Goal: Task Accomplishment & Management: Complete application form

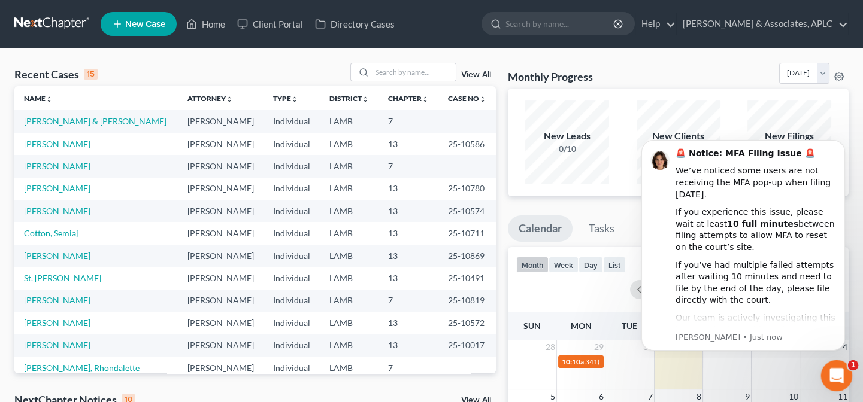
click at [834, 375] on icon "Open Intercom Messenger" at bounding box center [835, 375] width 20 height 20
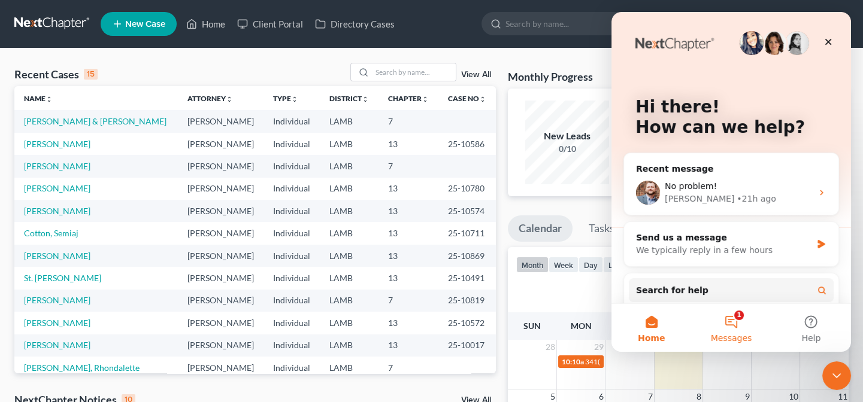
click at [726, 320] on button "1 Messages" at bounding box center [731, 328] width 80 height 48
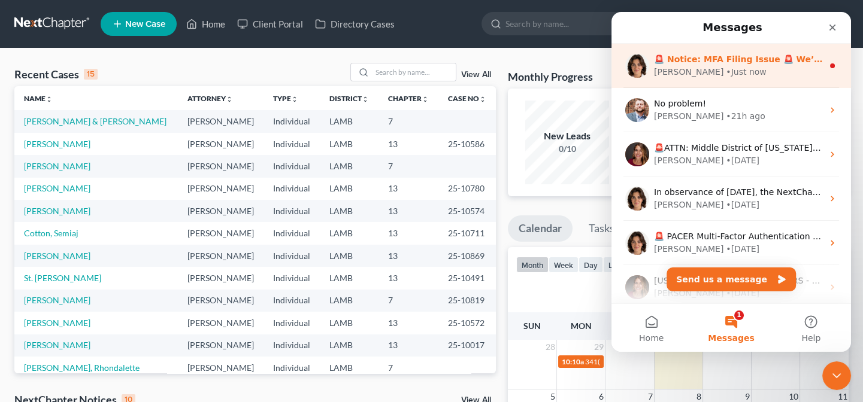
click at [724, 73] on div "Emma • Just now" at bounding box center [738, 72] width 169 height 13
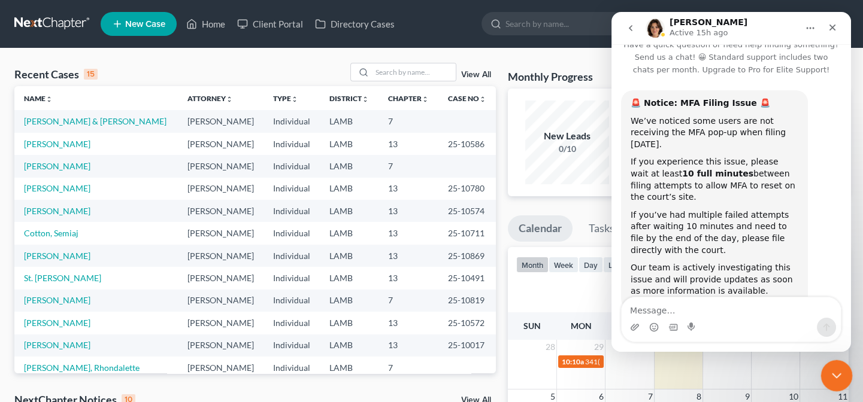
scroll to position [30, 0]
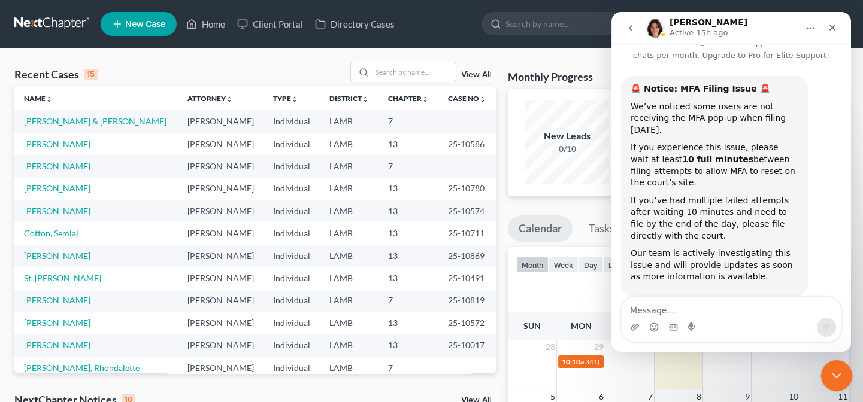
click at [834, 377] on icon "Close Intercom Messenger" at bounding box center [835, 374] width 14 height 14
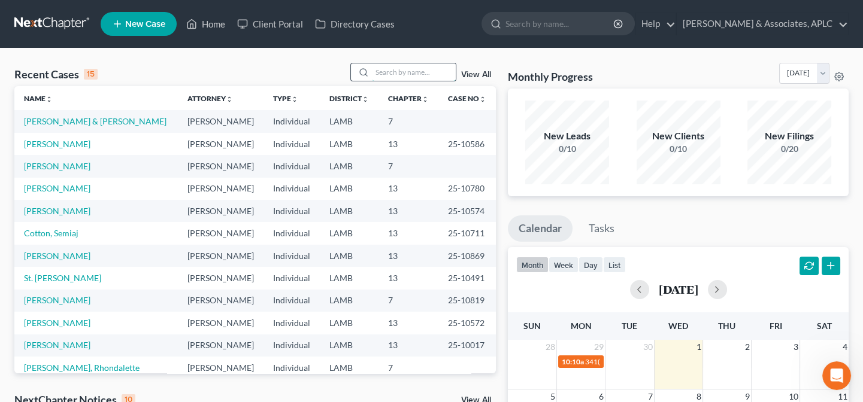
click at [383, 72] on input "search" at bounding box center [414, 71] width 84 height 17
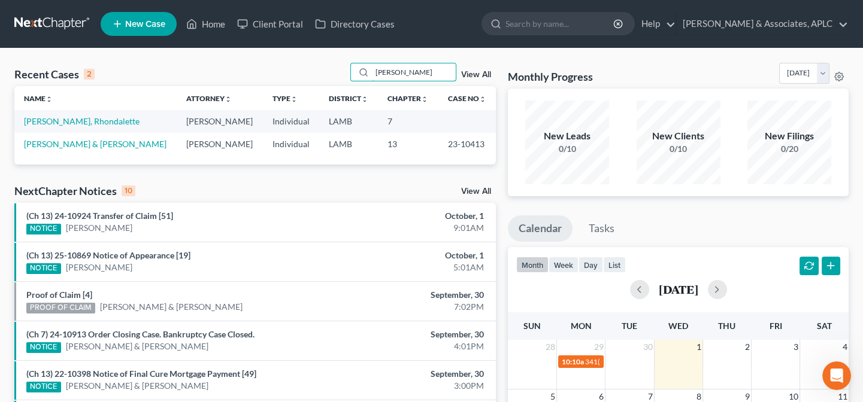
type input "mack"
click at [71, 122] on link "[PERSON_NAME], Rhondalette" at bounding box center [82, 121] width 116 height 10
select select "14"
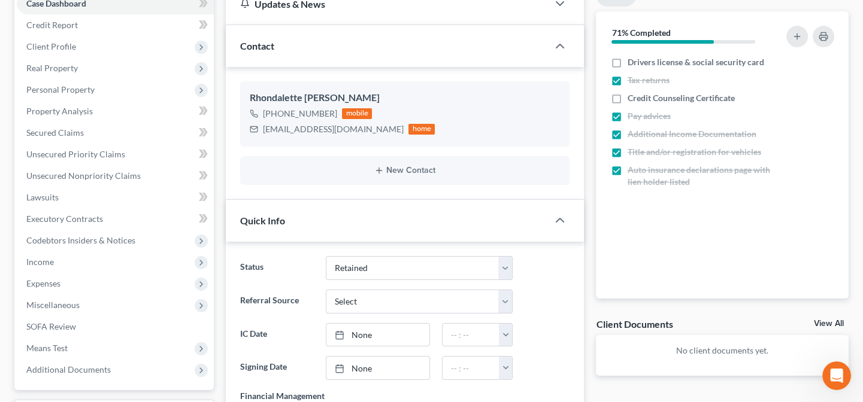
scroll to position [163, 0]
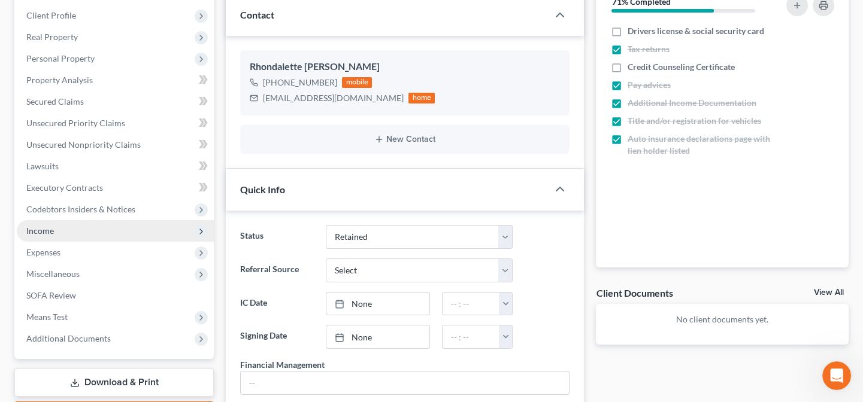
click at [38, 231] on span "Income" at bounding box center [40, 231] width 28 height 10
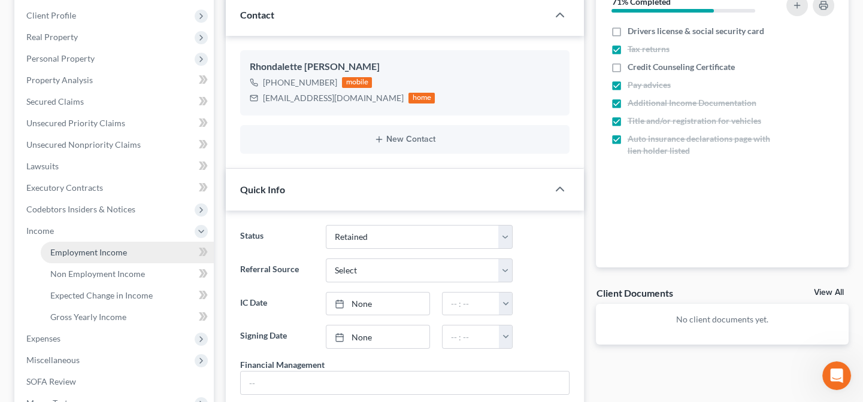
click at [67, 254] on span "Employment Income" at bounding box center [88, 252] width 77 height 10
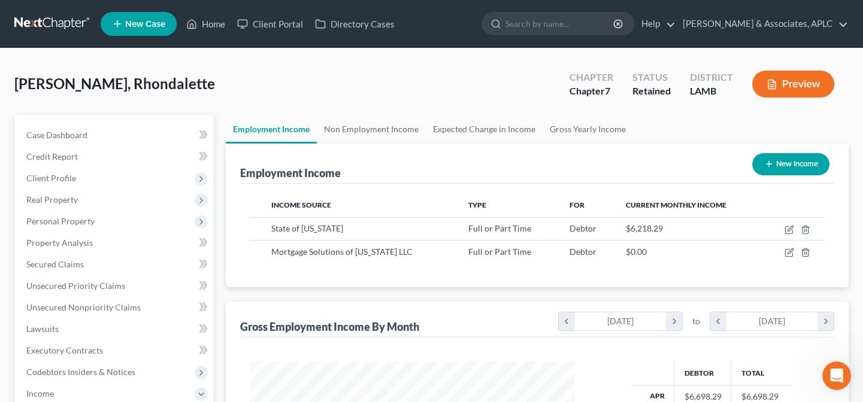
scroll to position [214, 349]
click at [218, 18] on link "Home" at bounding box center [205, 24] width 51 height 22
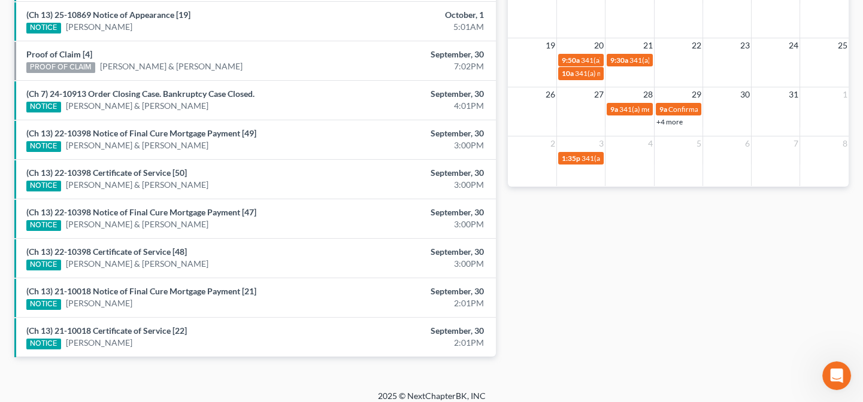
scroll to position [457, 0]
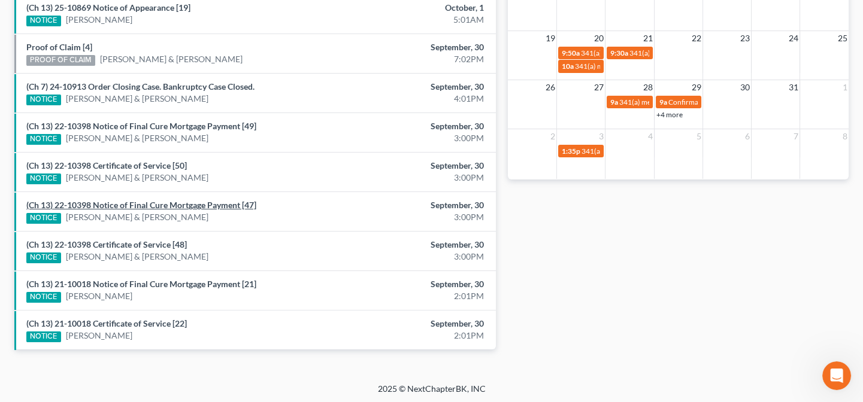
click at [114, 207] on link "(Ch 13) 22-10398 Notice of Final Cure Mortgage Payment [47]" at bounding box center [141, 205] width 230 height 10
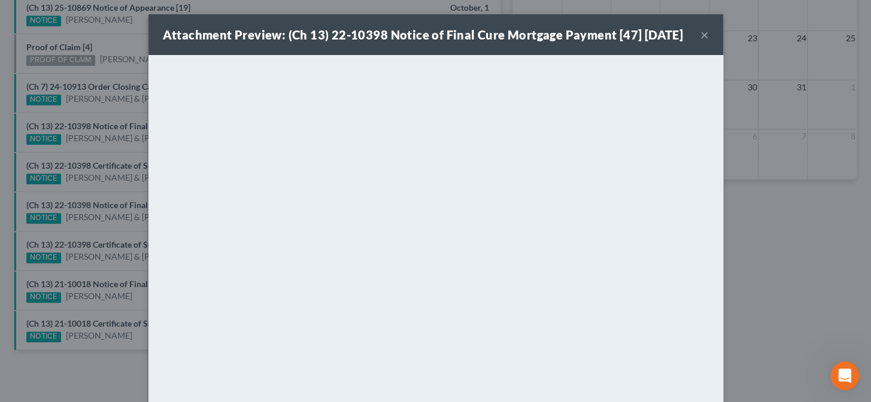
click at [111, 225] on div "Attachment Preview: (Ch 13) 22-10398 Notice of Final Cure Mortgage Payment [47]…" at bounding box center [435, 201] width 871 height 402
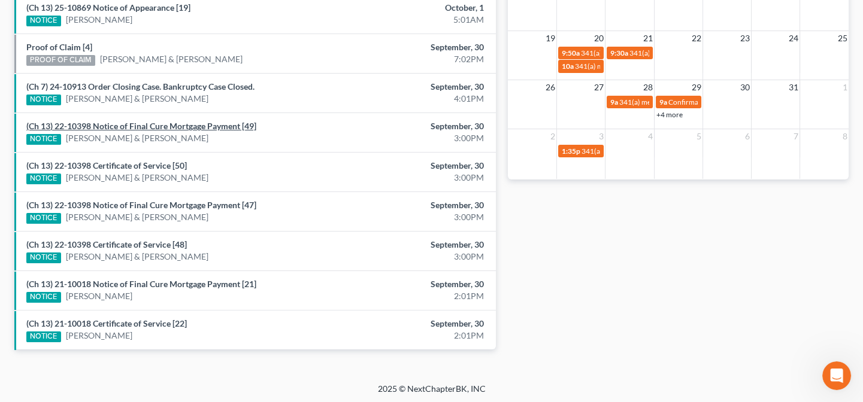
click at [133, 123] on link "(Ch 13) 22-10398 Notice of Final Cure Mortgage Payment [49]" at bounding box center [141, 126] width 230 height 10
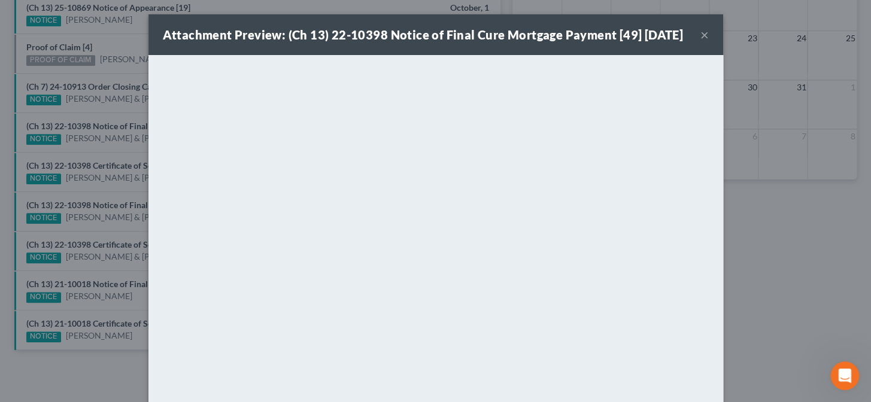
click at [101, 155] on div "Attachment Preview: (Ch 13) 22-10398 Notice of Final Cure Mortgage Payment [49]…" at bounding box center [435, 201] width 871 height 402
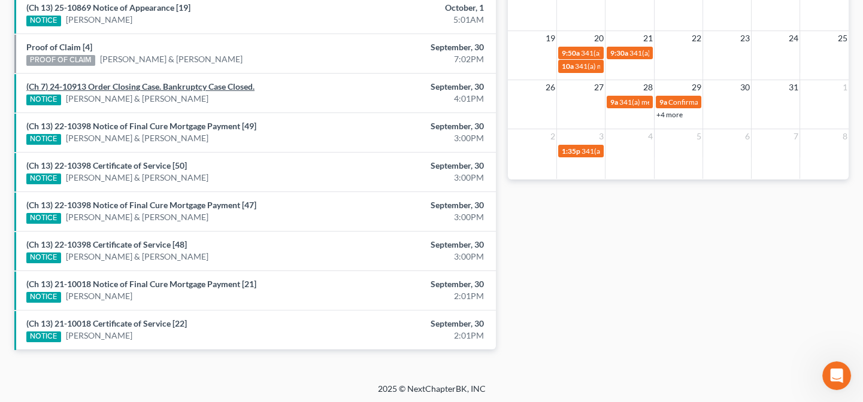
click at [113, 88] on link "(Ch 7) 24-10913 Order Closing Case. Bankruptcy Case Closed." at bounding box center [140, 86] width 228 height 10
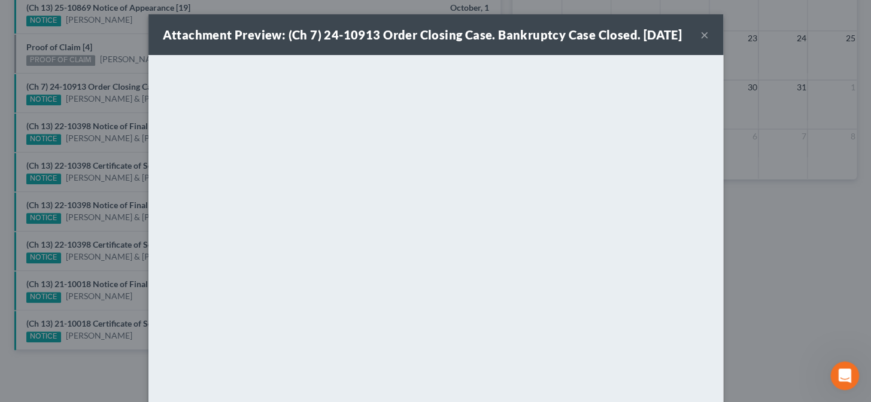
click at [113, 171] on div "Attachment Preview: (Ch 7) 24-10913 Order Closing Case. Bankruptcy Case Closed.…" at bounding box center [435, 201] width 871 height 402
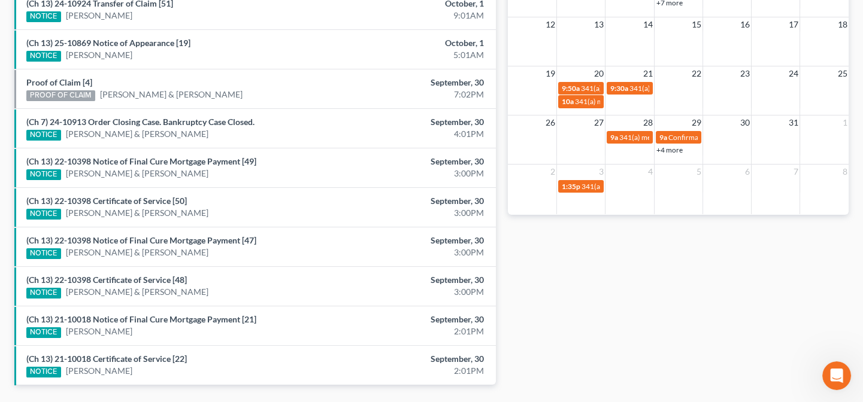
scroll to position [402, 0]
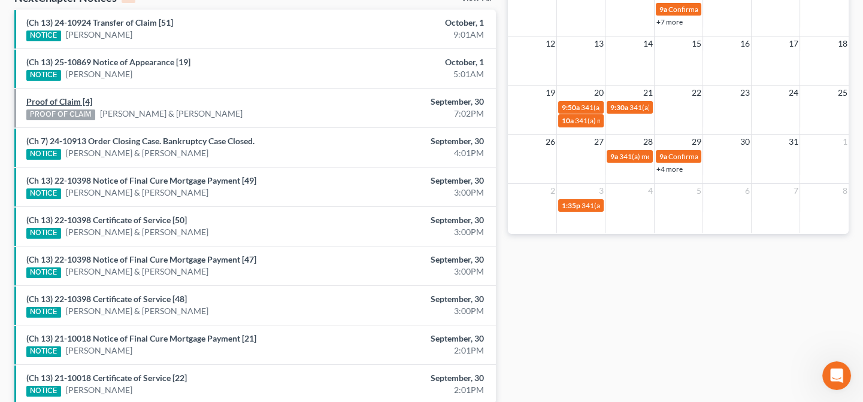
click at [57, 102] on link "Proof of Claim [4]" at bounding box center [59, 101] width 66 height 10
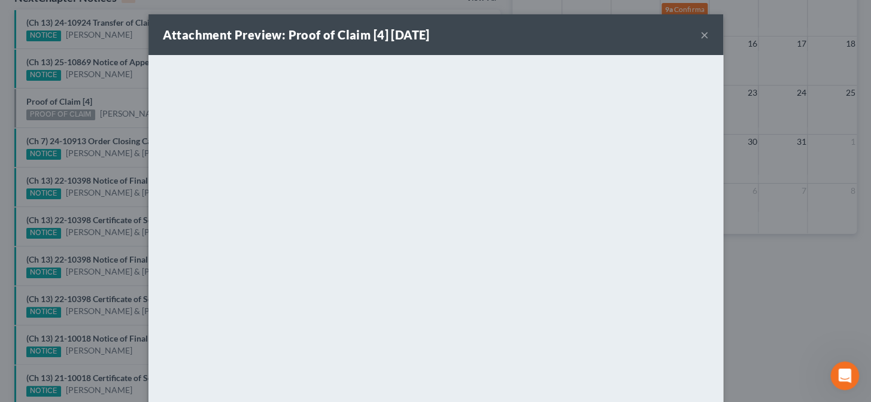
click at [119, 192] on div "Attachment Preview: Proof of Claim [4] 09/30/2025 × <object ng-attr-data='https…" at bounding box center [435, 201] width 871 height 402
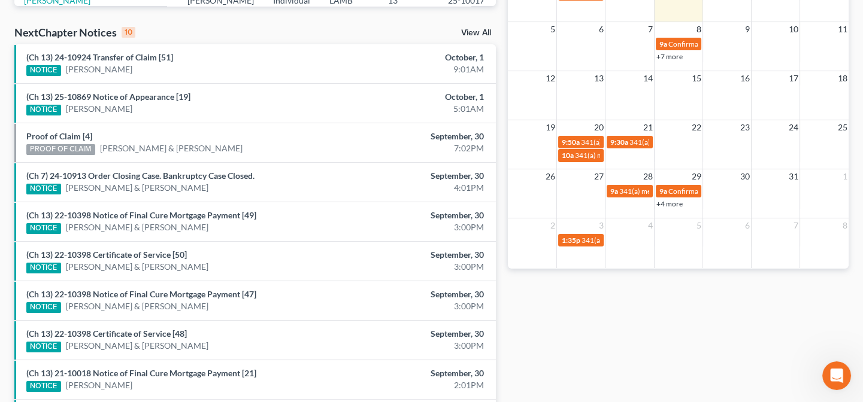
scroll to position [348, 0]
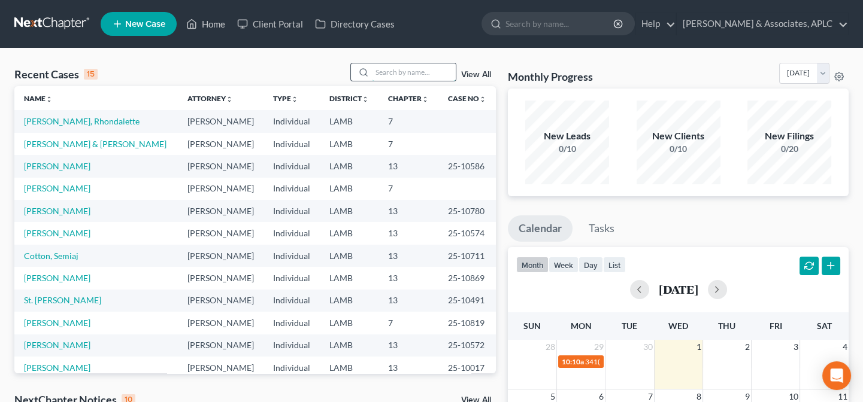
click at [387, 74] on input "search" at bounding box center [414, 71] width 84 height 17
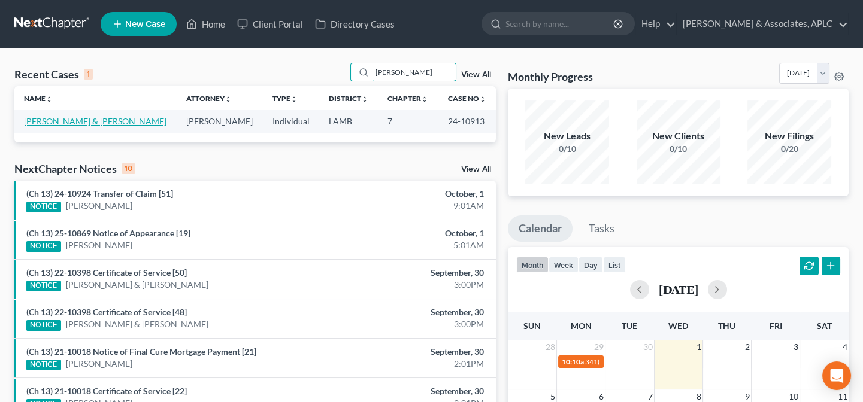
type input "lambert"
click at [94, 122] on link "Lambert, Chase & Strader, Whitney" at bounding box center [95, 121] width 143 height 10
select select "3"
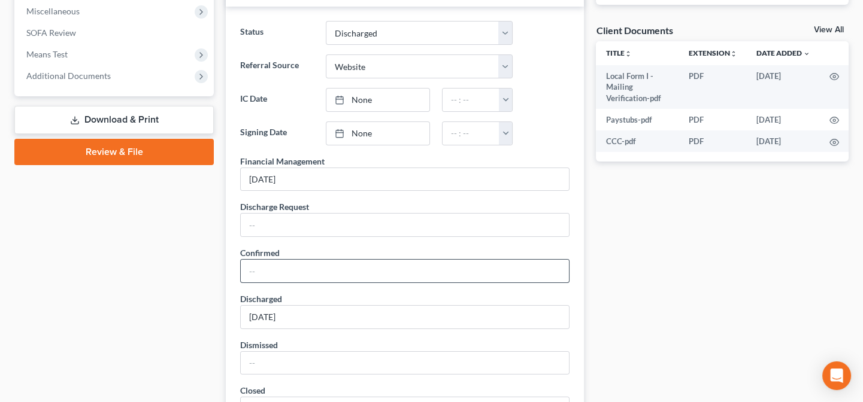
scroll to position [272, 0]
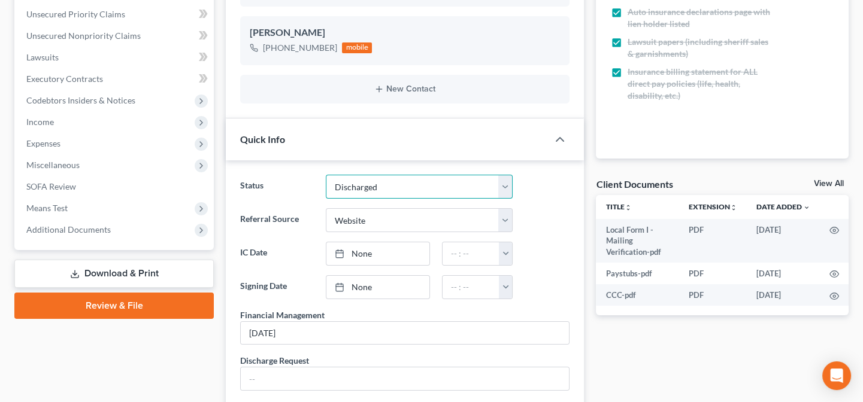
click at [370, 186] on select "Closed Confirmed Confirmed - 30 Day Default Discharged Discharged & Reported Di…" at bounding box center [419, 187] width 187 height 24
select select "0"
click at [326, 175] on select "Closed Confirmed Confirmed - 30 Day Default Discharged Discharged & Reported Di…" at bounding box center [419, 187] width 187 height 24
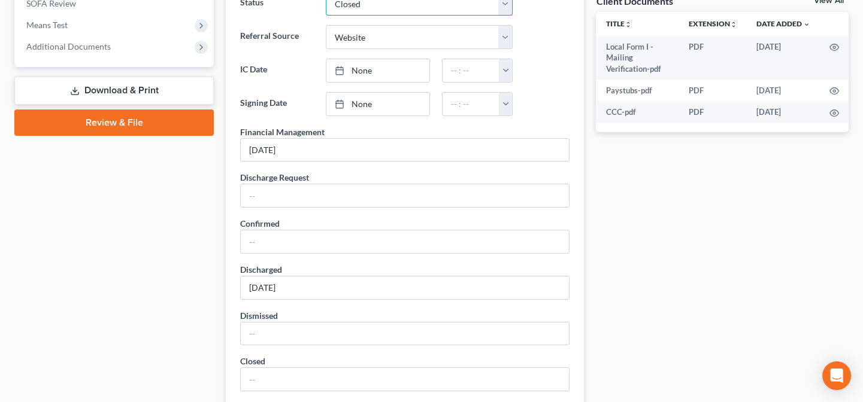
scroll to position [490, 0]
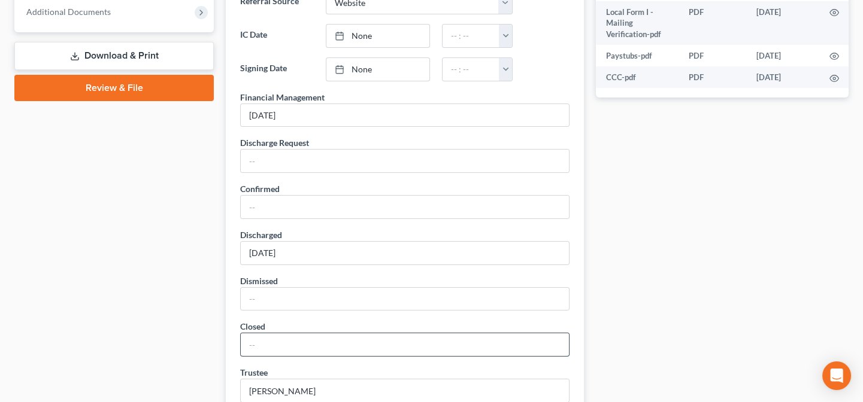
click at [299, 340] on input "text" at bounding box center [405, 345] width 328 height 23
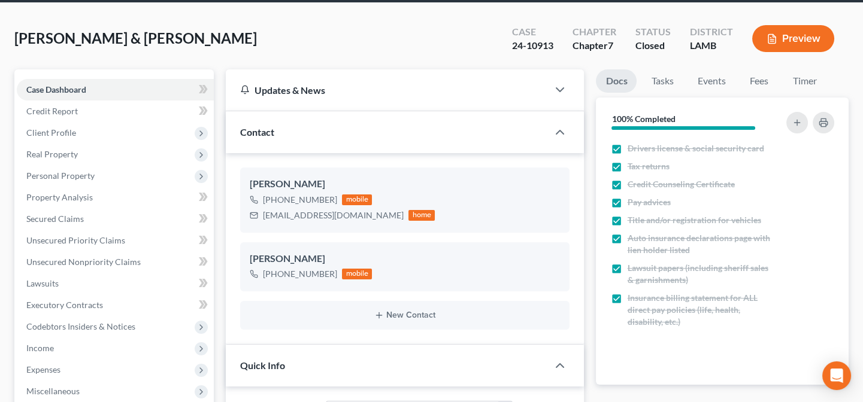
scroll to position [0, 0]
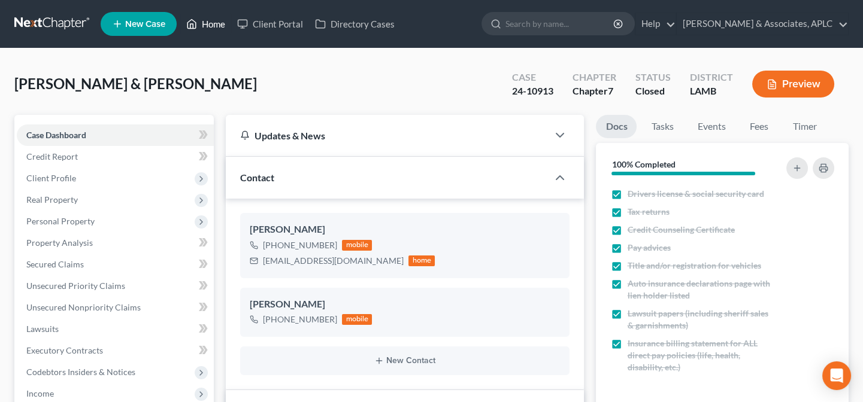
type input "09/30/25"
click at [210, 25] on link "Home" at bounding box center [205, 24] width 51 height 22
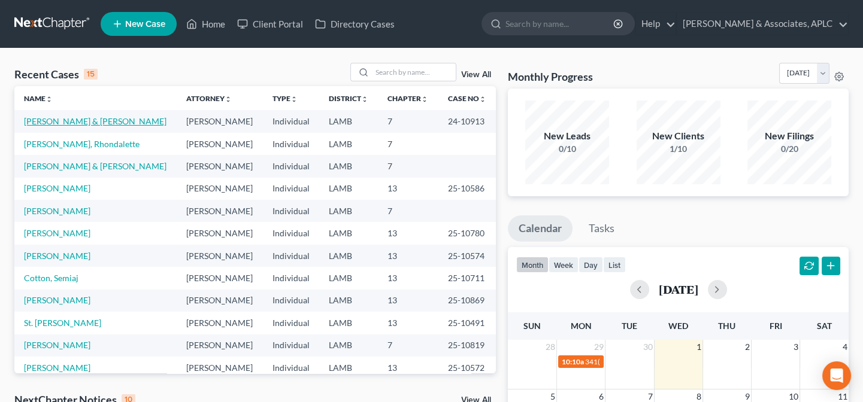
click at [106, 125] on link "[PERSON_NAME] & [PERSON_NAME]" at bounding box center [95, 121] width 143 height 10
select select "0"
select select "3"
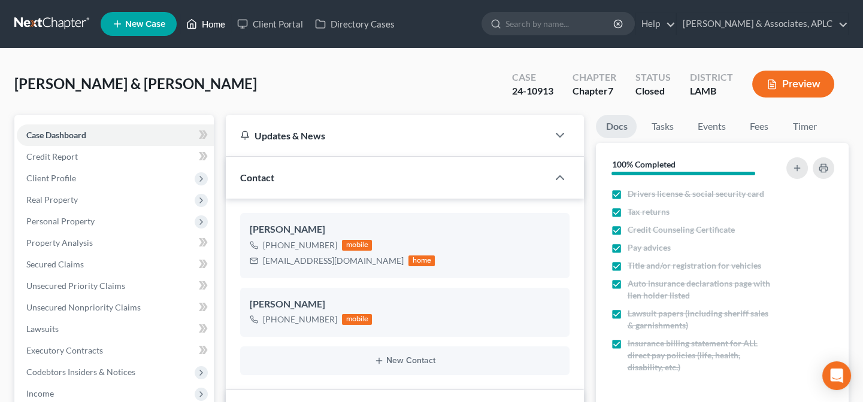
click at [219, 24] on link "Home" at bounding box center [205, 24] width 51 height 22
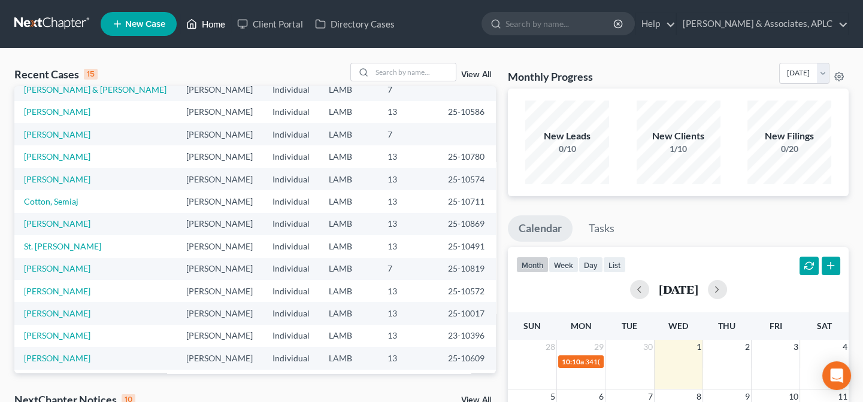
scroll to position [82, 0]
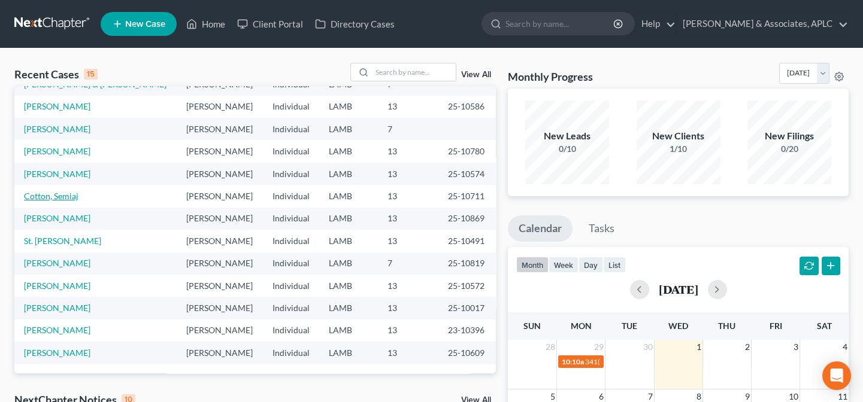
click at [54, 197] on link "Cotton, Semiaj" at bounding box center [51, 196] width 54 height 10
select select "0"
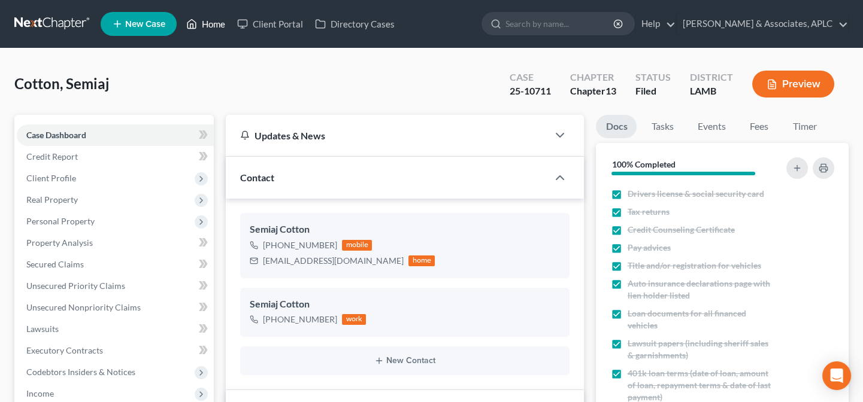
click at [217, 23] on link "Home" at bounding box center [205, 24] width 51 height 22
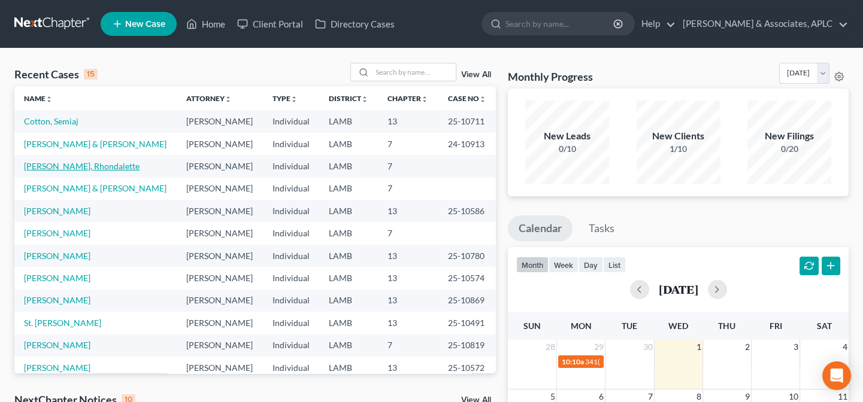
click at [68, 171] on td "[PERSON_NAME], Rhondalette" at bounding box center [95, 166] width 162 height 22
click at [69, 168] on link "[PERSON_NAME], Rhondalette" at bounding box center [82, 166] width 116 height 10
select select "14"
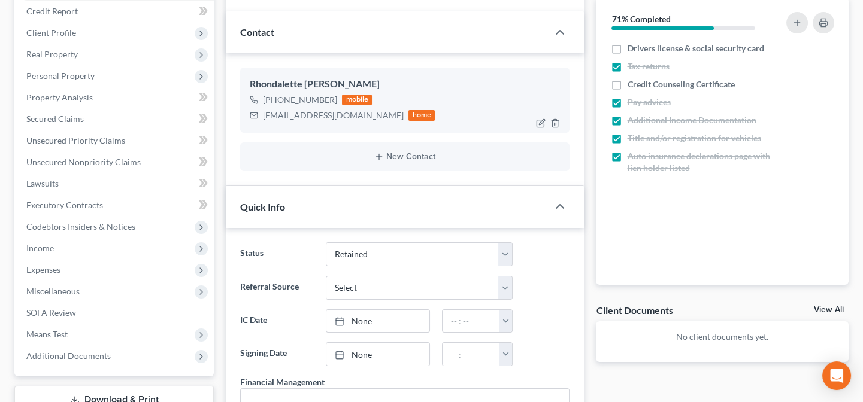
scroll to position [272, 0]
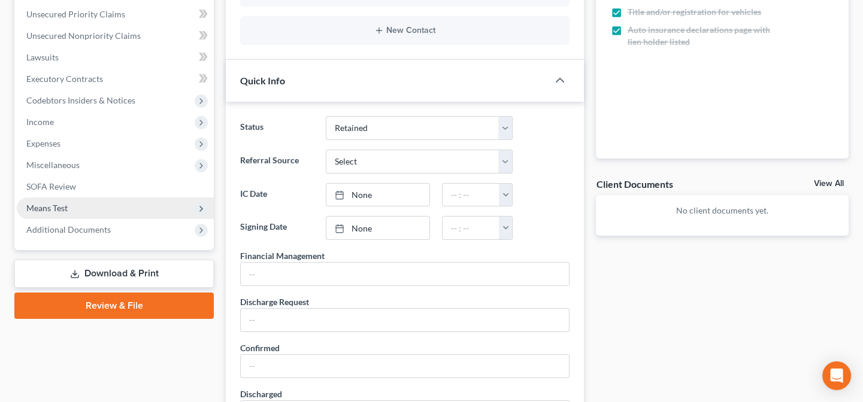
click at [54, 207] on span "Means Test" at bounding box center [46, 208] width 41 height 10
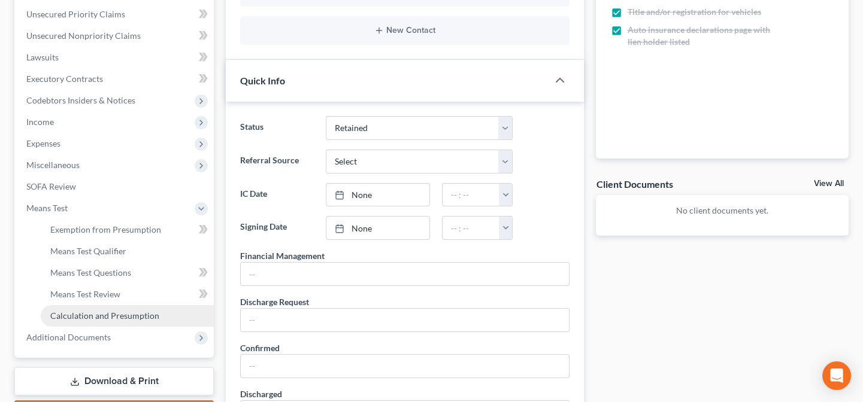
click at [82, 313] on span "Calculation and Presumption" at bounding box center [104, 316] width 109 height 10
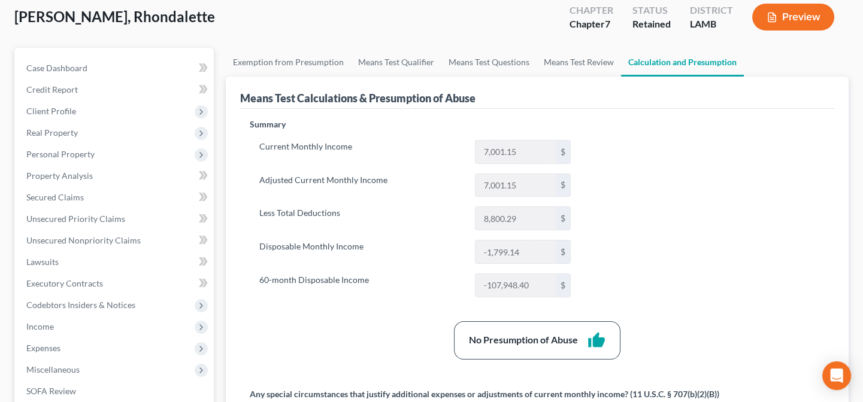
scroll to position [217, 0]
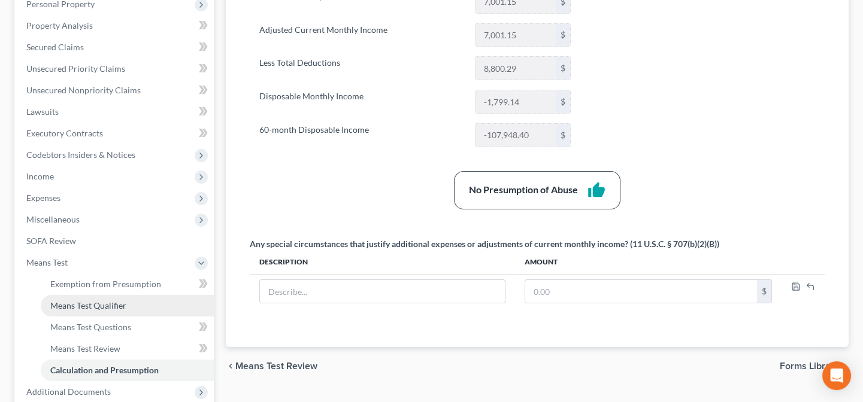
click at [111, 301] on span "Means Test Qualifier" at bounding box center [88, 306] width 76 height 10
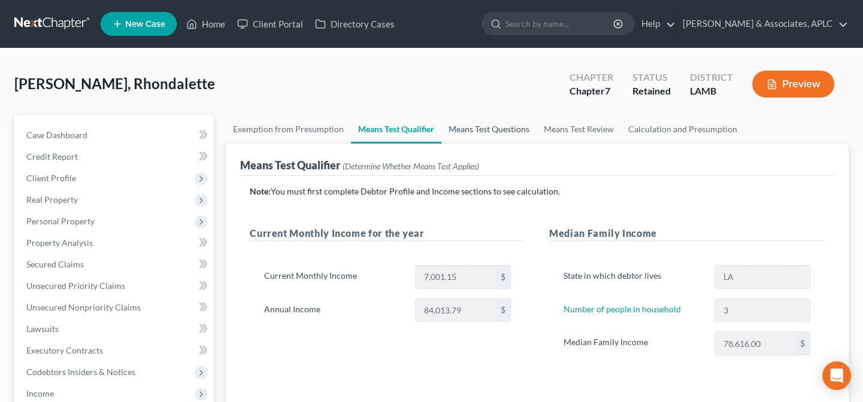
click at [487, 133] on link "Means Test Questions" at bounding box center [488, 129] width 95 height 29
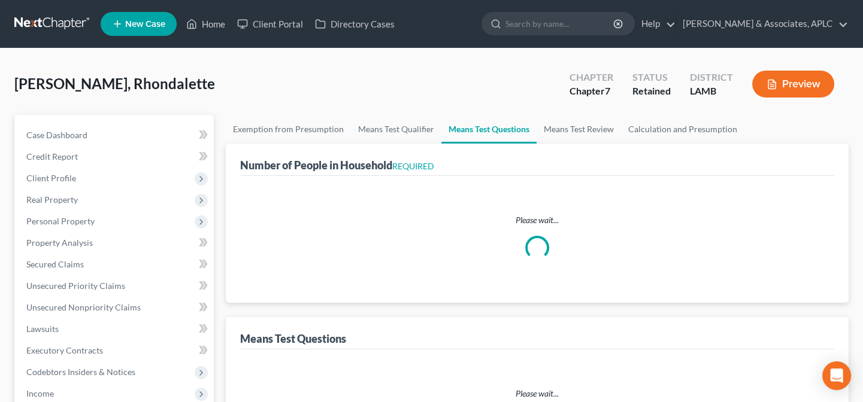
select select "0"
select select "60"
select select "0"
select select "60"
select select "1"
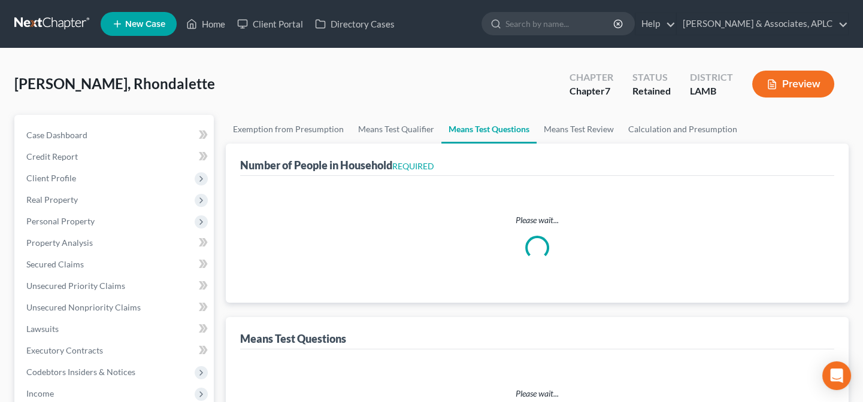
select select "60"
select select "4"
select select "1"
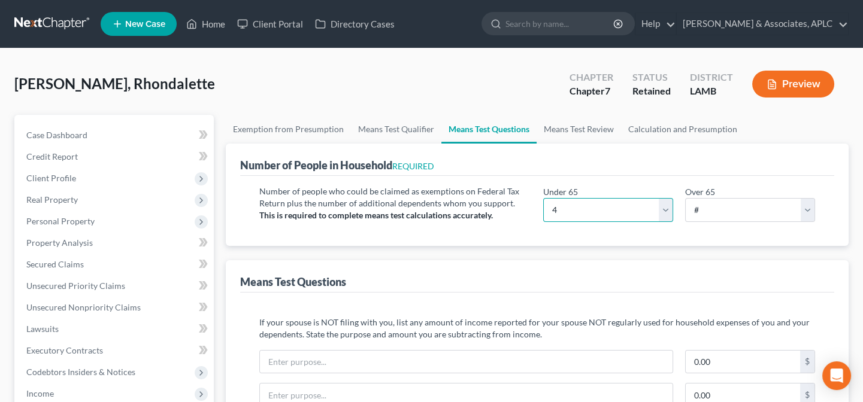
click at [664, 210] on select "# 0 1 2 3 4 5 6 7 8 9 10" at bounding box center [608, 210] width 130 height 24
select select "3"
click at [543, 198] on select "# 0 1 2 3 4 5 6 7 8 9 10" at bounding box center [608, 210] width 130 height 24
click at [676, 126] on link "Calculation and Presumption" at bounding box center [682, 129] width 123 height 29
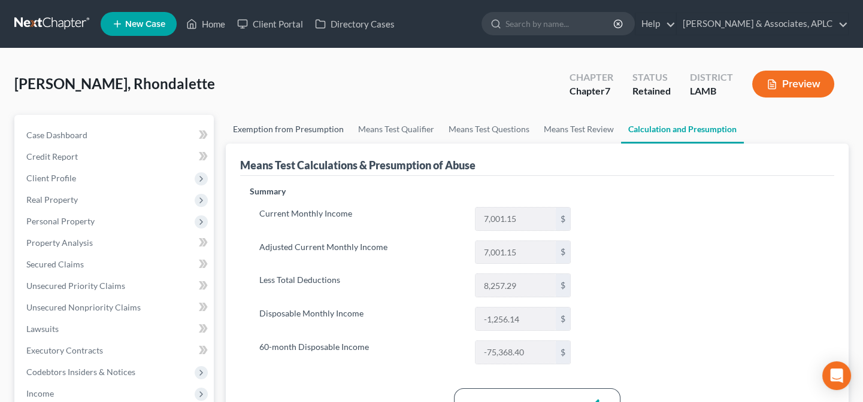
click at [286, 129] on link "Exemption from Presumption" at bounding box center [288, 129] width 125 height 29
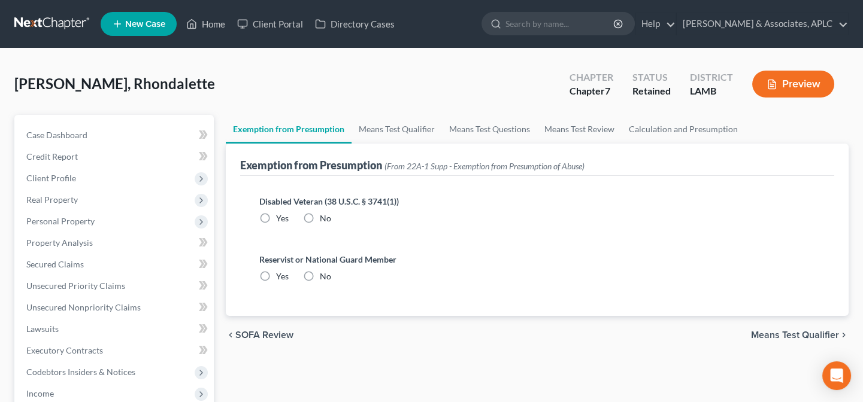
radio input "true"
drag, startPoint x: 371, startPoint y: 124, endPoint x: 379, endPoint y: 140, distance: 17.4
click at [371, 124] on link "Means Test Qualifier" at bounding box center [397, 129] width 90 height 29
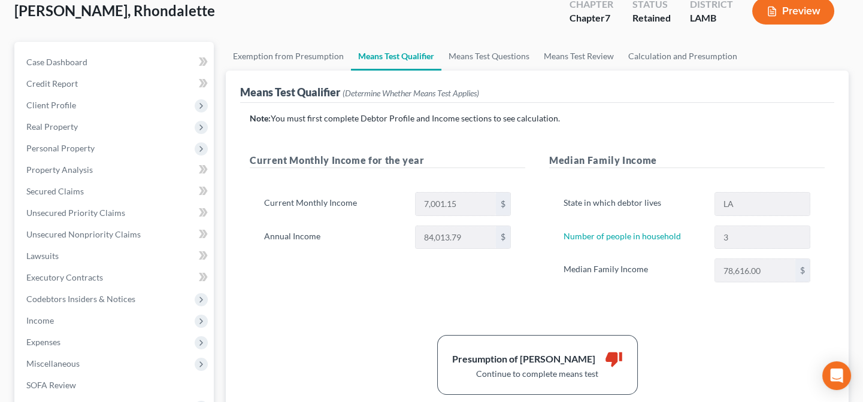
scroll to position [54, 0]
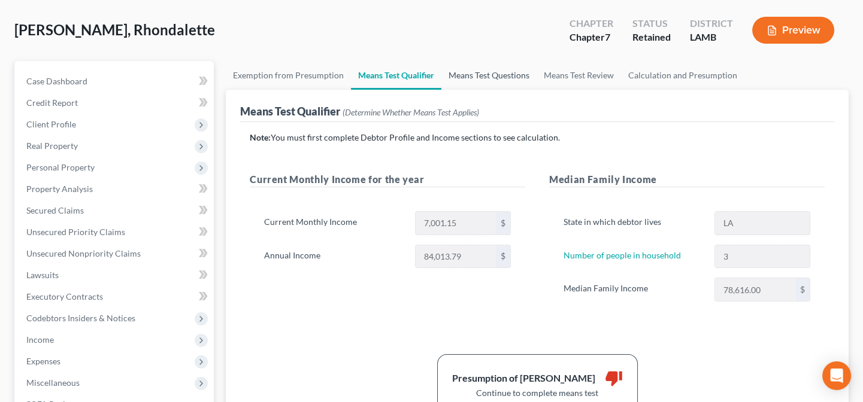
click at [489, 72] on link "Means Test Questions" at bounding box center [488, 75] width 95 height 29
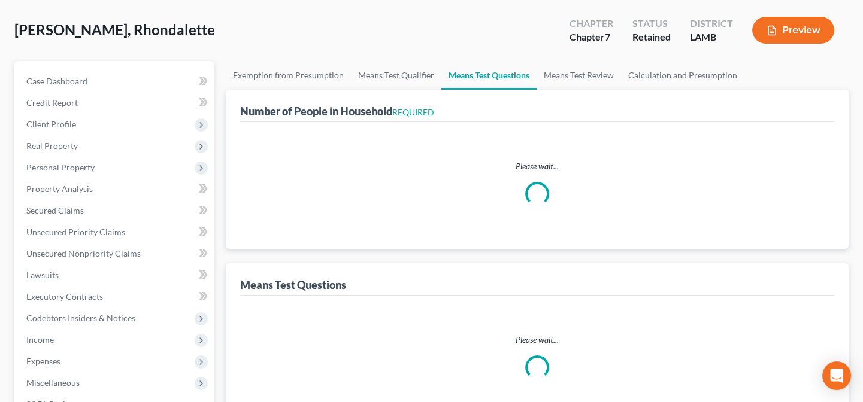
scroll to position [2, 0]
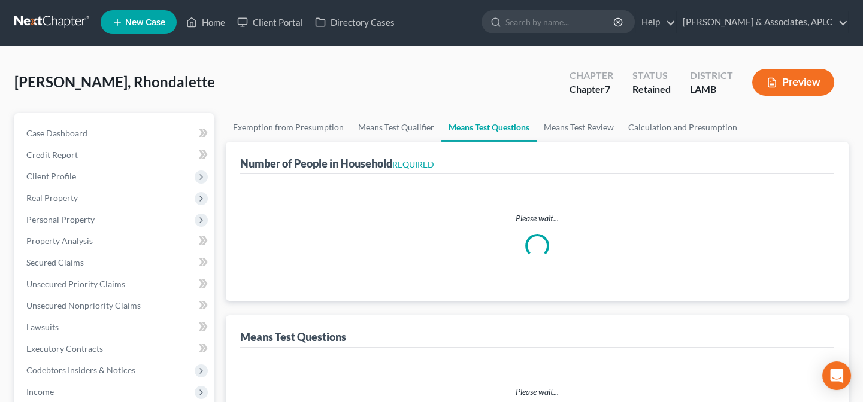
select select "0"
select select "60"
select select "0"
select select "60"
select select "1"
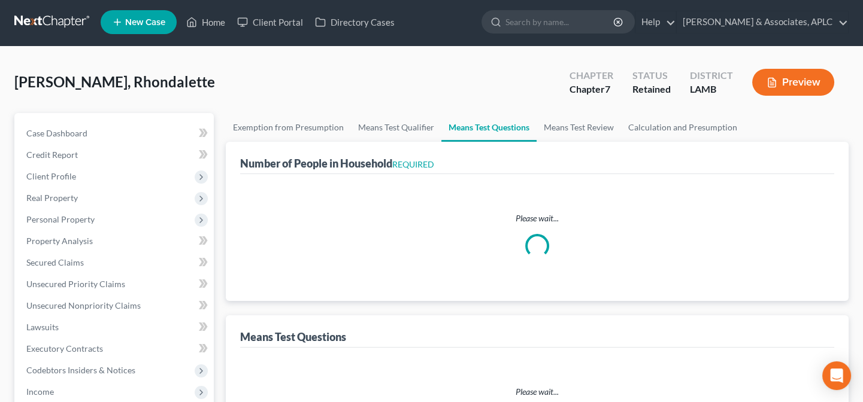
select select "60"
select select "3"
select select "1"
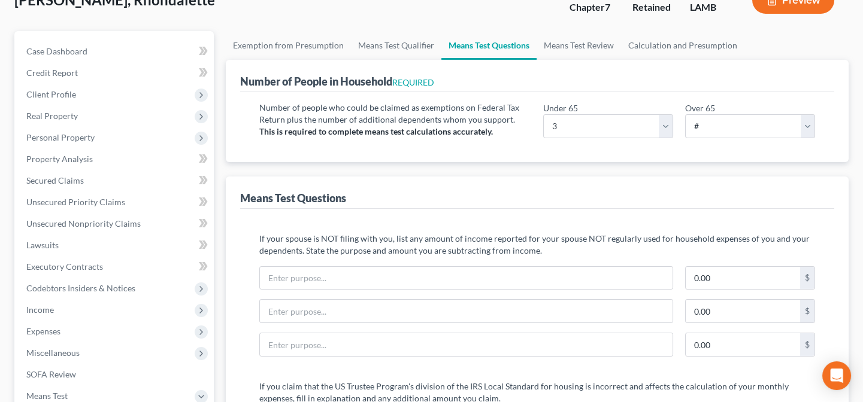
scroll to position [0, 0]
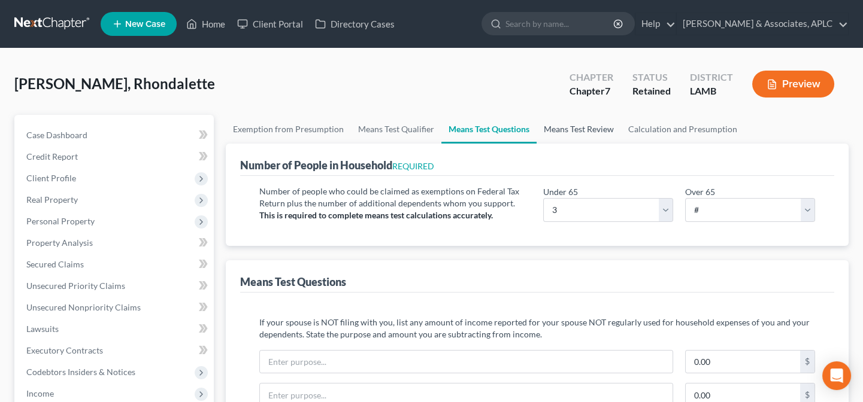
click at [580, 126] on link "Means Test Review" at bounding box center [579, 129] width 84 height 29
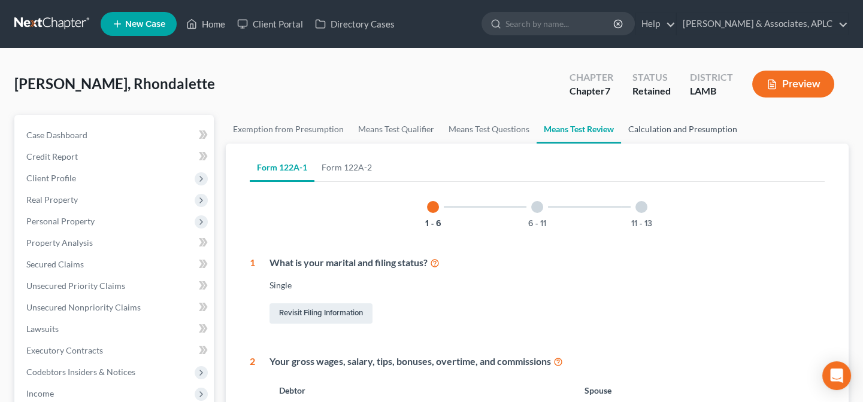
click at [663, 122] on link "Calculation and Presumption" at bounding box center [682, 129] width 123 height 29
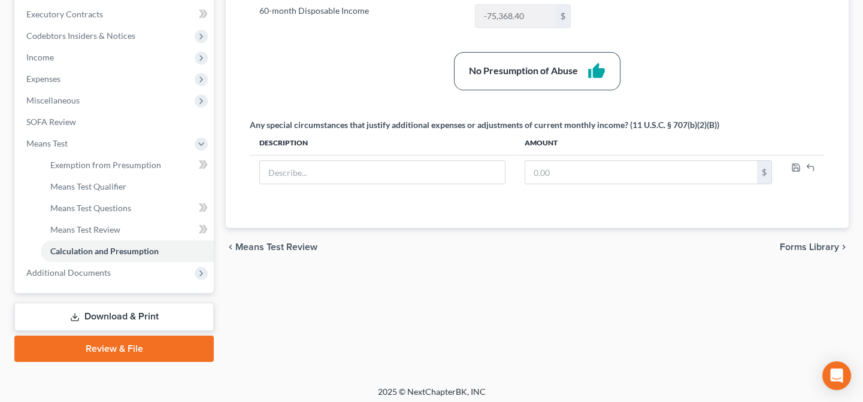
scroll to position [341, 0]
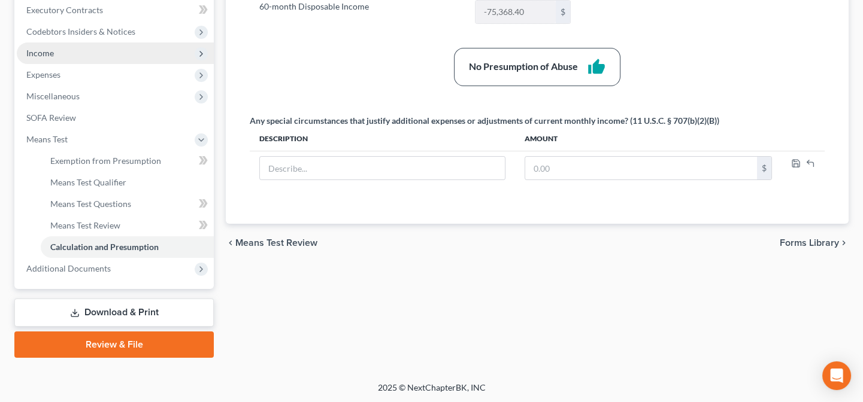
click at [44, 50] on span "Income" at bounding box center [40, 53] width 28 height 10
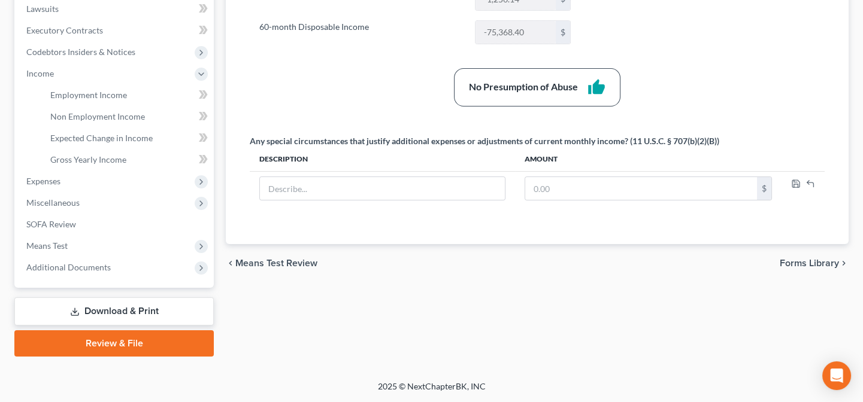
scroll to position [319, 0]
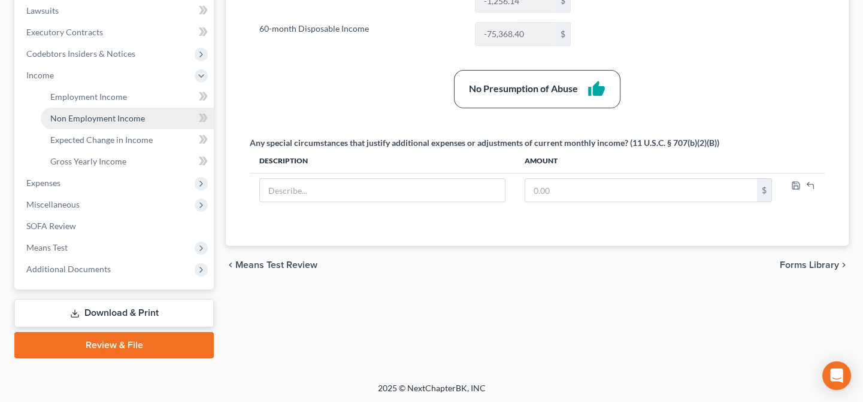
click at [99, 117] on span "Non Employment Income" at bounding box center [97, 118] width 95 height 10
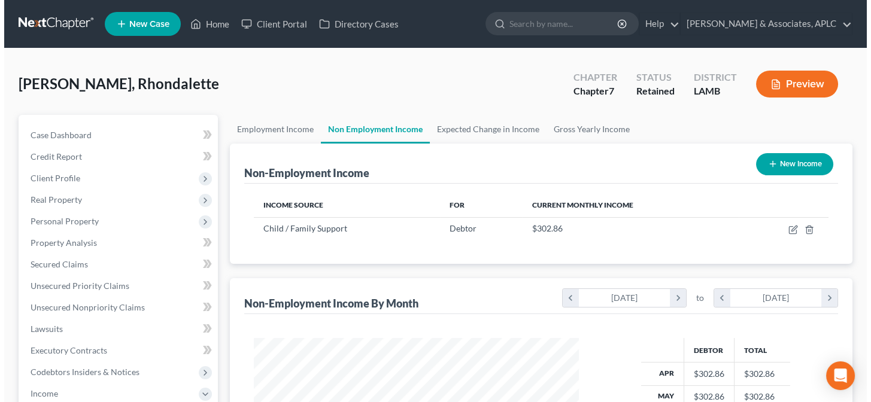
scroll to position [214, 349]
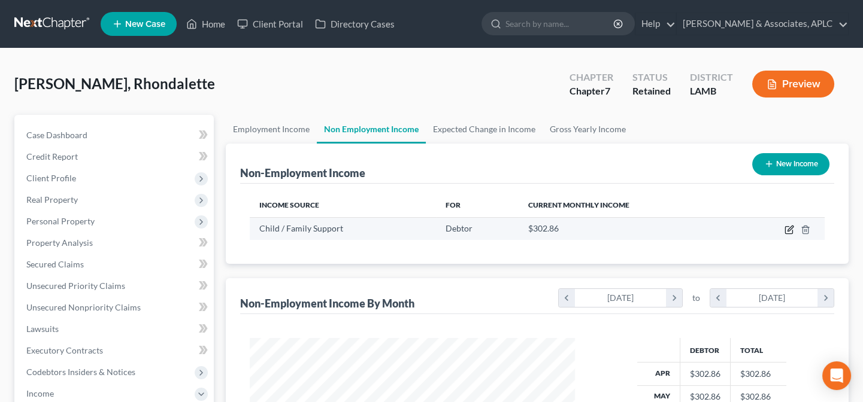
click at [787, 228] on icon "button" at bounding box center [790, 230] width 10 height 10
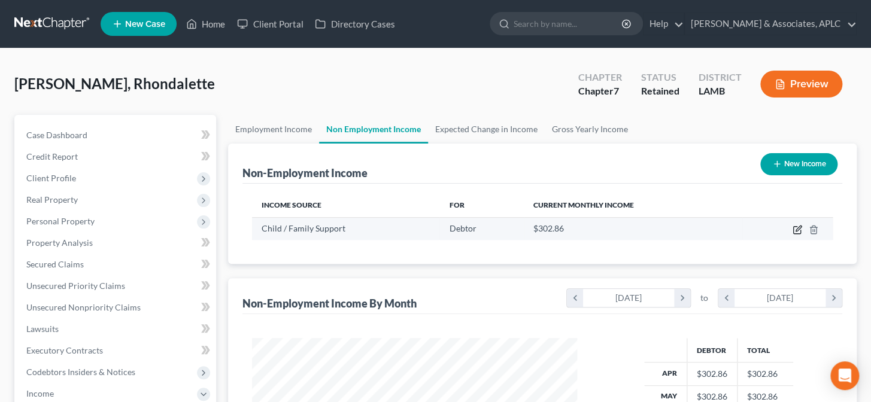
select select "7"
select select "0"
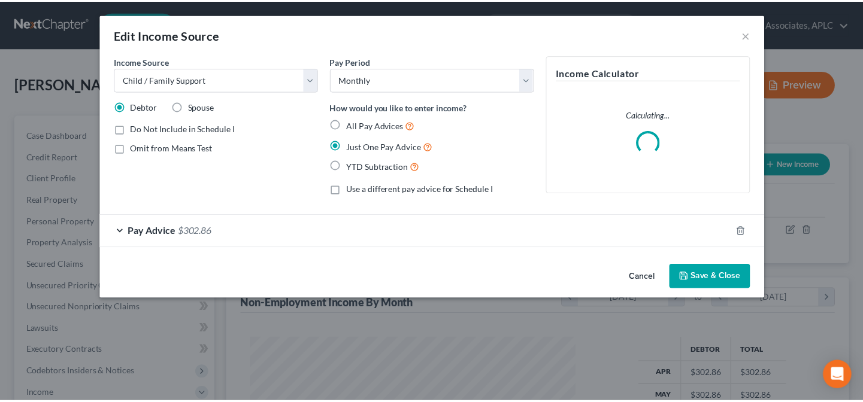
scroll to position [214, 353]
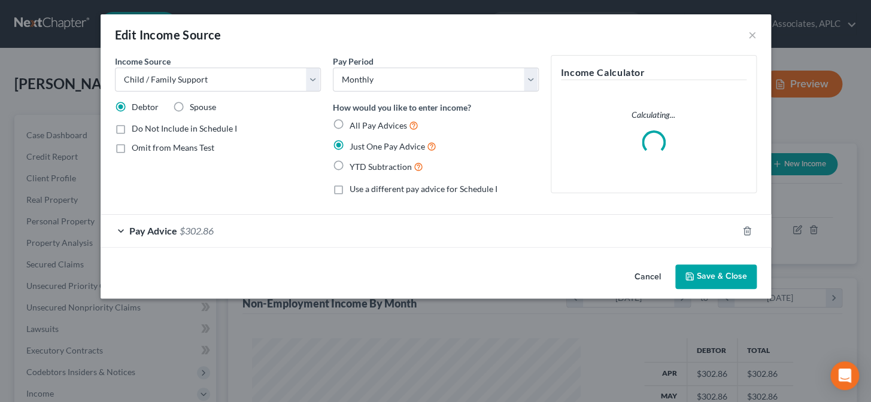
click at [229, 233] on div "Pay Advice $302.86" at bounding box center [419, 231] width 637 height 32
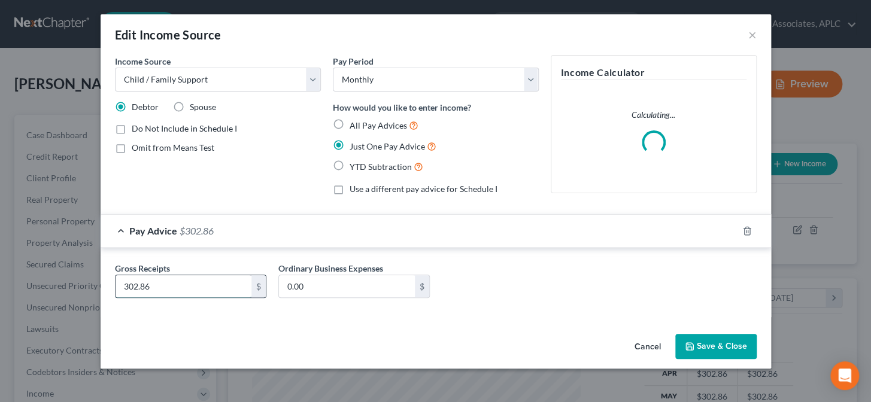
click at [225, 281] on input "302.86" at bounding box center [184, 286] width 136 height 23
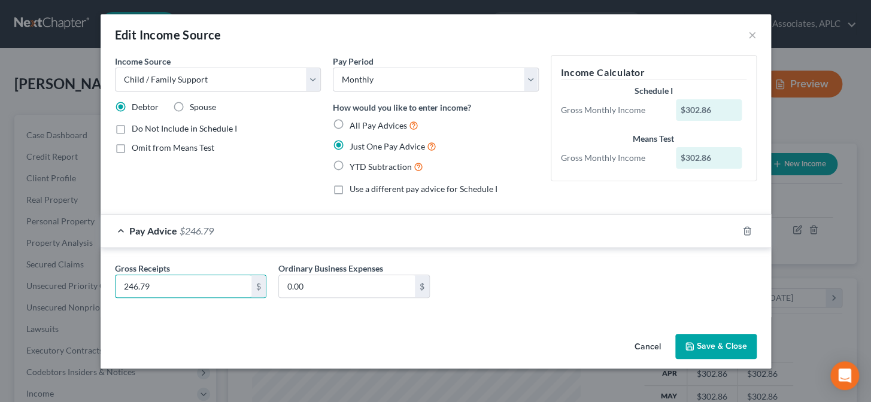
type input "246.79"
click at [744, 347] on button "Save & Close" at bounding box center [716, 346] width 81 height 25
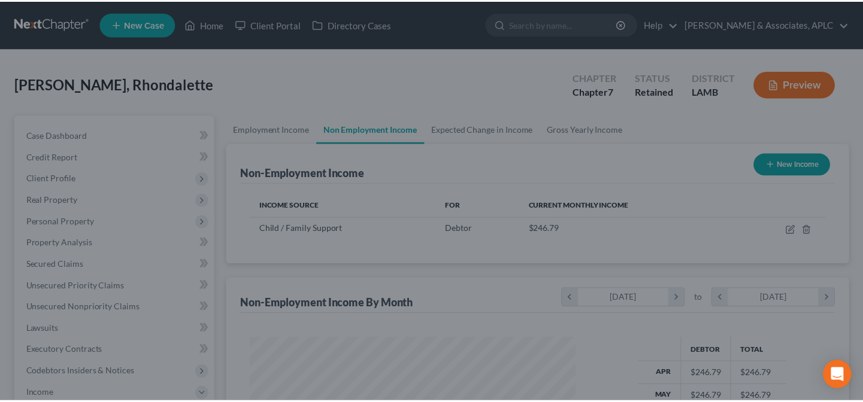
scroll to position [598651, 598516]
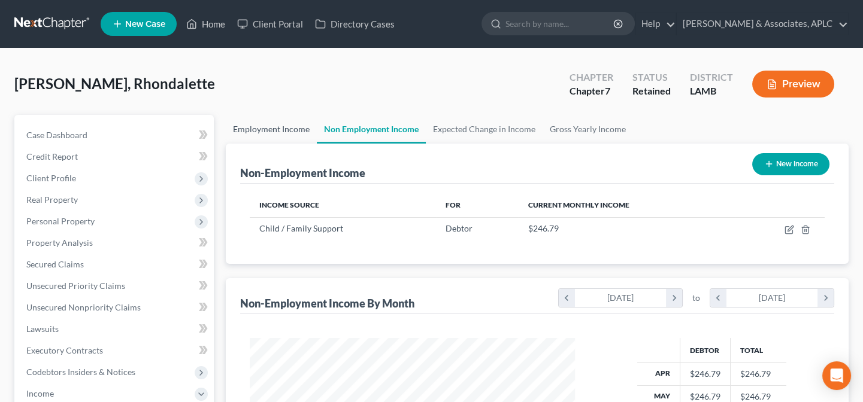
click at [266, 128] on link "Employment Income" at bounding box center [271, 129] width 91 height 29
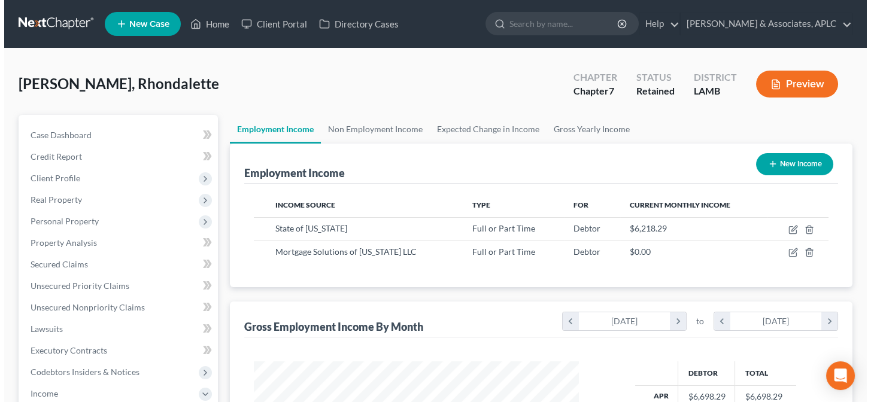
scroll to position [214, 349]
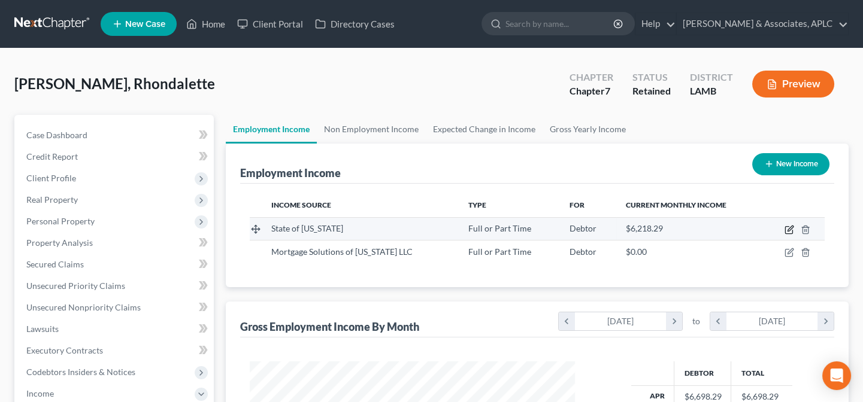
click at [791, 228] on icon "button" at bounding box center [790, 228] width 5 height 5
select select "0"
select select "19"
select select "0"
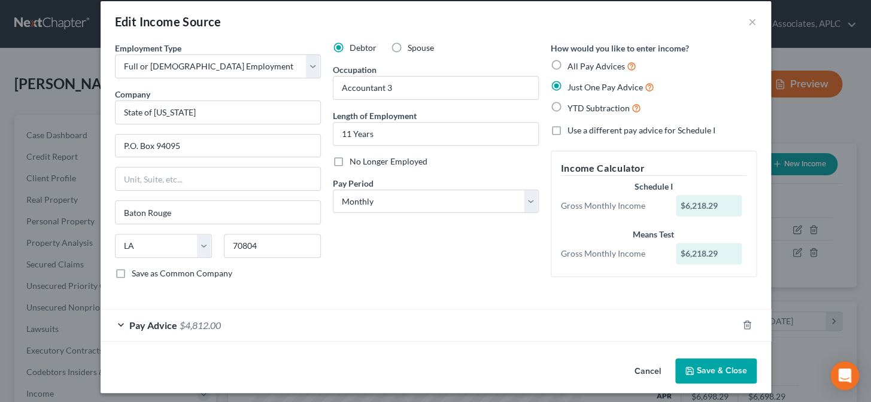
scroll to position [17, 0]
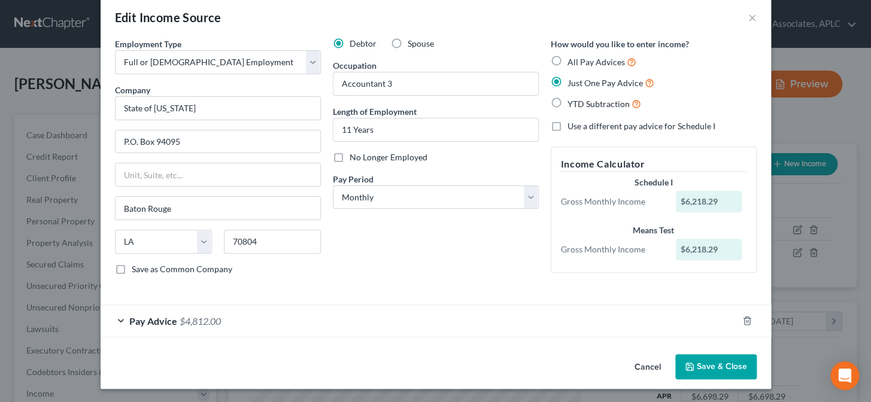
click at [155, 325] on span "Pay Advice" at bounding box center [153, 321] width 48 height 11
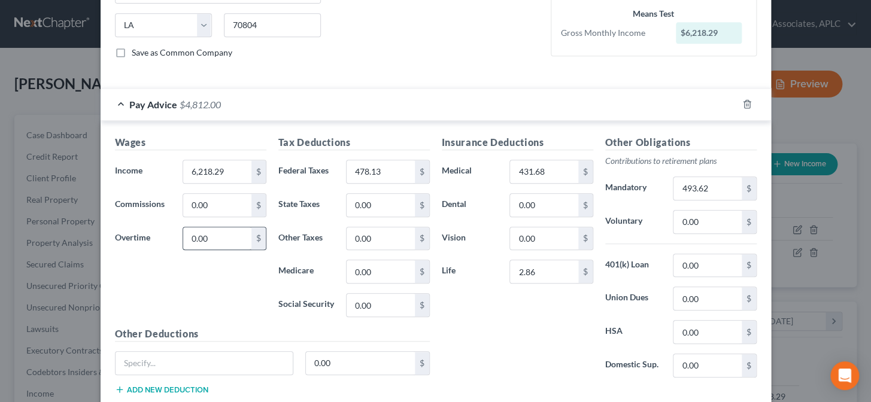
scroll to position [235, 0]
click at [234, 162] on input "6,218.29" at bounding box center [217, 171] width 68 height 23
type input "6,286.03"
click at [395, 174] on input "478.13" at bounding box center [381, 171] width 68 height 23
type input "487.94"
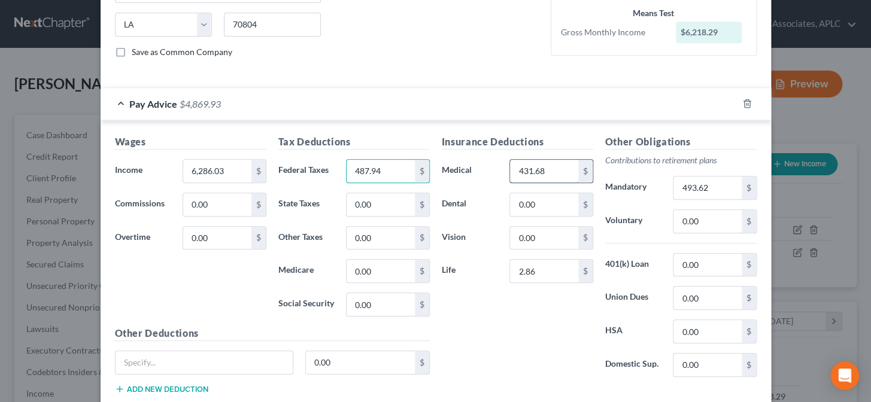
click at [549, 169] on input "431.68" at bounding box center [544, 171] width 68 height 23
click at [549, 275] on input "2.86" at bounding box center [544, 271] width 68 height 23
type input "7.44"
click at [714, 189] on input "493.62" at bounding box center [708, 188] width 68 height 23
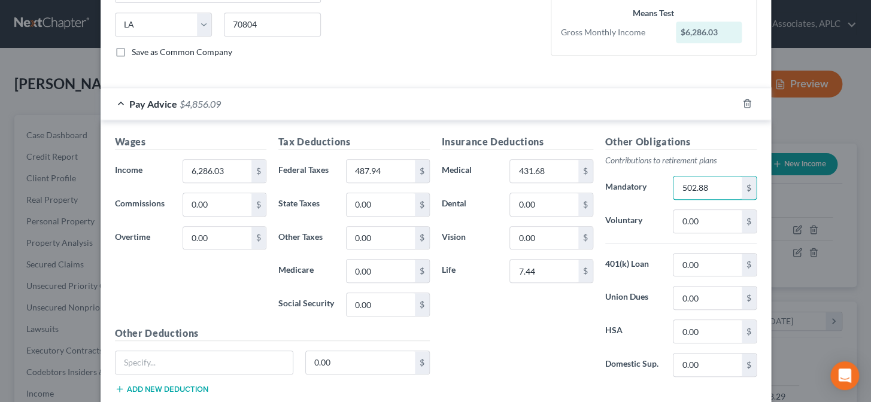
type input "502.88"
click at [574, 316] on div "Insurance Deductions Medical 431.68 $ Dental 0.00 $ Vision 0.00 $ Life 7.44 $" at bounding box center [517, 261] width 163 height 252
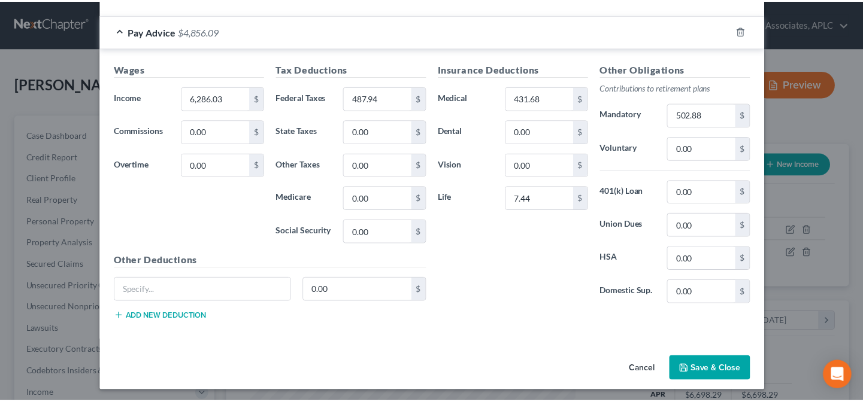
scroll to position [309, 0]
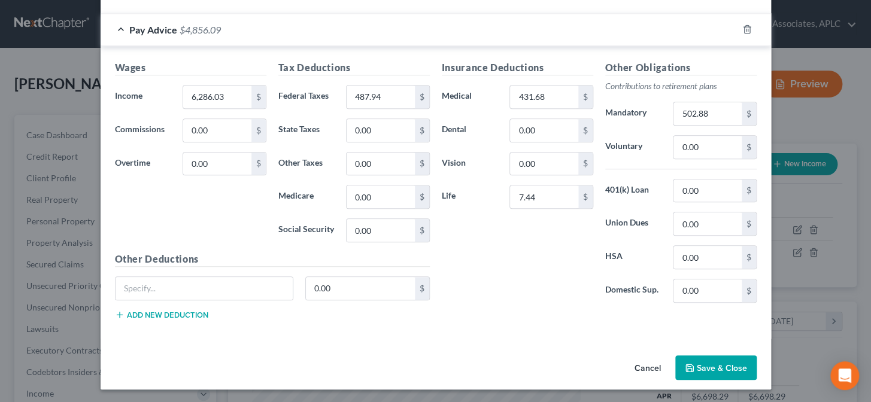
click at [695, 369] on button "Save & Close" at bounding box center [716, 368] width 81 height 25
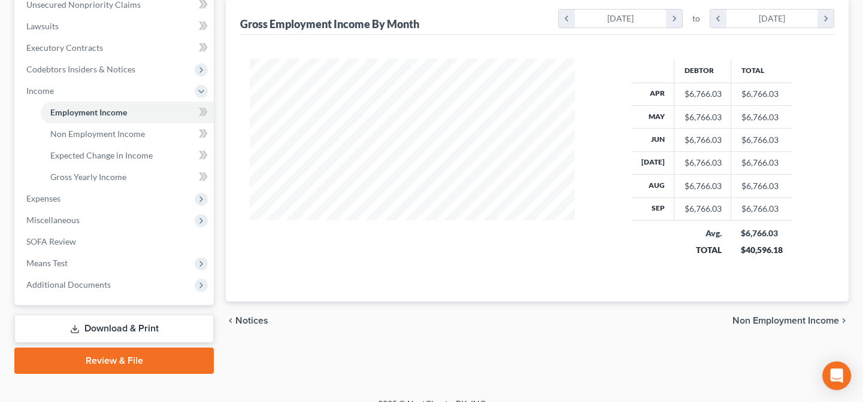
scroll to position [319, 0]
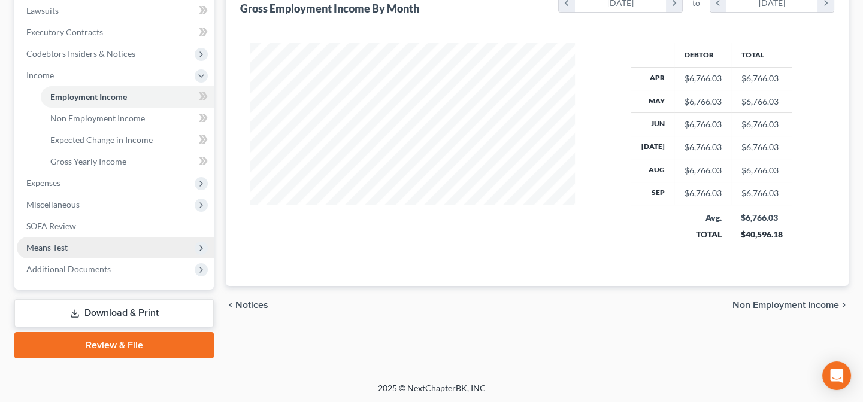
click at [69, 246] on span "Means Test" at bounding box center [115, 248] width 197 height 22
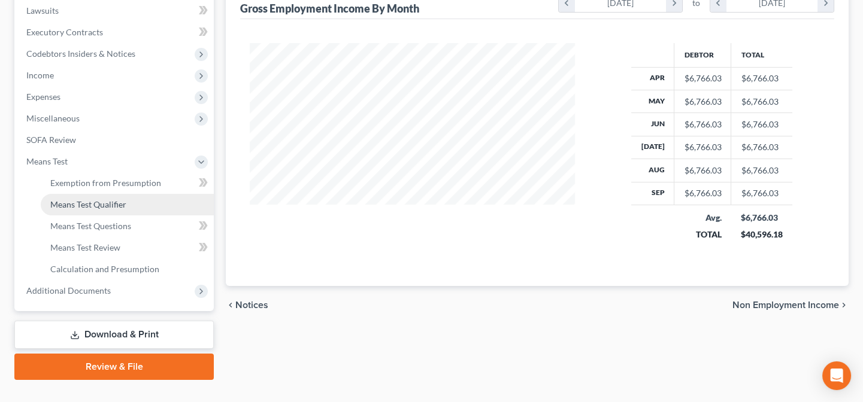
click at [76, 202] on span "Means Test Qualifier" at bounding box center [88, 204] width 76 height 10
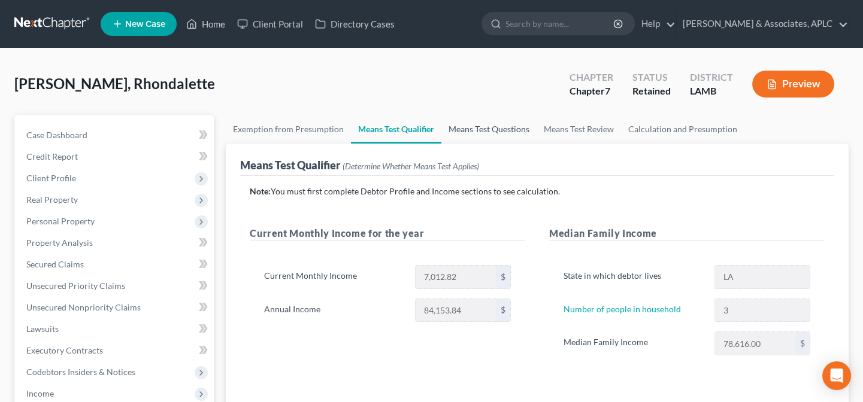
click at [475, 125] on link "Means Test Questions" at bounding box center [488, 129] width 95 height 29
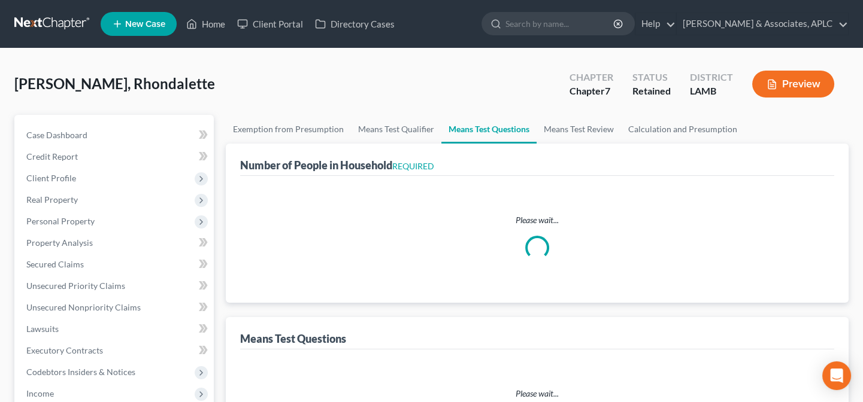
select select "0"
select select "60"
select select "0"
select select "60"
select select "1"
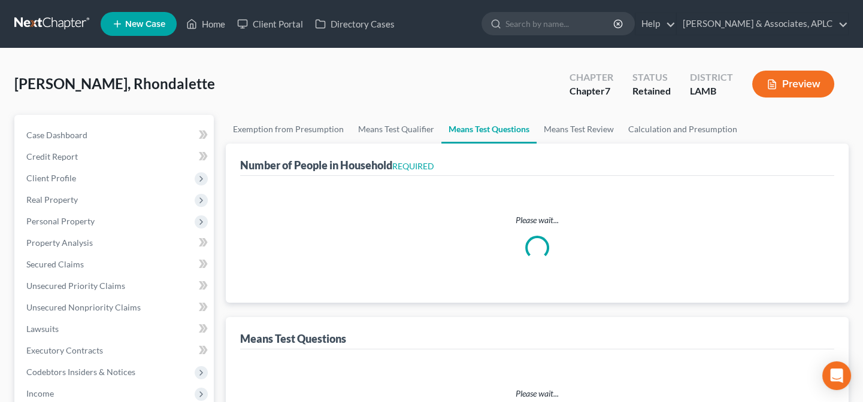
select select "60"
select select "3"
select select "1"
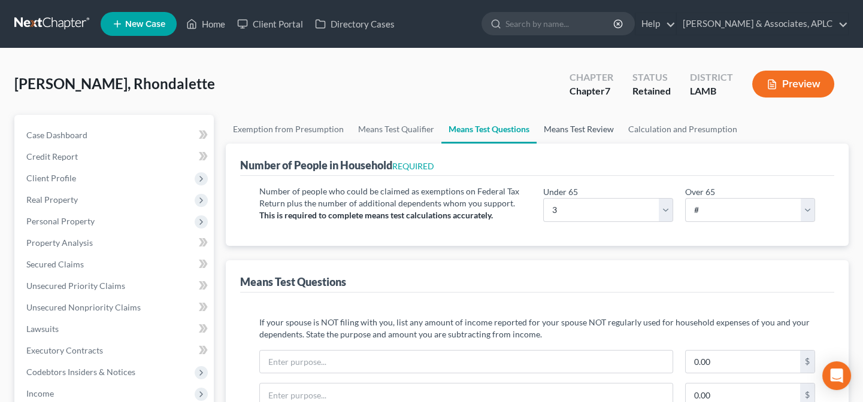
drag, startPoint x: 570, startPoint y: 125, endPoint x: 560, endPoint y: 137, distance: 15.7
click at [570, 126] on link "Means Test Review" at bounding box center [579, 129] width 84 height 29
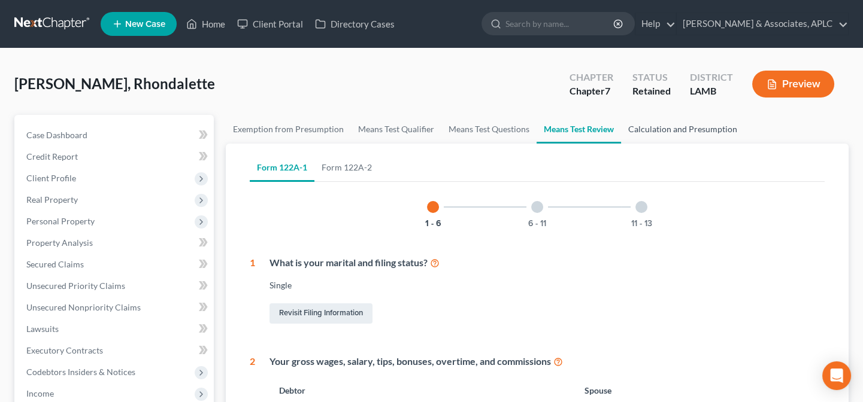
click at [676, 127] on link "Calculation and Presumption" at bounding box center [682, 129] width 123 height 29
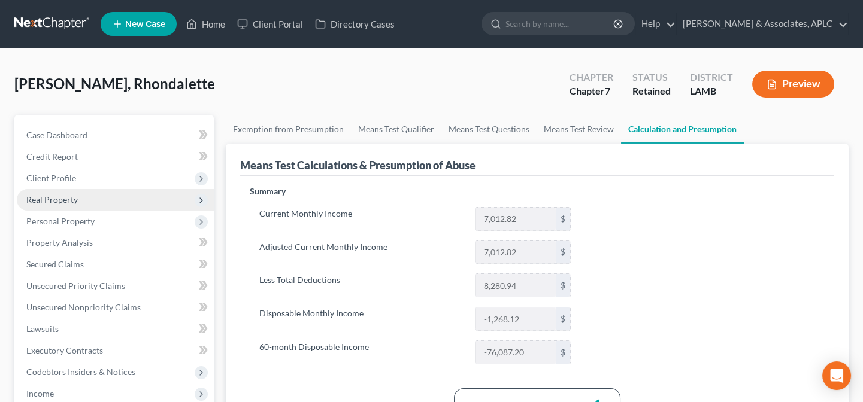
scroll to position [272, 0]
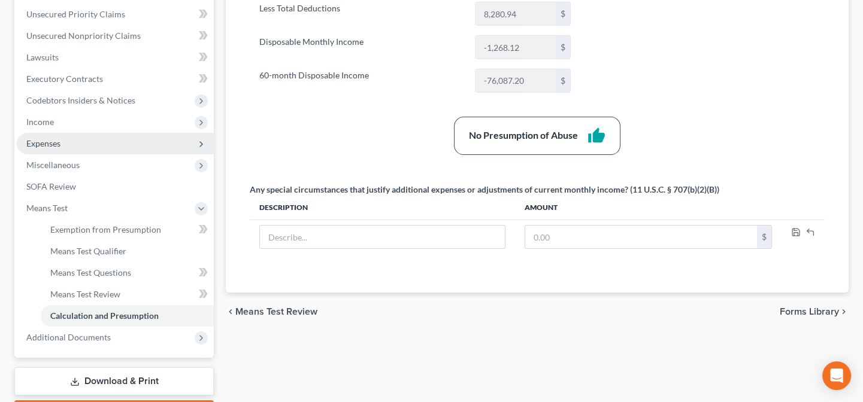
click at [44, 144] on span "Expenses" at bounding box center [43, 143] width 34 height 10
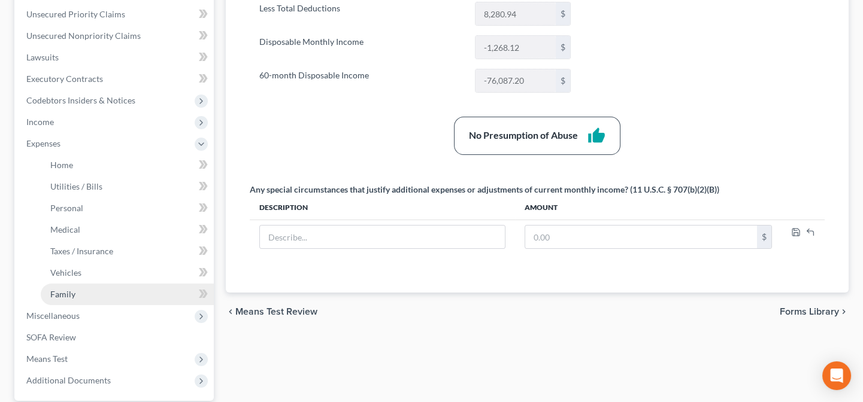
click at [65, 295] on span "Family" at bounding box center [62, 294] width 25 height 10
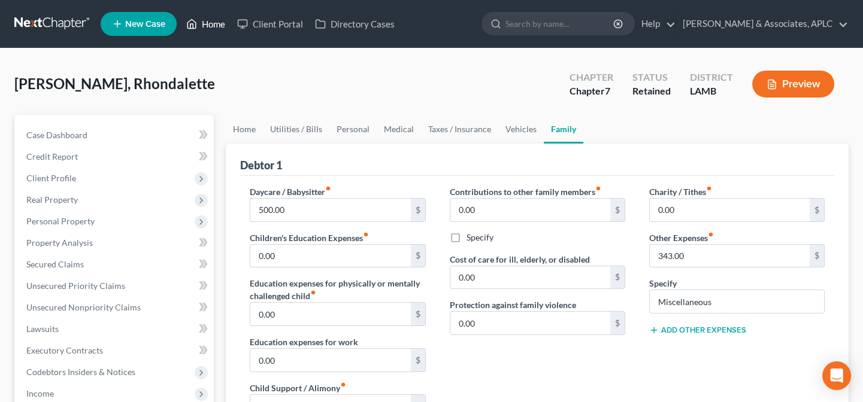
click at [215, 19] on link "Home" at bounding box center [205, 24] width 51 height 22
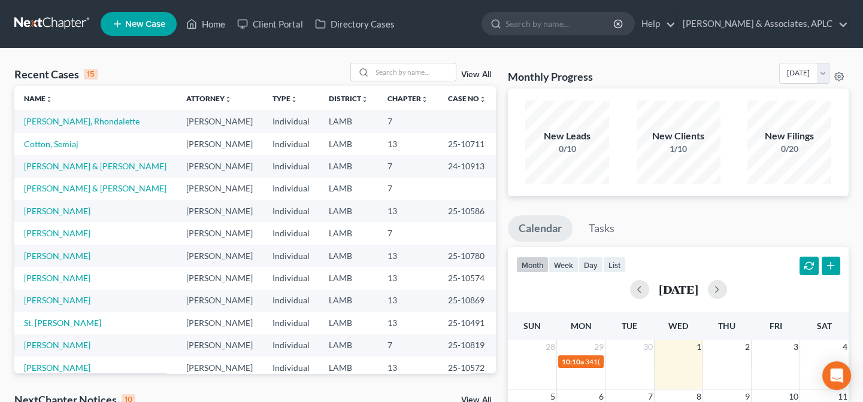
click at [59, 126] on td "[PERSON_NAME], Rhondalette" at bounding box center [95, 121] width 162 height 22
click at [59, 122] on link "[PERSON_NAME], Rhondalette" at bounding box center [82, 121] width 116 height 10
select select "14"
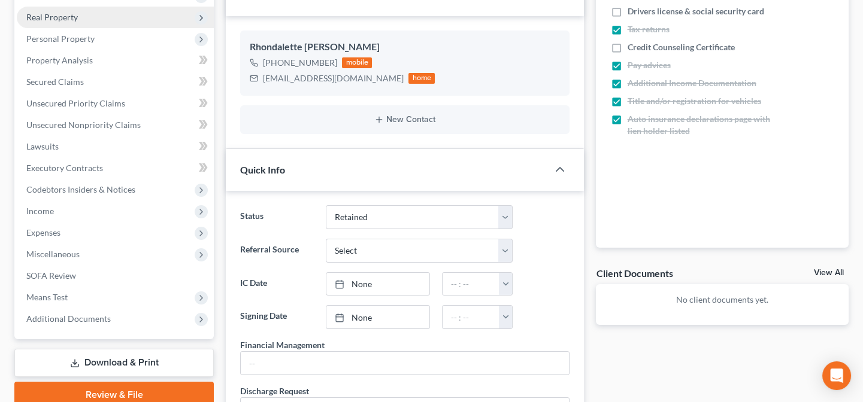
scroll to position [272, 0]
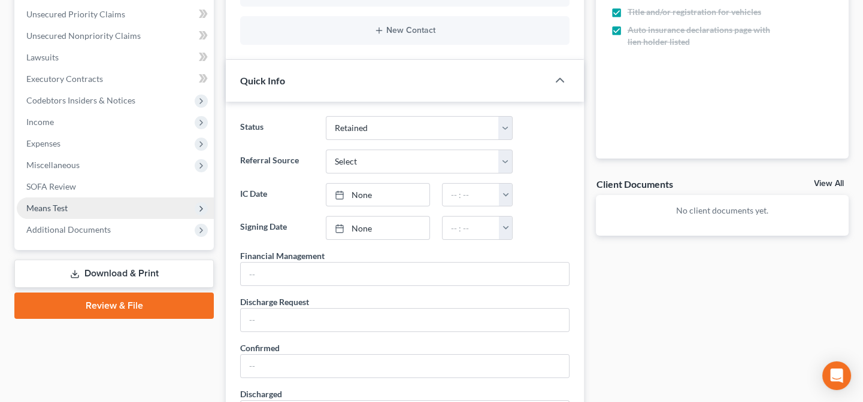
click at [46, 200] on span "Means Test" at bounding box center [115, 209] width 197 height 22
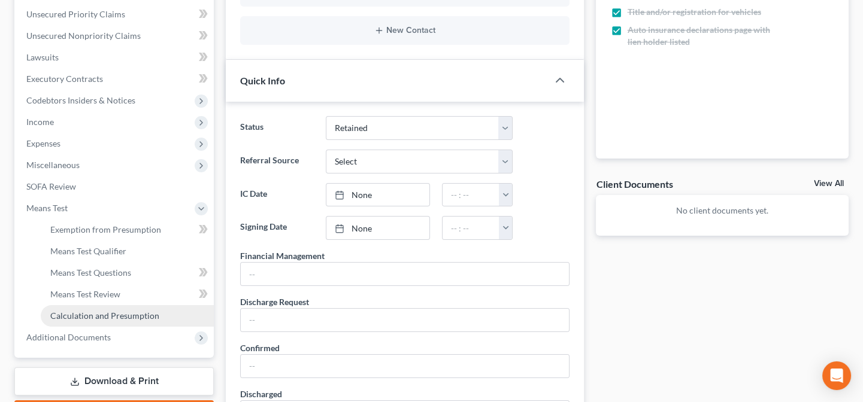
click at [103, 311] on span "Calculation and Presumption" at bounding box center [104, 316] width 109 height 10
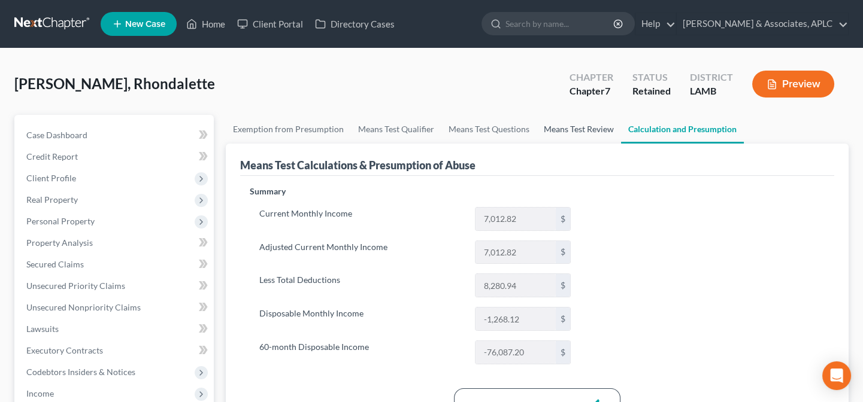
click at [561, 126] on link "Means Test Review" at bounding box center [579, 129] width 84 height 29
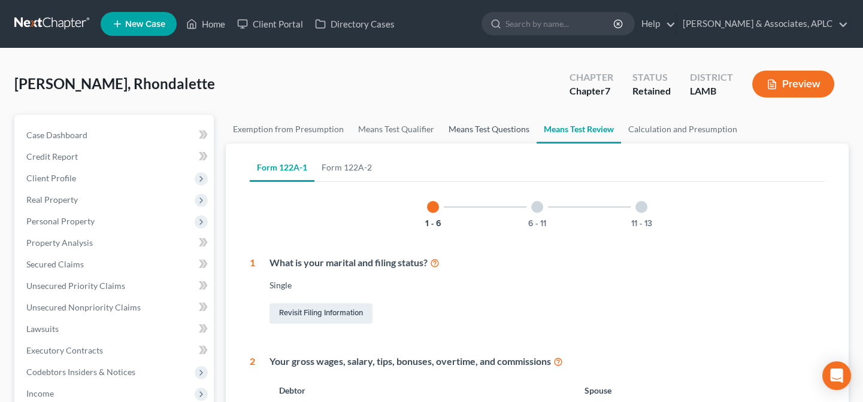
click at [507, 128] on link "Means Test Questions" at bounding box center [488, 129] width 95 height 29
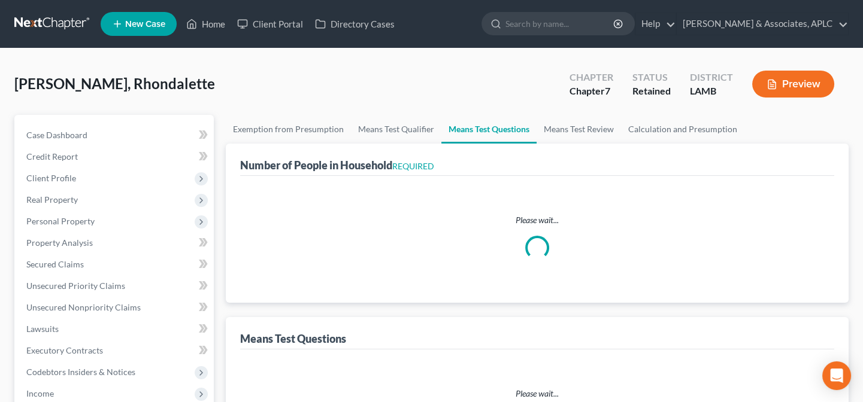
select select "0"
select select "60"
select select "0"
select select "60"
select select "1"
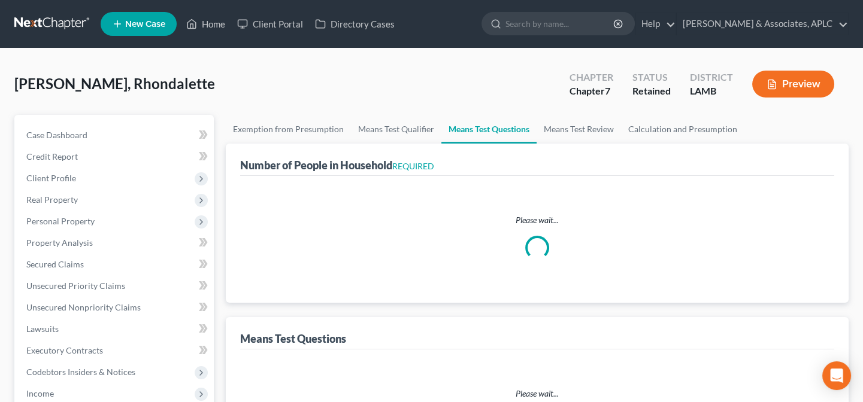
select select "60"
select select "3"
select select "1"
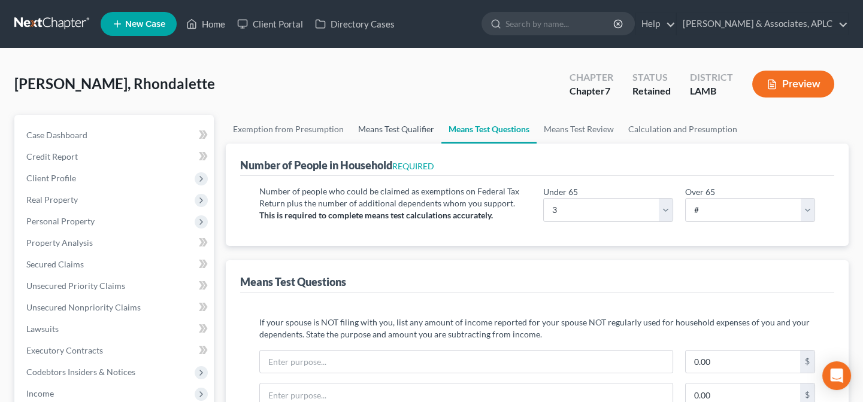
click at [405, 128] on link "Means Test Qualifier" at bounding box center [396, 129] width 90 height 29
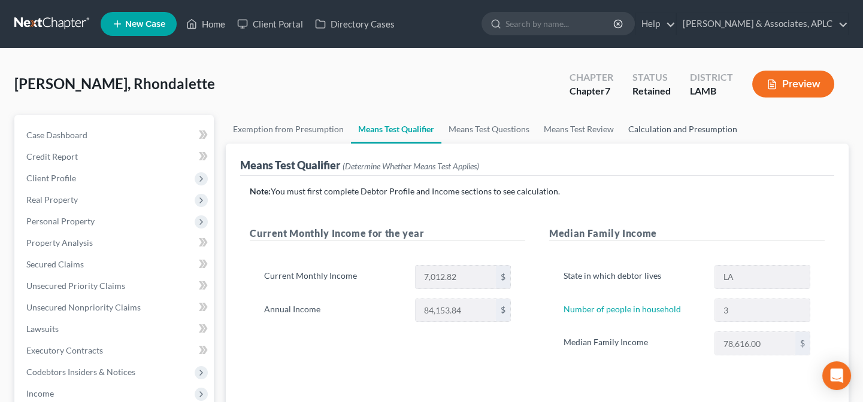
click at [667, 125] on link "Calculation and Presumption" at bounding box center [682, 129] width 123 height 29
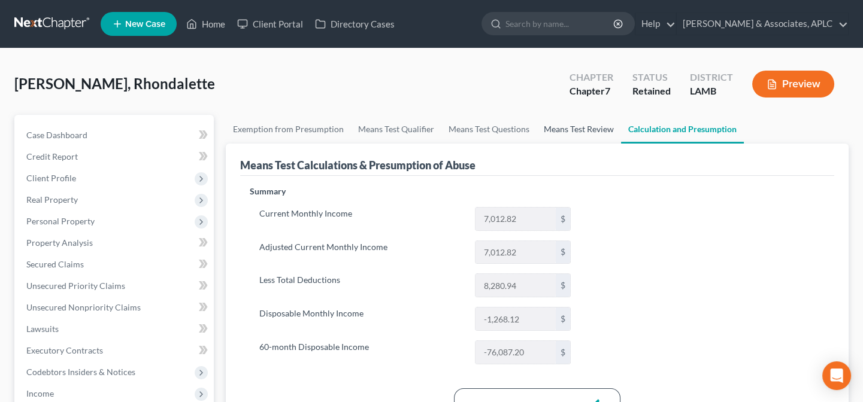
click at [555, 129] on link "Means Test Review" at bounding box center [579, 129] width 84 height 29
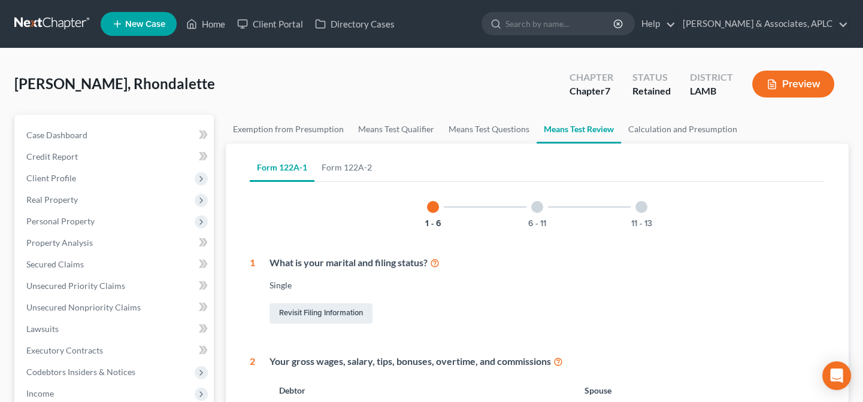
click at [538, 207] on div at bounding box center [537, 207] width 12 height 12
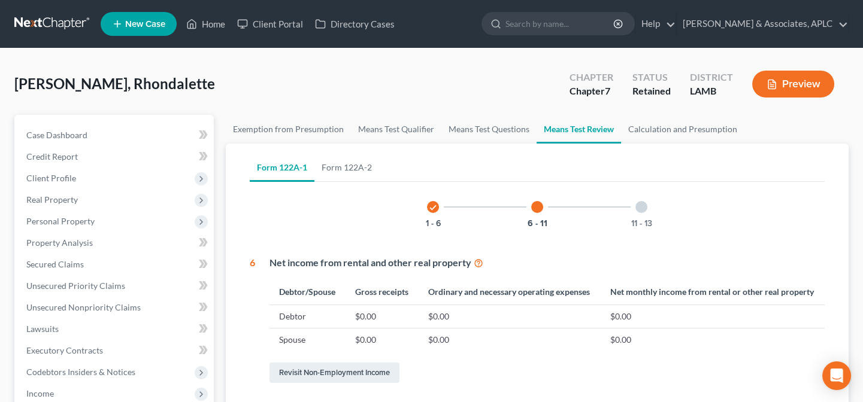
click at [642, 205] on div at bounding box center [641, 207] width 12 height 12
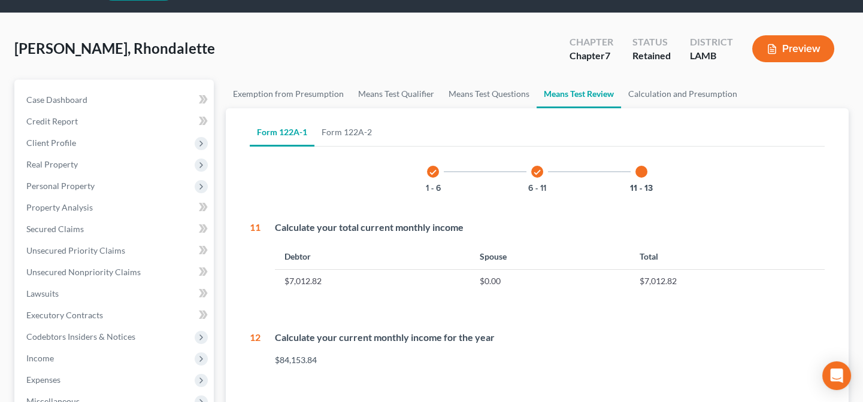
scroll to position [54, 0]
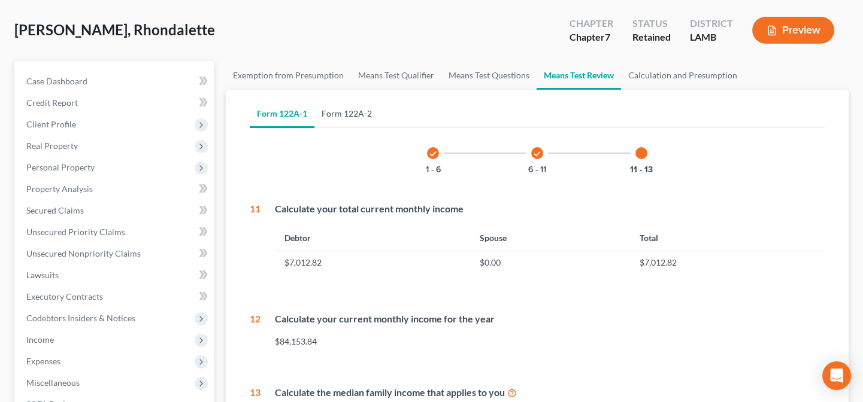
click at [353, 114] on link "Form 122A-2" at bounding box center [346, 113] width 65 height 29
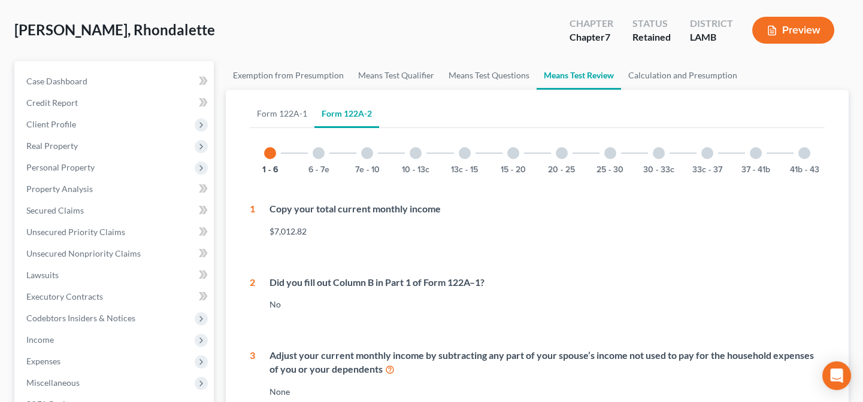
click at [320, 151] on div at bounding box center [319, 153] width 12 height 12
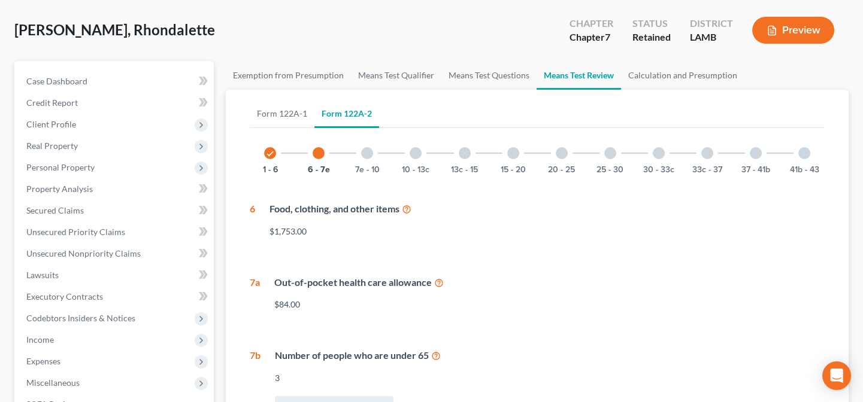
drag, startPoint x: 363, startPoint y: 153, endPoint x: 369, endPoint y: 152, distance: 6.1
click at [364, 153] on div at bounding box center [367, 153] width 12 height 12
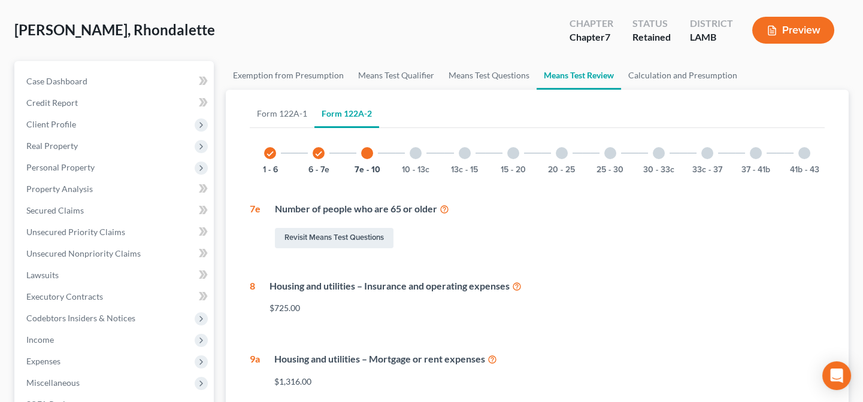
click at [414, 155] on div at bounding box center [416, 153] width 12 height 12
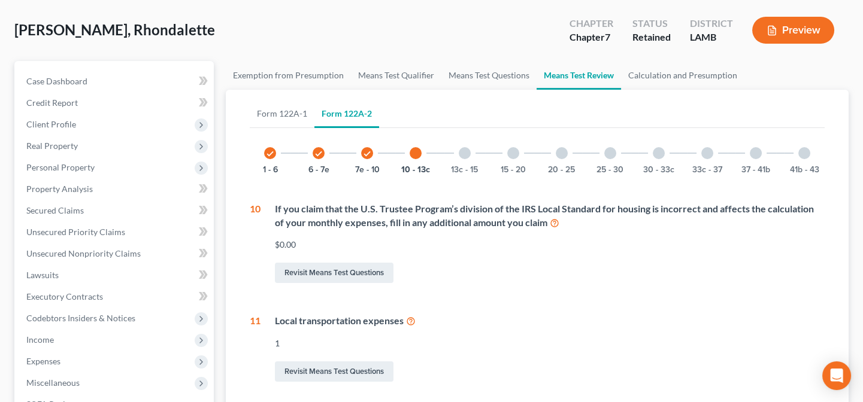
click at [467, 153] on div at bounding box center [465, 153] width 12 height 12
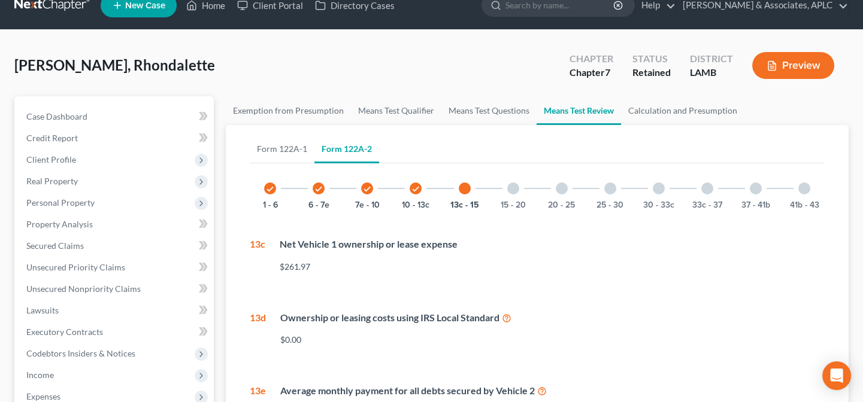
scroll to position [0, 0]
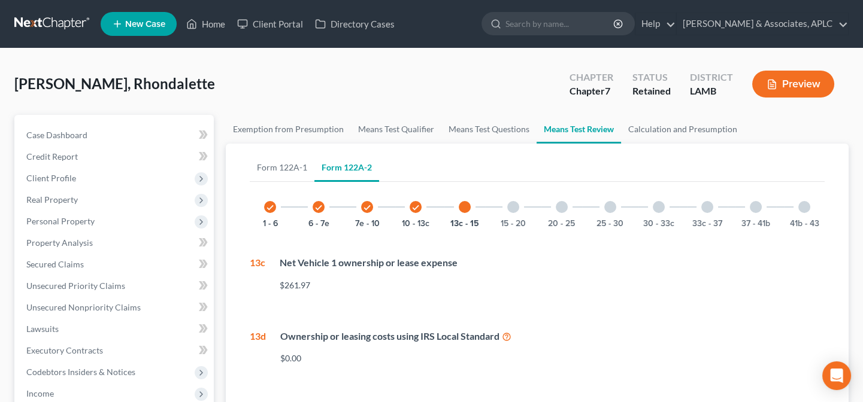
click at [515, 208] on div at bounding box center [513, 207] width 12 height 12
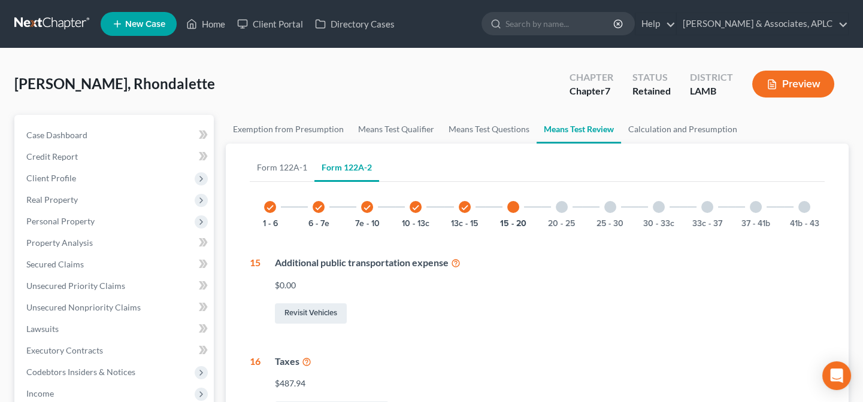
click at [564, 207] on div at bounding box center [562, 207] width 12 height 12
click at [611, 208] on div at bounding box center [610, 207] width 12 height 12
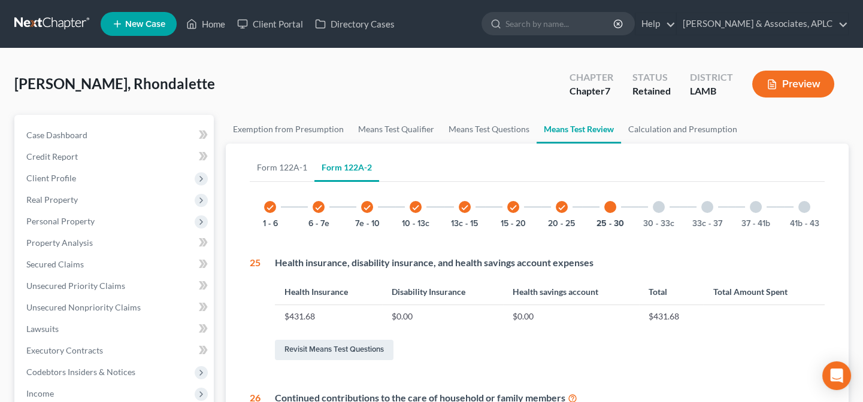
click at [656, 207] on div at bounding box center [659, 207] width 12 height 12
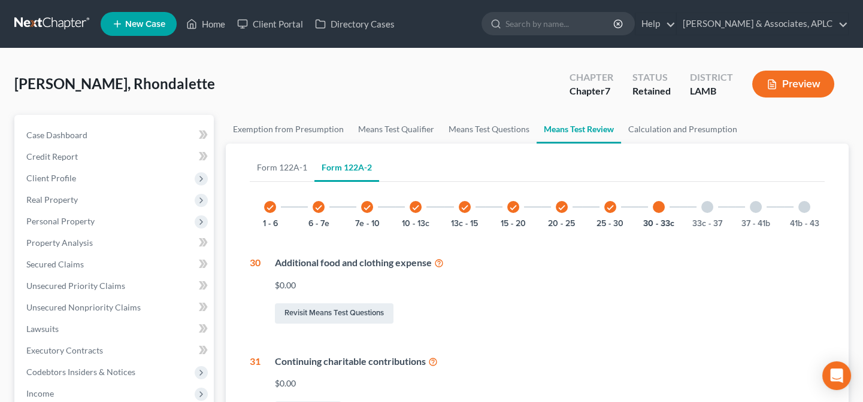
click at [705, 205] on div at bounding box center [707, 207] width 12 height 12
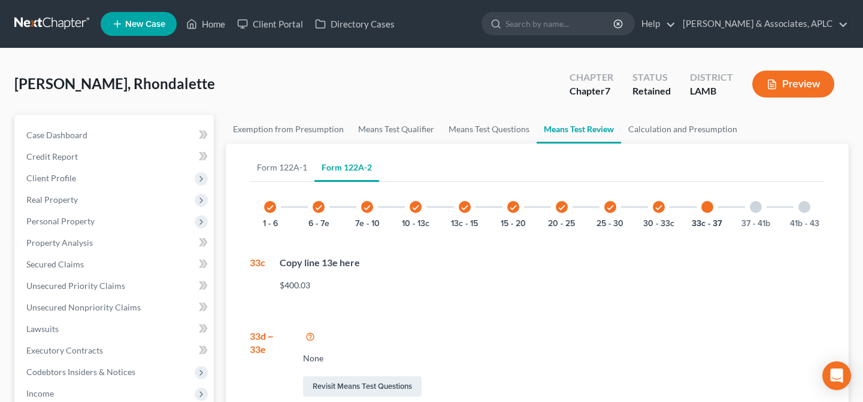
click at [755, 208] on div at bounding box center [756, 207] width 12 height 12
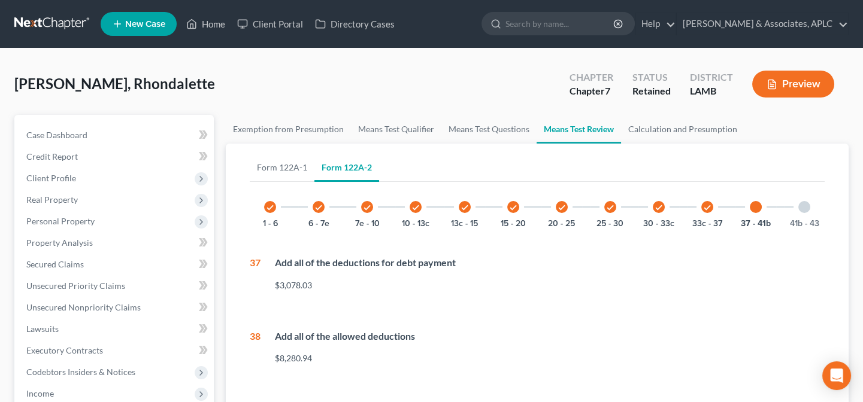
click at [802, 204] on div at bounding box center [804, 207] width 12 height 12
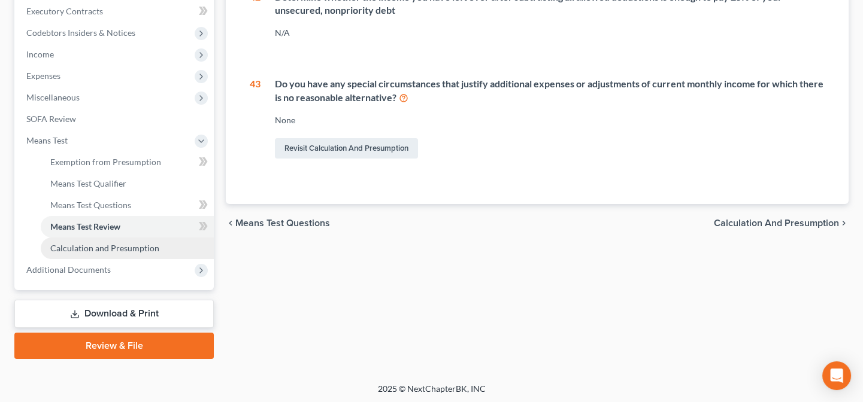
scroll to position [341, 0]
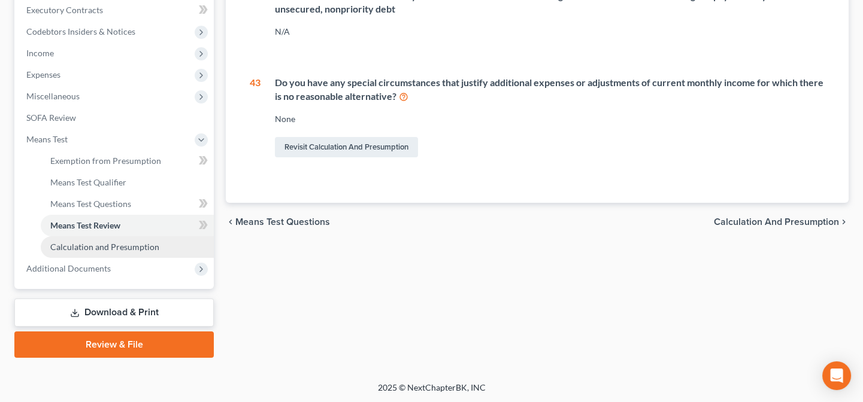
click at [68, 250] on span "Calculation and Presumption" at bounding box center [104, 247] width 109 height 10
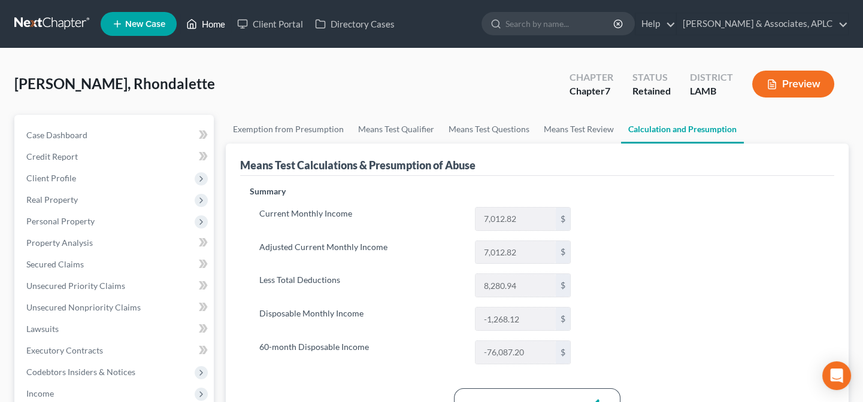
click at [213, 24] on link "Home" at bounding box center [205, 24] width 51 height 22
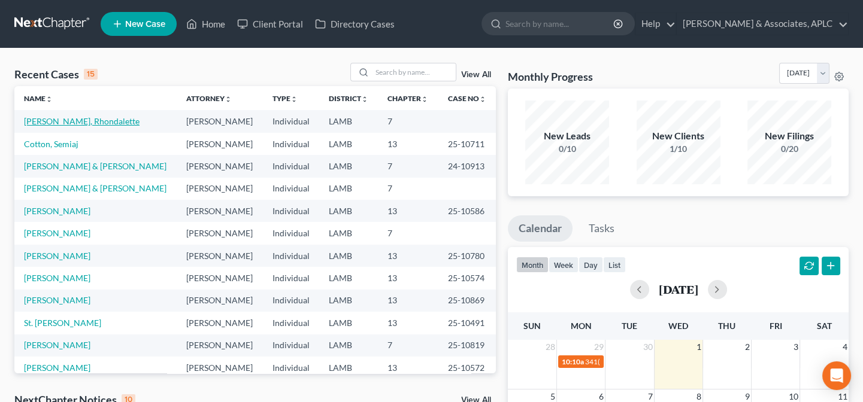
click at [66, 121] on link "[PERSON_NAME], Rhondalette" at bounding box center [82, 121] width 116 height 10
select select "14"
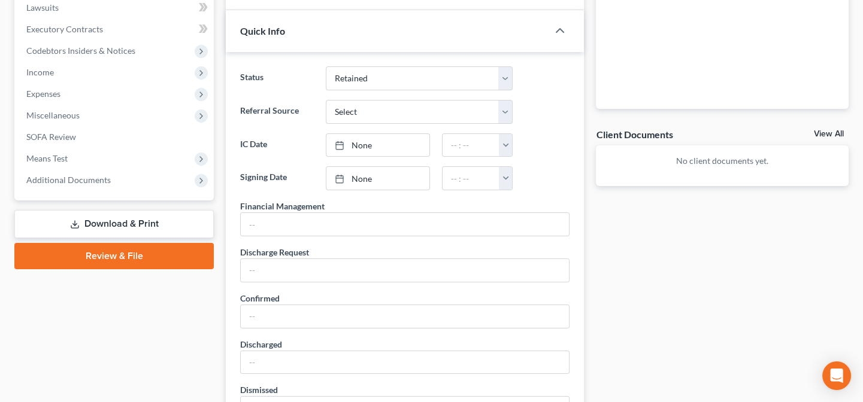
scroll to position [326, 0]
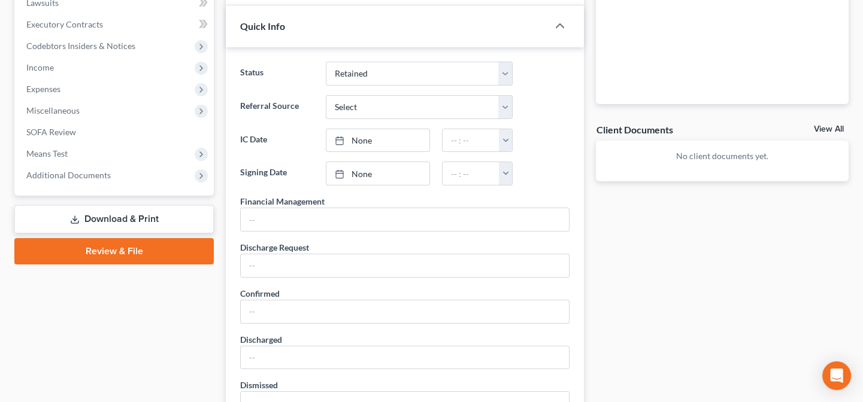
click at [69, 217] on link "Download & Print" at bounding box center [113, 219] width 199 height 28
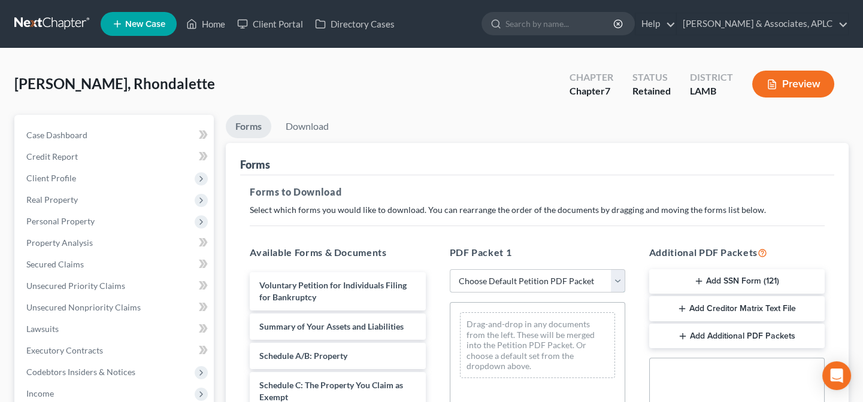
click at [467, 283] on select "Choose Default Petition PDF Packet Complete Bankruptcy Petition (all forms and …" at bounding box center [537, 281] width 175 height 24
select select "0"
click at [450, 269] on select "Choose Default Petition PDF Packet Complete Bankruptcy Petition (all forms and …" at bounding box center [537, 281] width 175 height 24
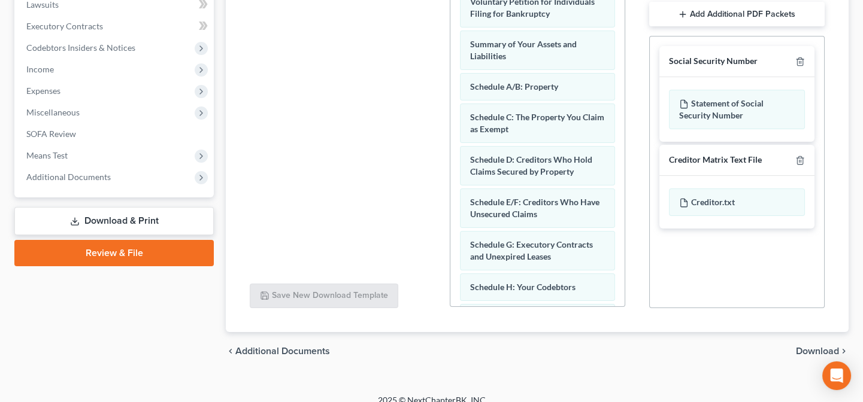
scroll to position [337, 0]
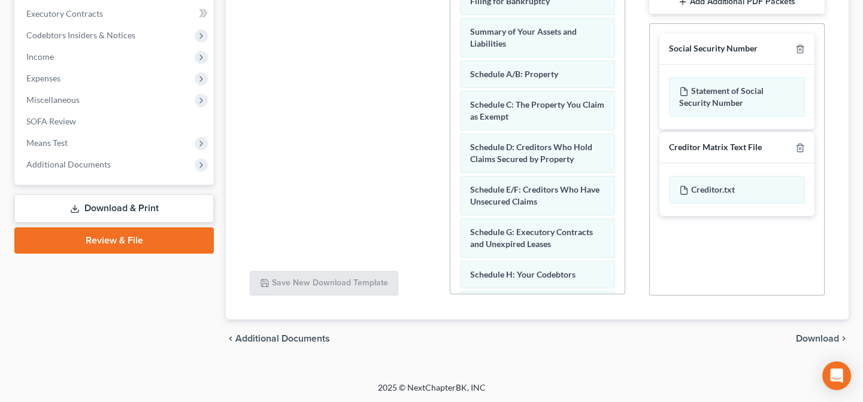
click at [808, 336] on span "Download" at bounding box center [817, 339] width 43 height 10
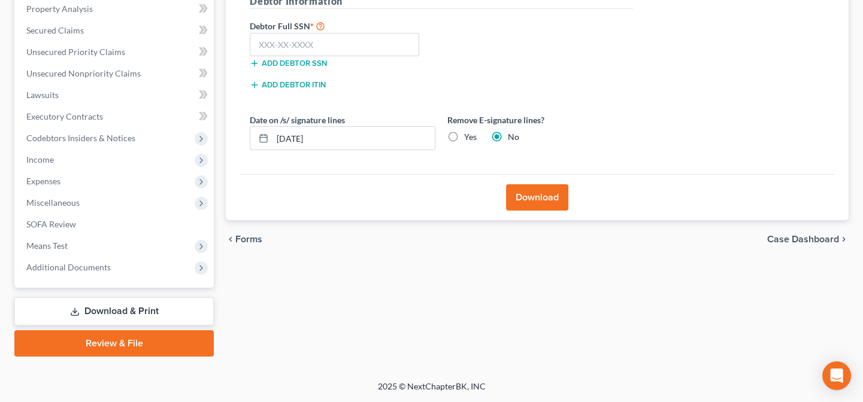
scroll to position [233, 0]
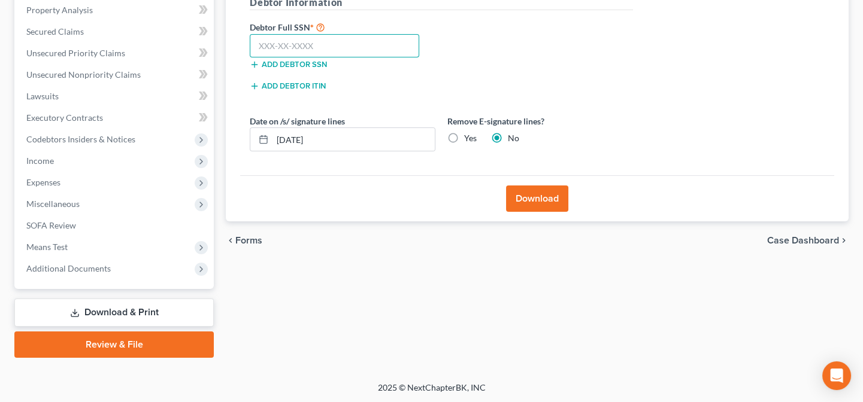
click at [317, 45] on input "text" at bounding box center [334, 46] width 169 height 24
type input "435-83-5120"
click at [519, 201] on button "Download" at bounding box center [537, 199] width 62 height 26
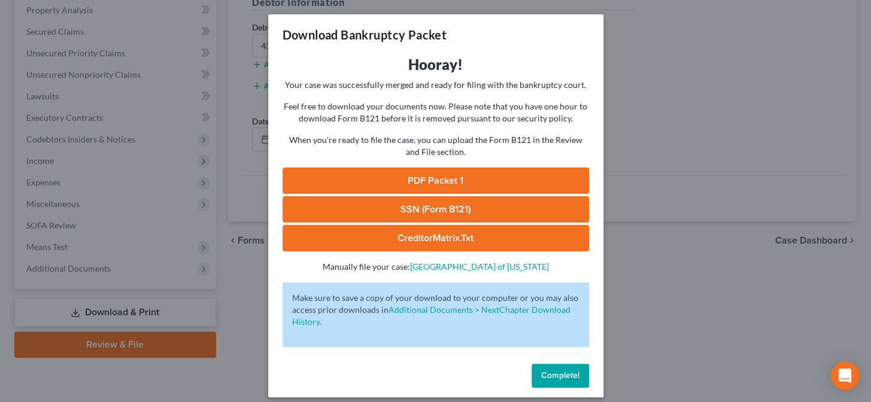
click at [420, 180] on link "PDF Packet 1" at bounding box center [436, 181] width 307 height 26
click at [377, 204] on link "SSN (Form B121)" at bounding box center [436, 209] width 307 height 26
click at [202, 198] on div "Download Bankruptcy Packet Hooray! Your case was successfully merged and ready …" at bounding box center [435, 201] width 871 height 402
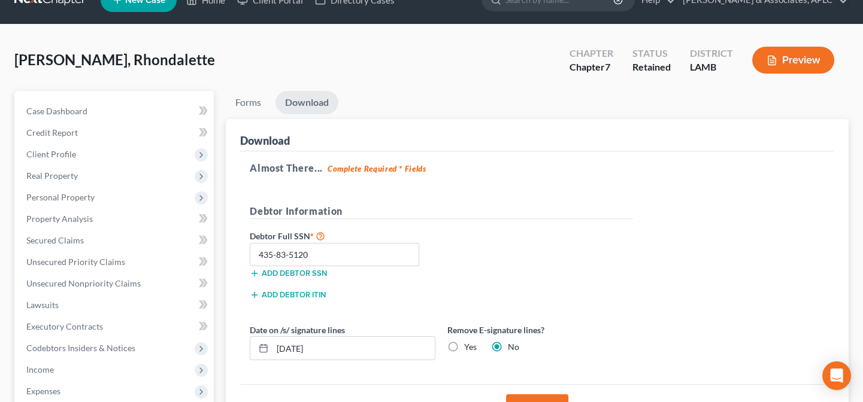
scroll to position [0, 0]
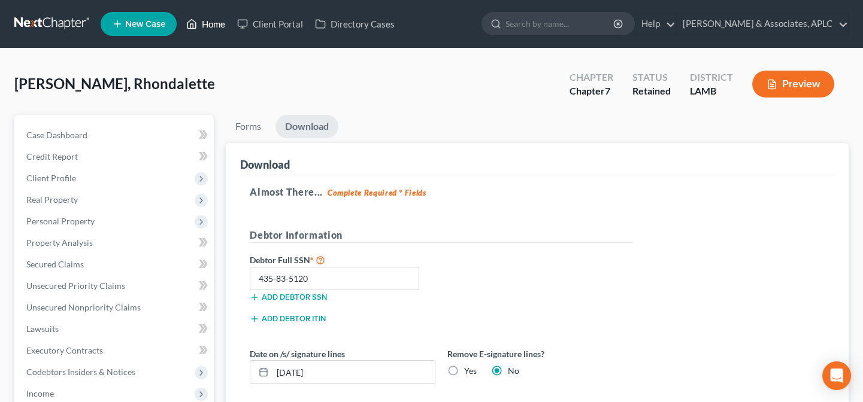
click at [214, 22] on link "Home" at bounding box center [205, 24] width 51 height 22
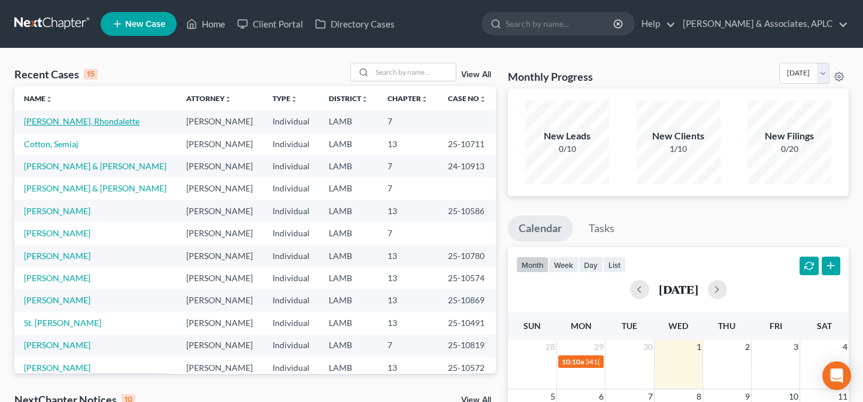
click at [75, 119] on link "[PERSON_NAME], Rhondalette" at bounding box center [82, 121] width 116 height 10
select select "14"
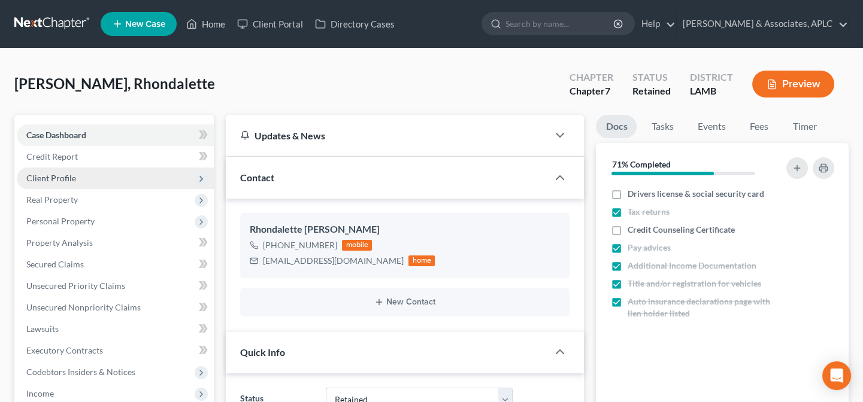
click at [73, 177] on span "Client Profile" at bounding box center [51, 178] width 50 height 10
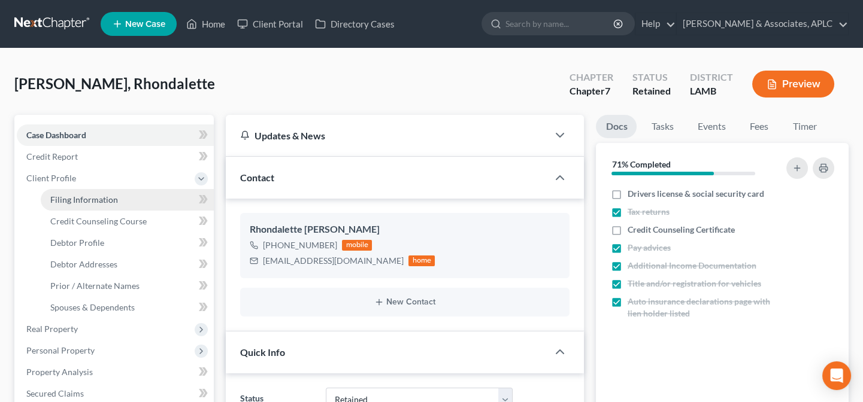
click at [78, 201] on span "Filing Information" at bounding box center [84, 200] width 68 height 10
select select "1"
select select "0"
select select "19"
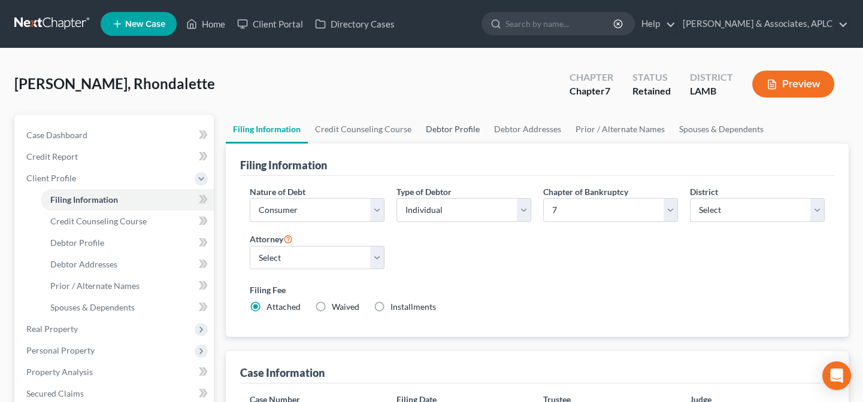
click at [459, 130] on link "Debtor Profile" at bounding box center [453, 129] width 68 height 29
select select "0"
select select "2"
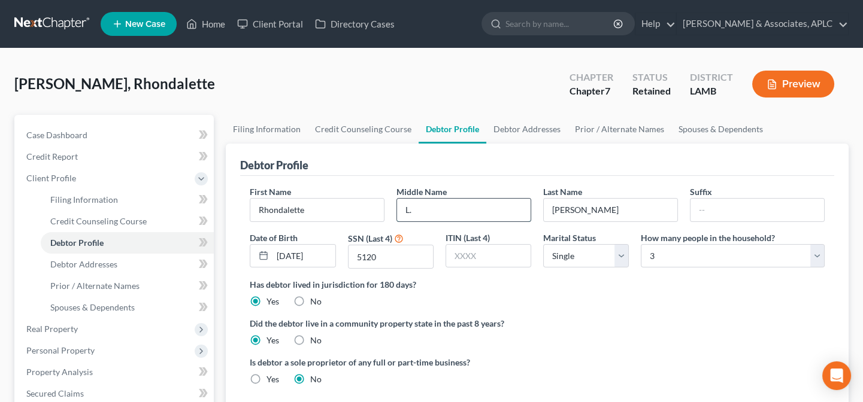
click at [473, 210] on input "L." at bounding box center [464, 210] width 134 height 23
type input "Lashaune"
click at [222, 22] on link "Home" at bounding box center [205, 24] width 51 height 22
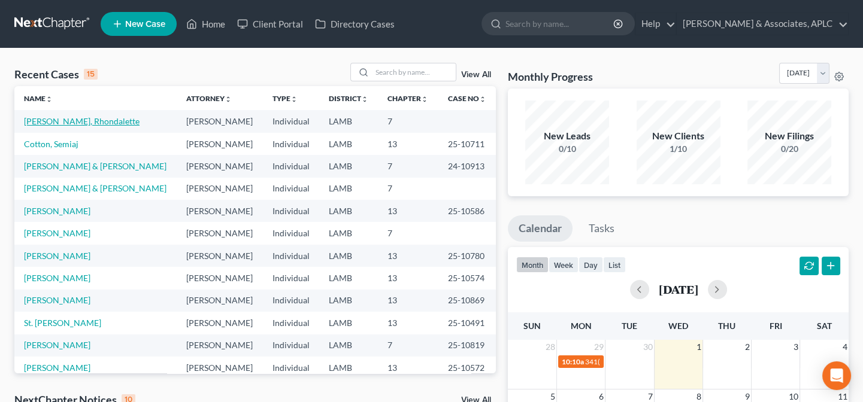
click at [55, 117] on link "[PERSON_NAME], Rhondalette" at bounding box center [82, 121] width 116 height 10
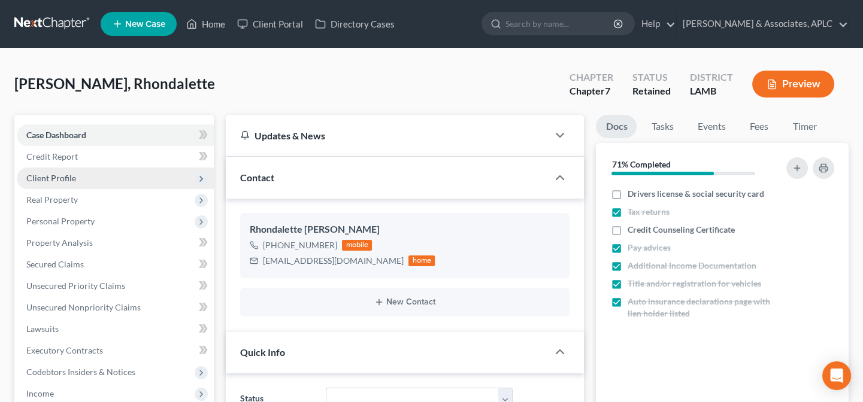
click at [58, 180] on span "Client Profile" at bounding box center [51, 178] width 50 height 10
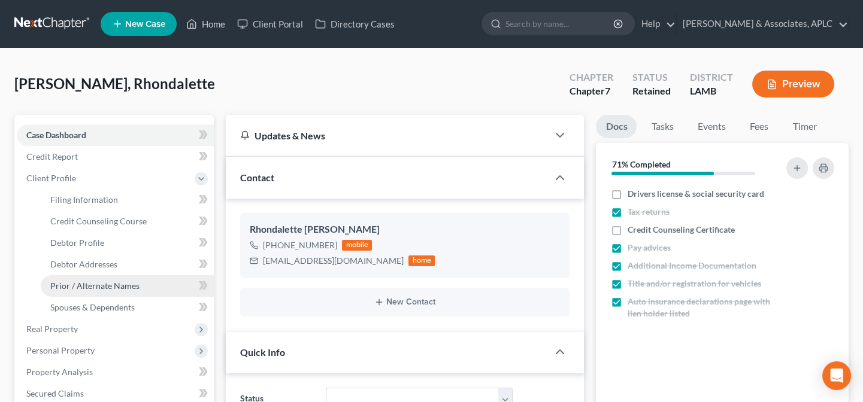
click at [81, 286] on span "Prior / Alternate Names" at bounding box center [94, 286] width 89 height 10
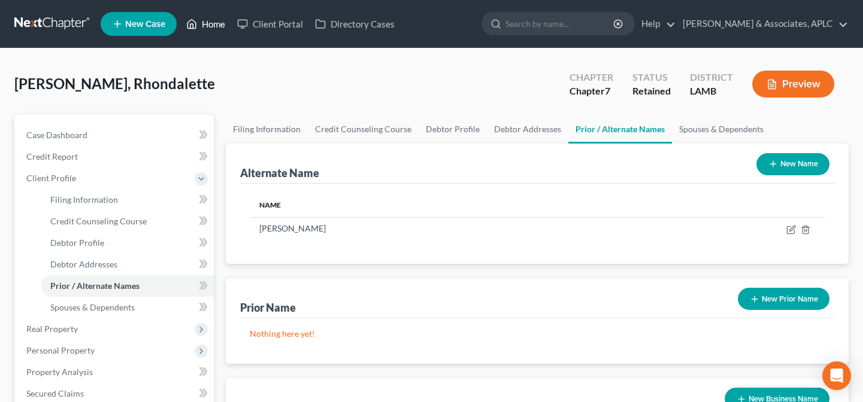
click at [216, 25] on link "Home" at bounding box center [205, 24] width 51 height 22
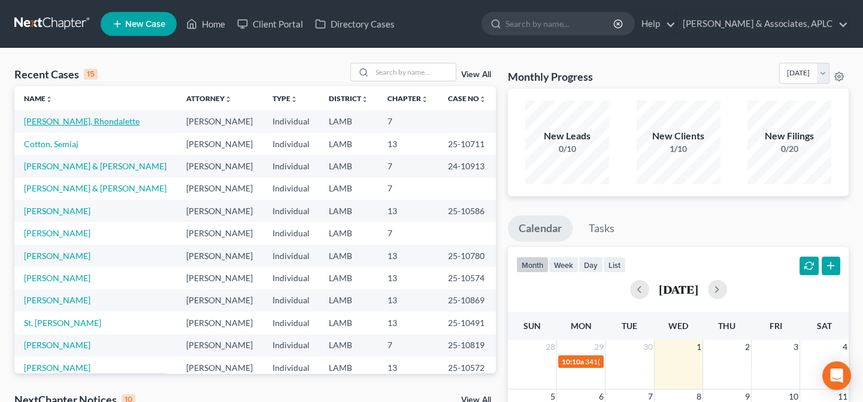
click at [78, 125] on link "[PERSON_NAME], Rhondalette" at bounding box center [82, 121] width 116 height 10
select select "14"
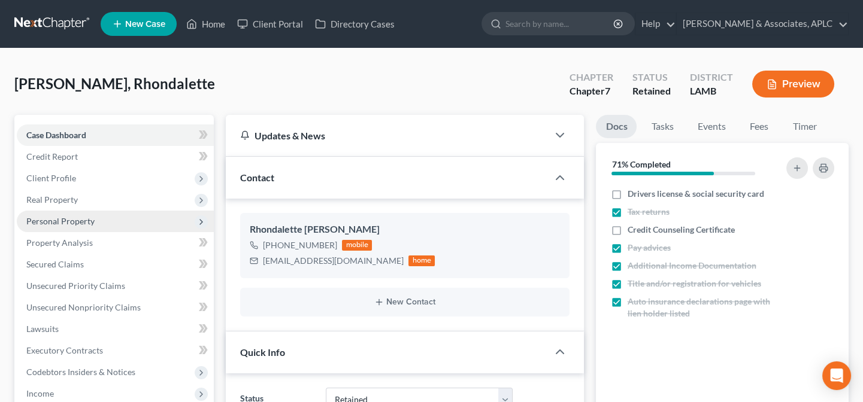
click at [72, 222] on span "Personal Property" at bounding box center [60, 221] width 68 height 10
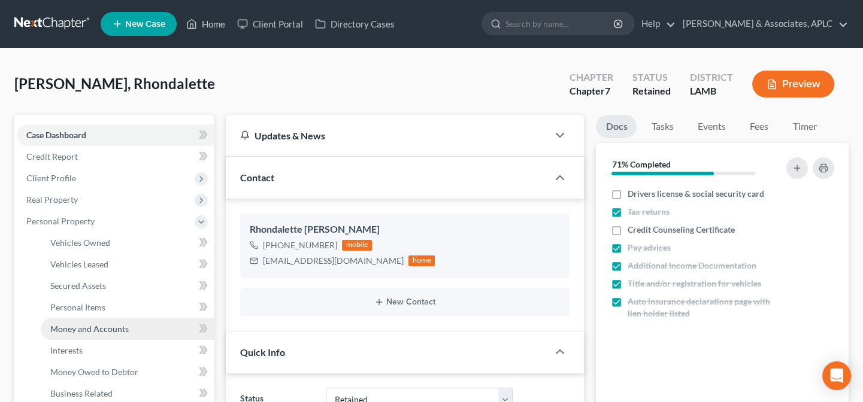
click at [74, 326] on span "Money and Accounts" at bounding box center [89, 329] width 78 height 10
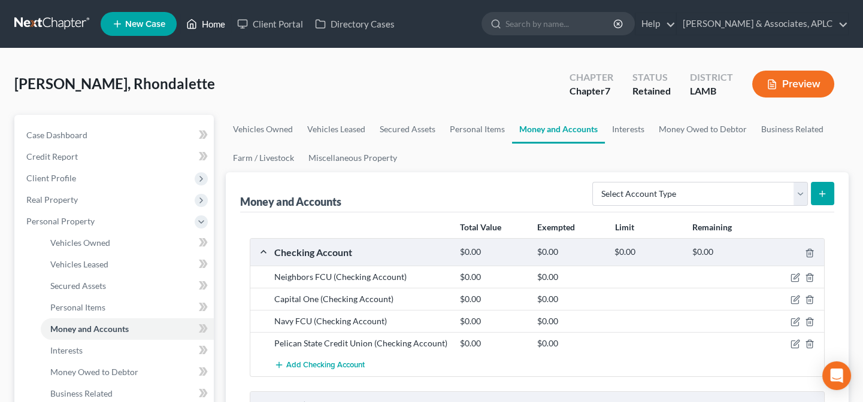
click at [209, 22] on link "Home" at bounding box center [205, 24] width 51 height 22
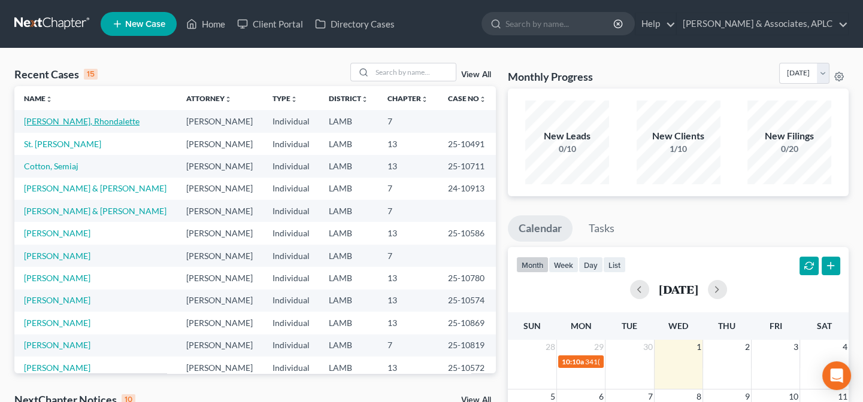
click at [83, 122] on link "[PERSON_NAME], Rhondalette" at bounding box center [82, 121] width 116 height 10
select select "14"
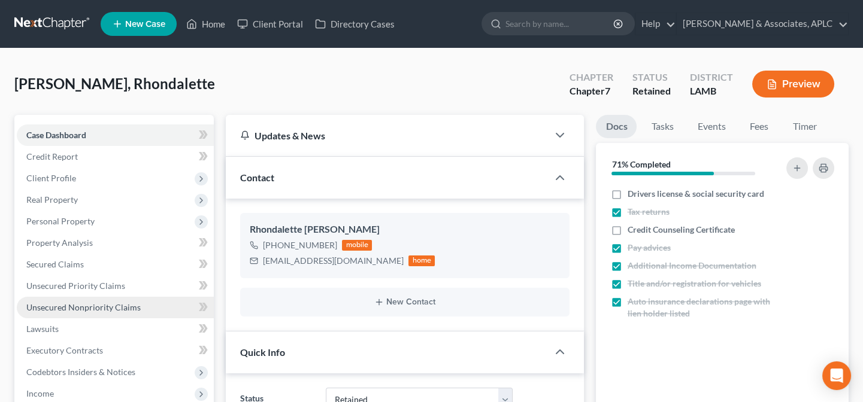
click at [122, 310] on span "Unsecured Nonpriority Claims" at bounding box center [83, 307] width 114 height 10
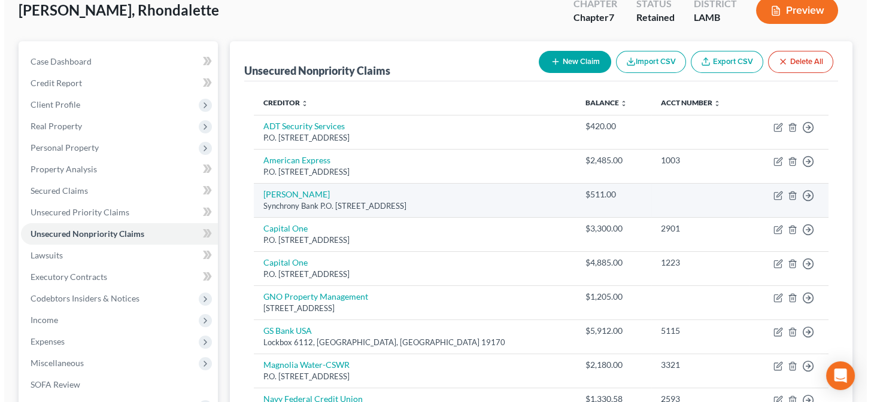
scroll to position [54, 0]
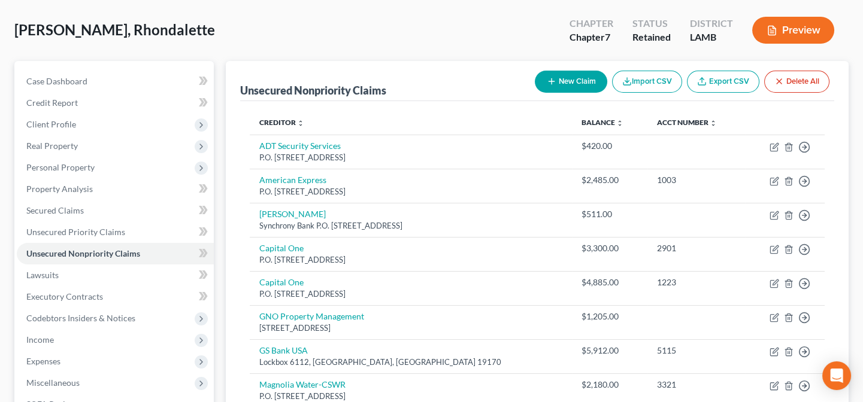
click at [576, 76] on button "New Claim" at bounding box center [571, 82] width 72 height 22
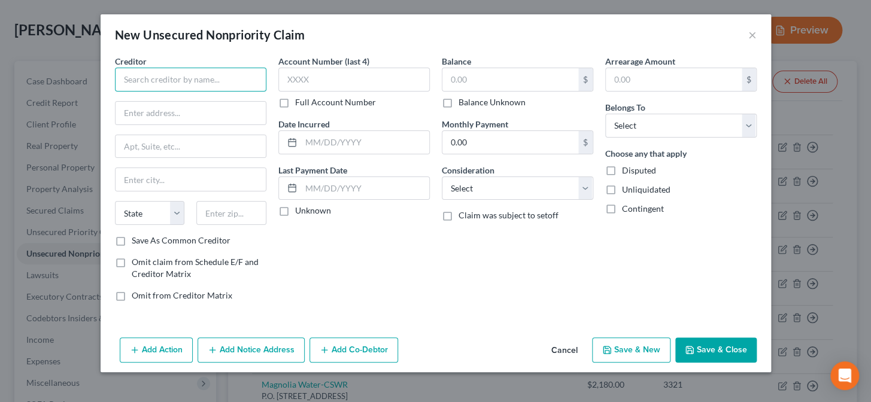
click at [228, 84] on input "text" at bounding box center [191, 80] width 152 height 24
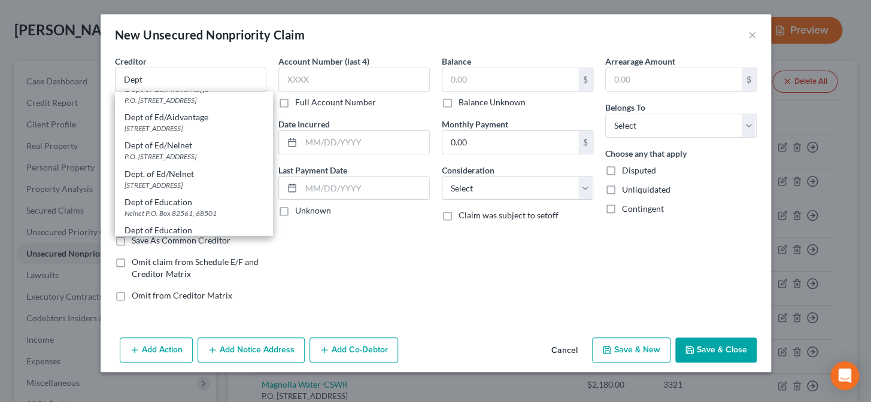
scroll to position [108, 0]
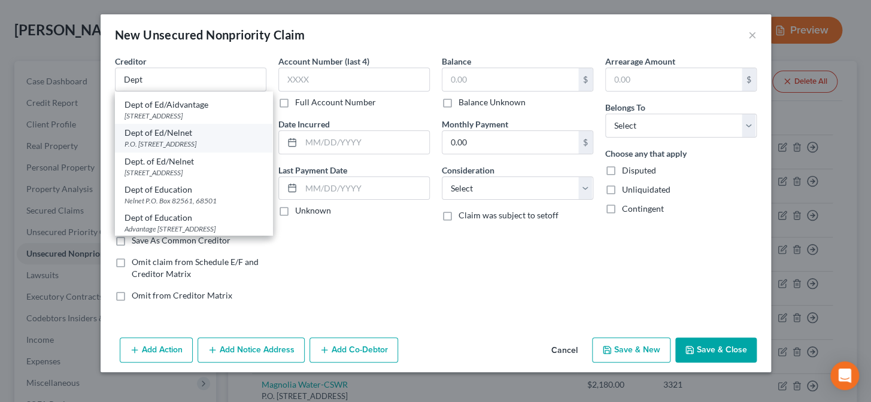
click at [185, 149] on div "P.O. [STREET_ADDRESS]" at bounding box center [194, 144] width 138 height 10
type input "Dept of Ed/Nelnet"
type input "P.O. Box 82561"
type input "Lincoln"
select select "30"
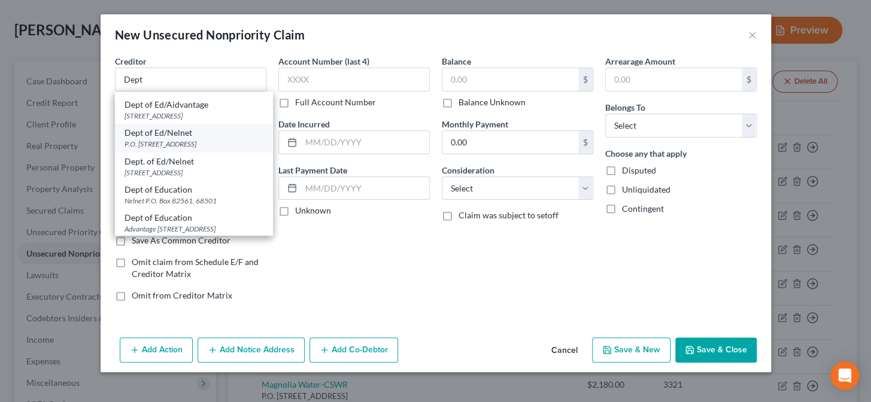
type input "68501"
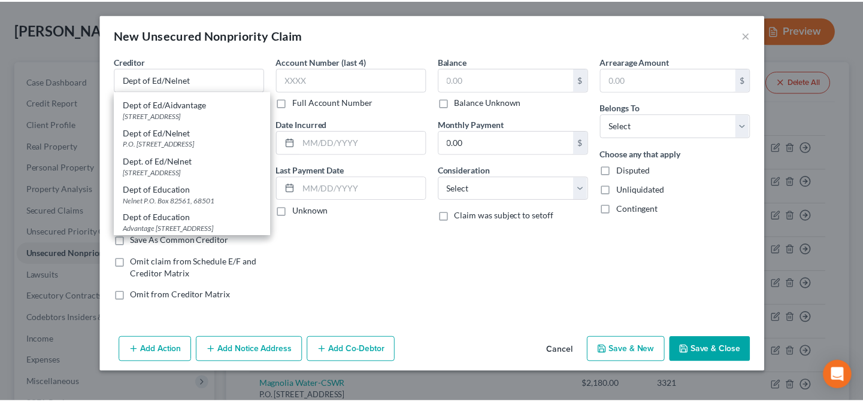
scroll to position [0, 0]
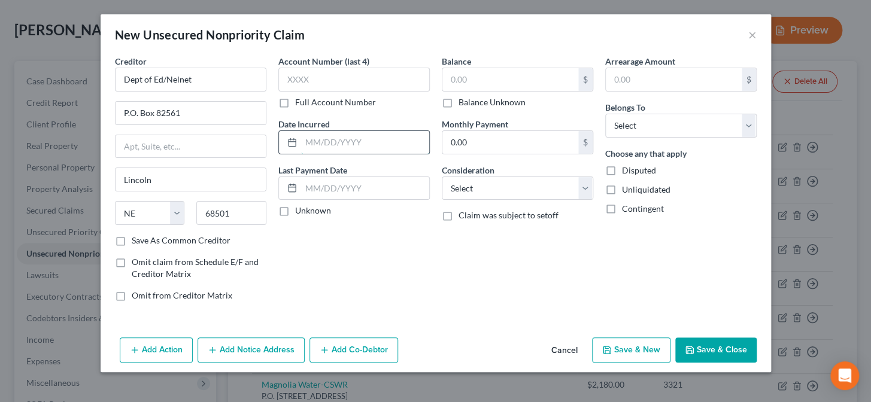
click at [329, 136] on input "text" at bounding box center [365, 142] width 128 height 23
type input "2010"
click at [295, 210] on label "Unknown" at bounding box center [313, 211] width 36 height 12
click at [300, 210] on input "Unknown" at bounding box center [304, 209] width 8 height 8
checkbox input "true"
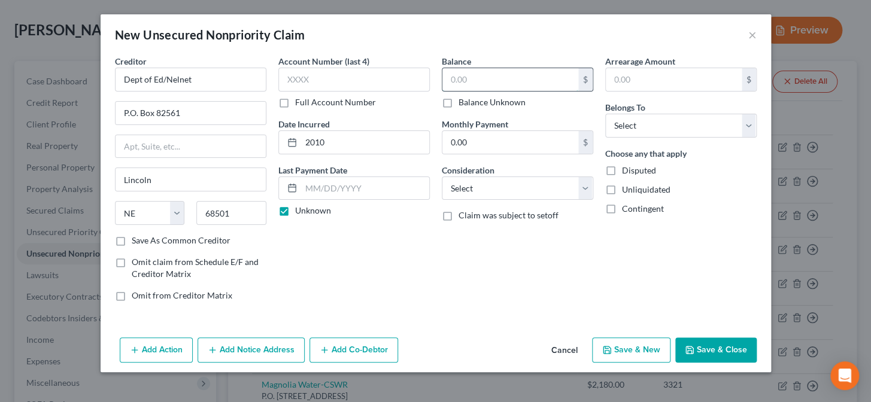
click at [479, 87] on input "text" at bounding box center [511, 79] width 136 height 23
type input "235,172.00"
click at [457, 189] on select "Select Cable / Satellite Services Collection Agency Credit Card Debt Debt Couns…" at bounding box center [518, 189] width 152 height 24
select select "17"
click at [442, 177] on select "Select Cable / Satellite Services Collection Agency Credit Card Debt Debt Couns…" at bounding box center [518, 189] width 152 height 24
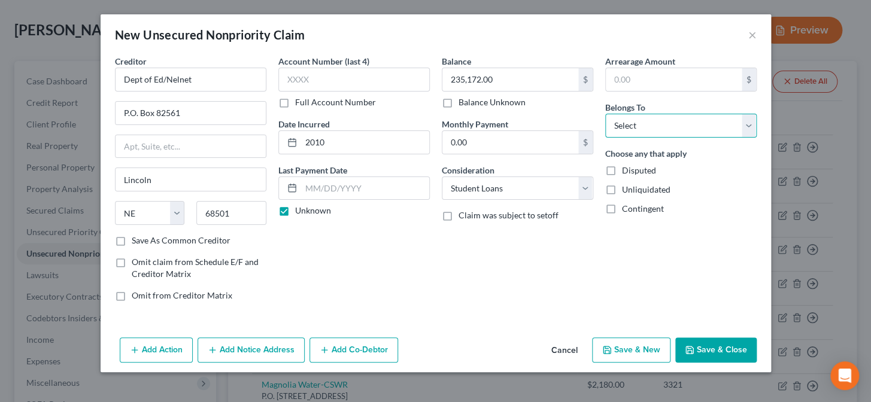
click at [634, 123] on select "Select Debtor 1 Only Debtor 2 Only Debtor 1 And Debtor 2 Only At Least One Of T…" at bounding box center [681, 126] width 152 height 24
select select "0"
click at [605, 114] on select "Select Debtor 1 Only Debtor 2 Only Debtor 1 And Debtor 2 Only At Least One Of T…" at bounding box center [681, 126] width 152 height 24
click at [710, 351] on button "Save & Close" at bounding box center [716, 350] width 81 height 25
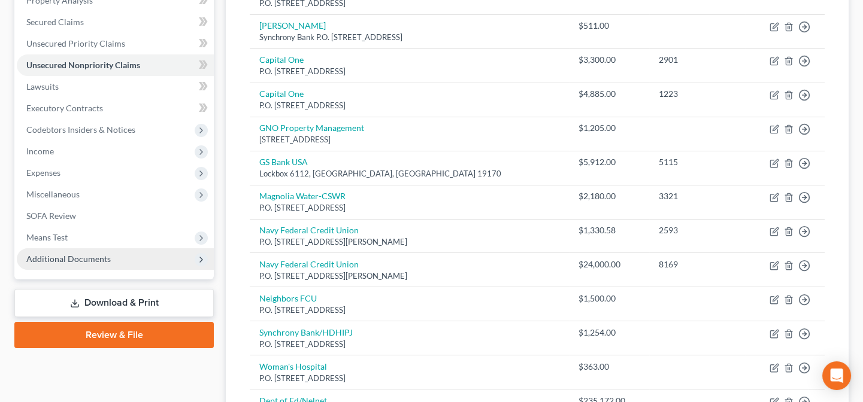
scroll to position [272, 0]
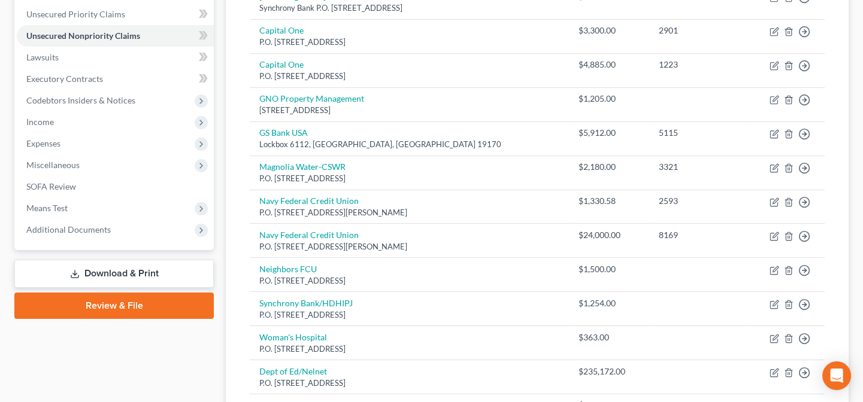
click at [153, 271] on link "Download & Print" at bounding box center [113, 274] width 199 height 28
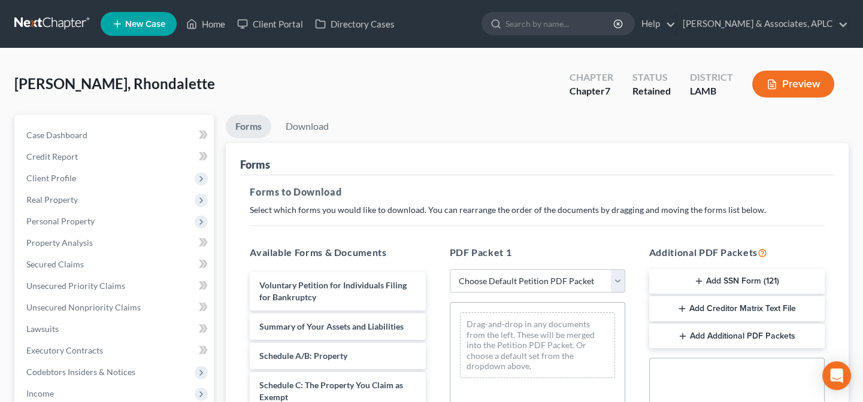
click at [514, 281] on select "Choose Default Petition PDF Packet Complete Bankruptcy Petition (all forms and …" at bounding box center [537, 281] width 175 height 24
click at [514, 279] on select "Choose Default Petition PDF Packet Complete Bankruptcy Petition (all forms and …" at bounding box center [537, 281] width 175 height 24
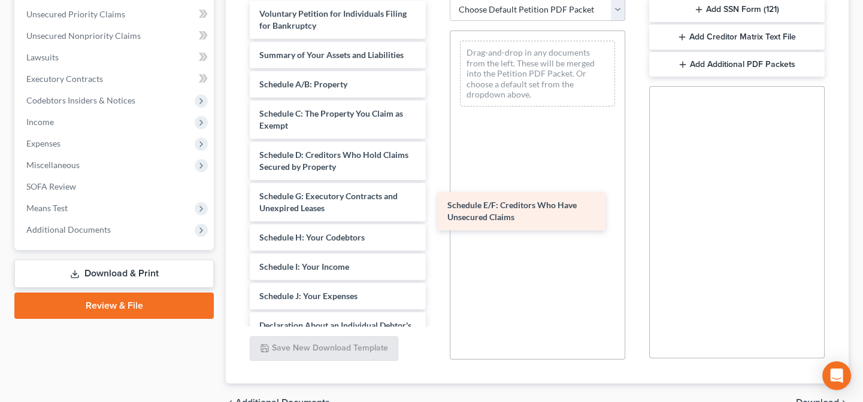
drag, startPoint x: 355, startPoint y: 207, endPoint x: 543, endPoint y: 218, distance: 188.4
click at [435, 218] on div "Schedule E/F: Creditors Who Have Unsecured Claims Voluntary Petition for Indivi…" at bounding box center [337, 323] width 195 height 645
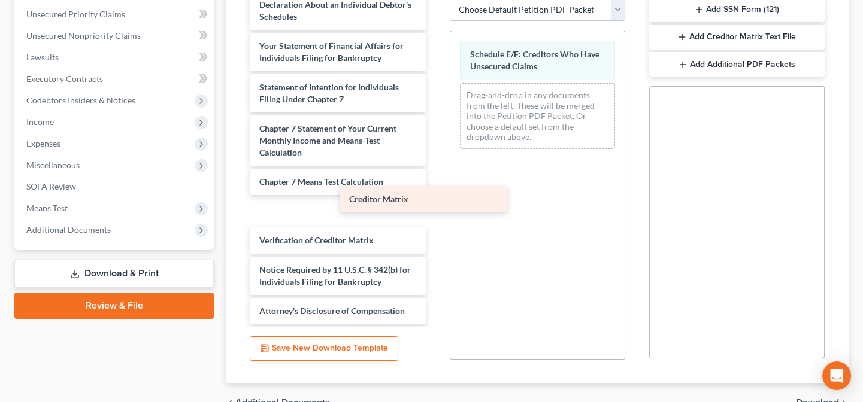
scroll to position [292, 0]
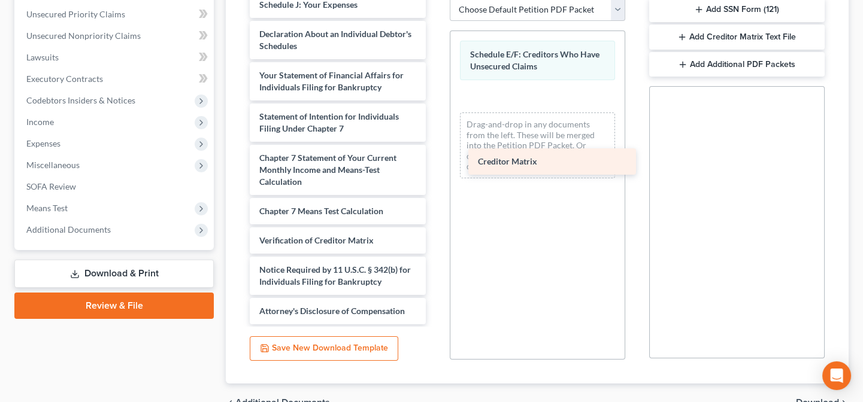
drag, startPoint x: 311, startPoint y: 216, endPoint x: 529, endPoint y: 168, distance: 223.8
click at [435, 168] on div "Creditor Matrix Voluntary Petition for Individuals Filing for Bankruptcy Summar…" at bounding box center [337, 17] width 195 height 616
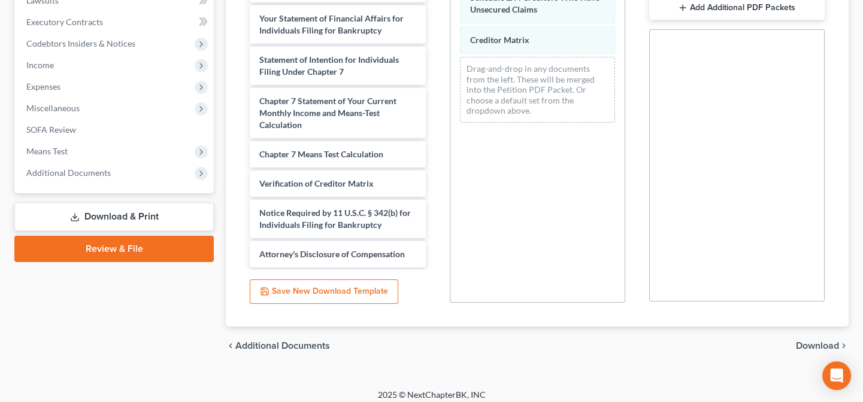
scroll to position [336, 0]
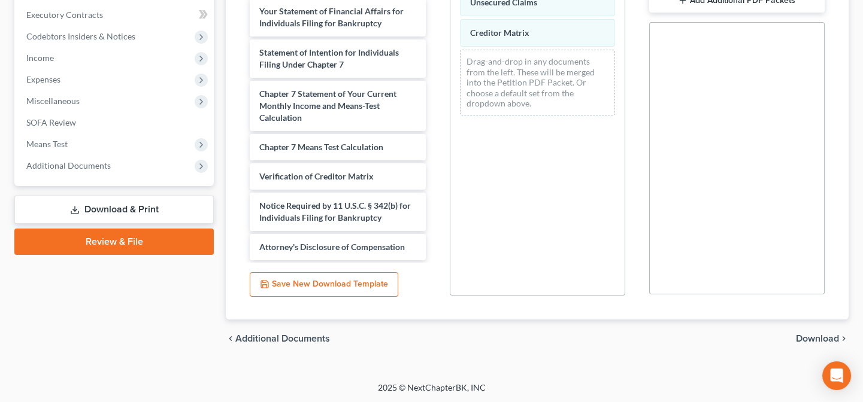
click at [819, 334] on span "Download" at bounding box center [817, 339] width 43 height 10
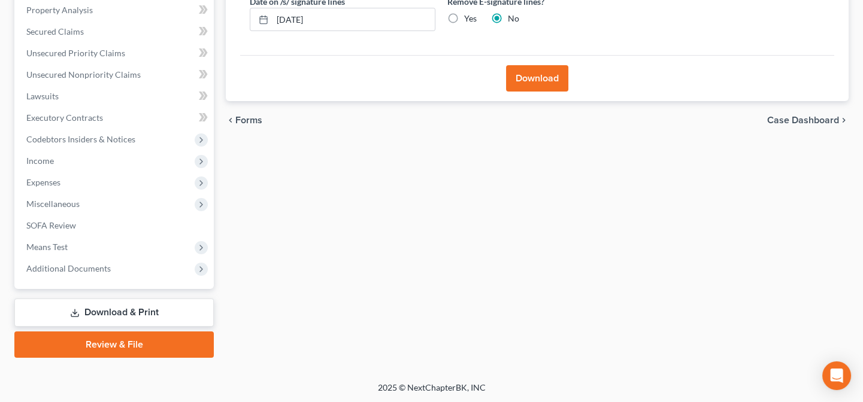
click at [538, 83] on button "Download" at bounding box center [537, 78] width 62 height 26
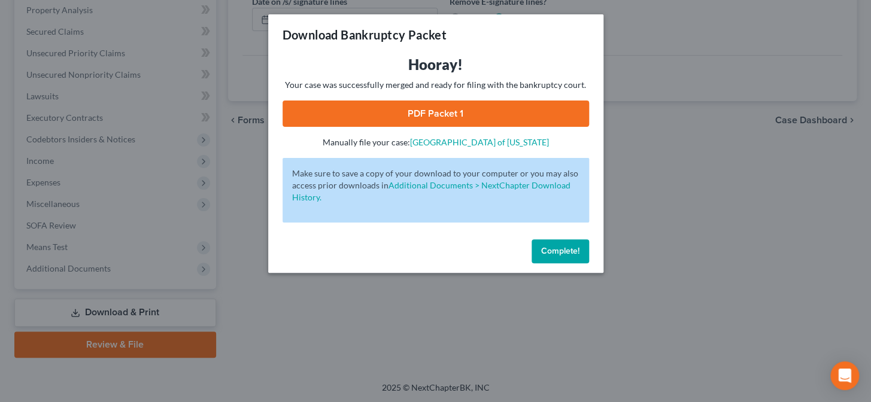
click at [411, 115] on link "PDF Packet 1" at bounding box center [436, 114] width 307 height 26
click at [563, 252] on span "Complete!" at bounding box center [560, 251] width 38 height 10
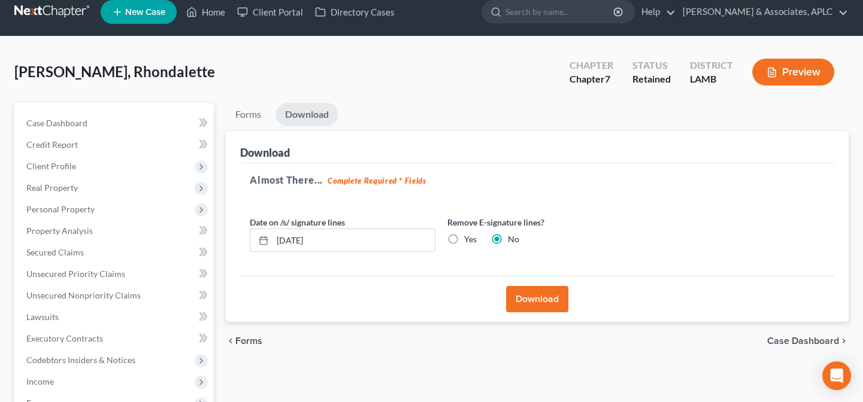
scroll to position [0, 0]
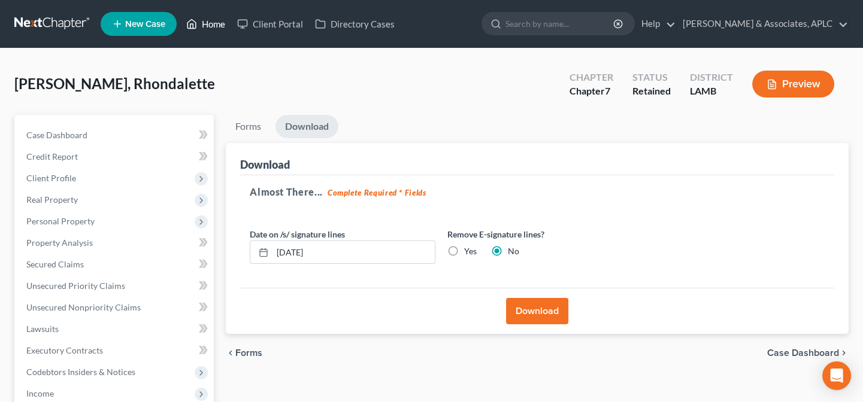
click at [213, 22] on link "Home" at bounding box center [205, 24] width 51 height 22
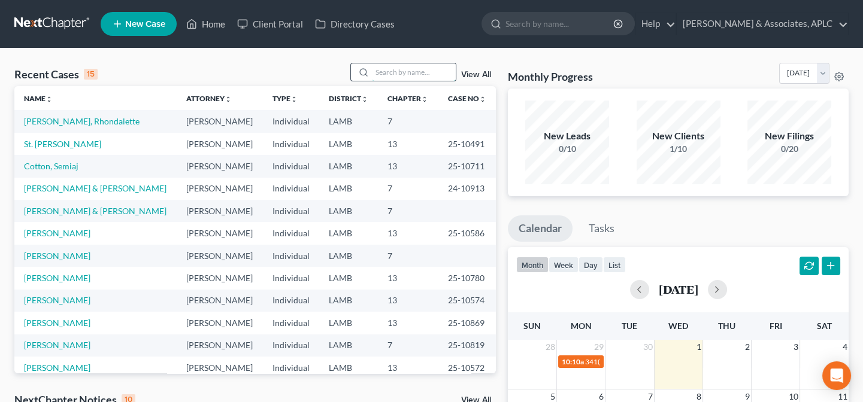
click at [399, 66] on input "search" at bounding box center [414, 71] width 84 height 17
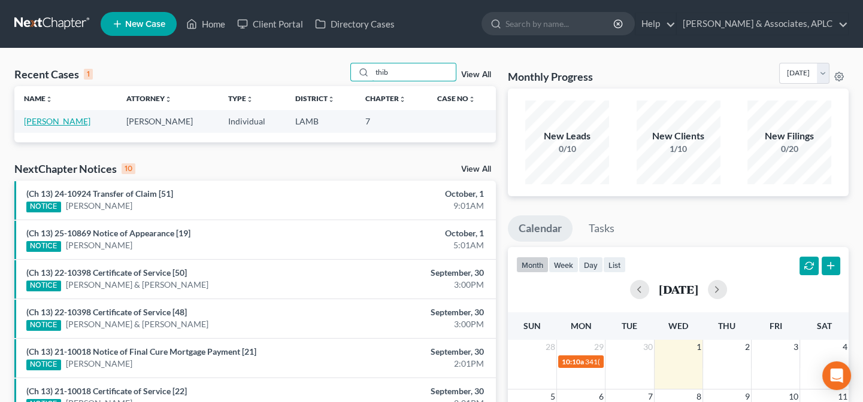
type input "thib"
click at [63, 119] on link "[PERSON_NAME]" at bounding box center [57, 121] width 66 height 10
select select "0"
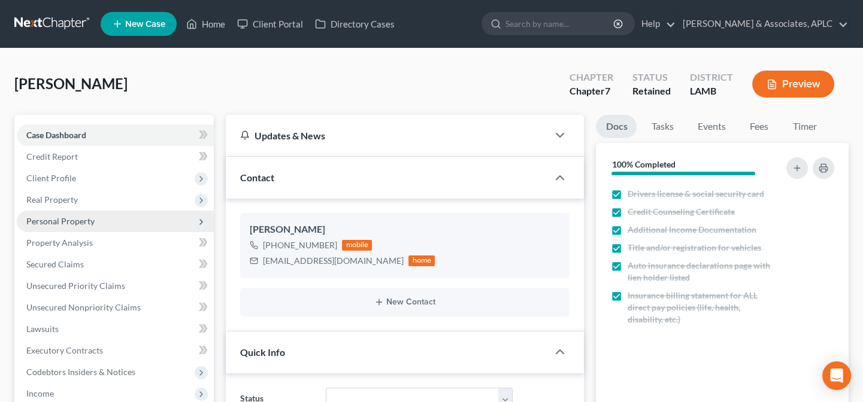
click at [79, 224] on span "Personal Property" at bounding box center [60, 221] width 68 height 10
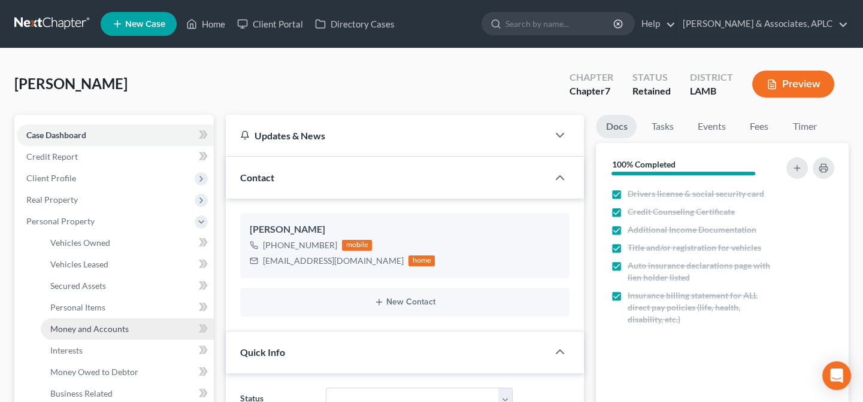
click at [73, 334] on link "Money and Accounts" at bounding box center [127, 330] width 173 height 22
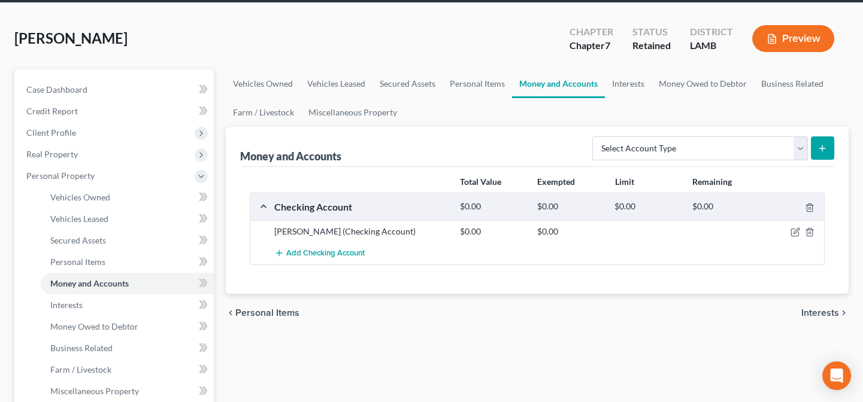
scroll to position [108, 0]
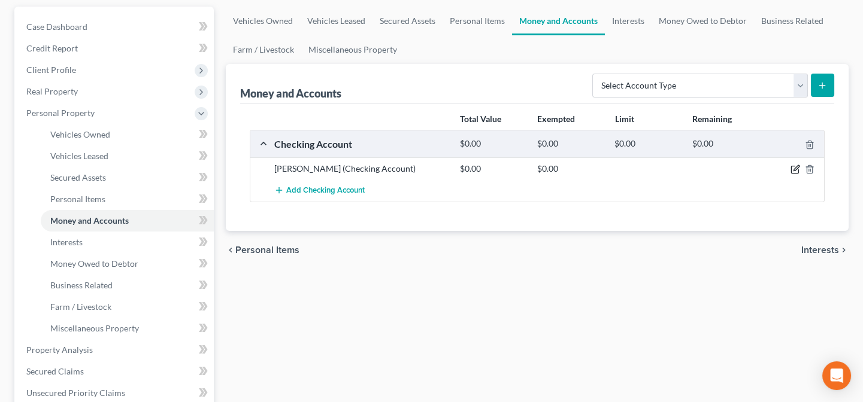
click at [793, 168] on icon "button" at bounding box center [796, 170] width 10 height 10
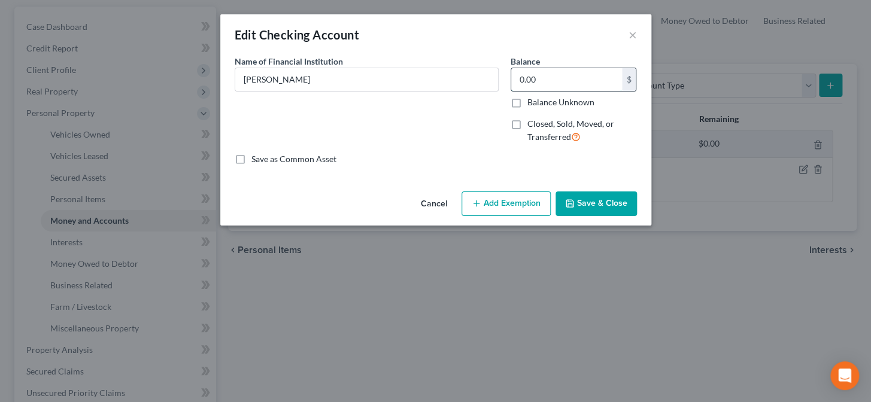
click at [573, 80] on input "0.00" at bounding box center [566, 79] width 111 height 23
click at [563, 72] on input "0.00" at bounding box center [566, 79] width 111 height 23
type input "40.97"
click at [594, 204] on button "Save & Close" at bounding box center [596, 204] width 81 height 25
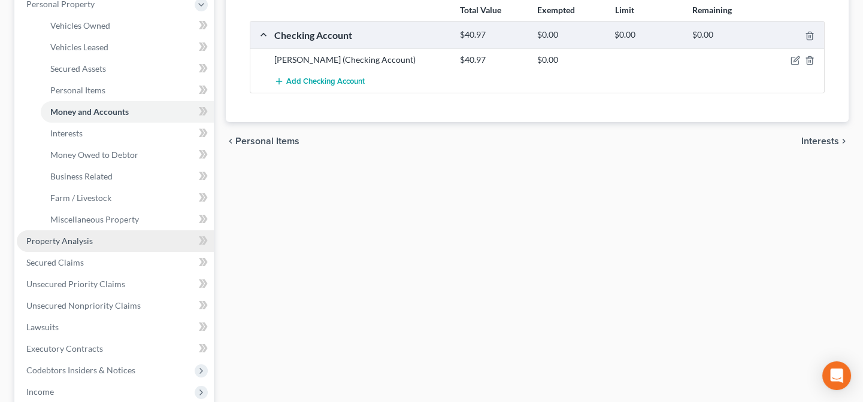
click at [72, 240] on span "Property Analysis" at bounding box center [59, 241] width 66 height 10
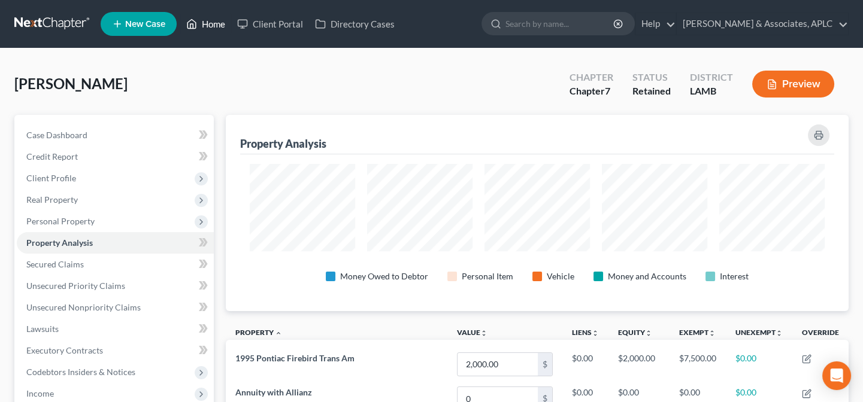
click at [216, 19] on link "Home" at bounding box center [205, 24] width 51 height 22
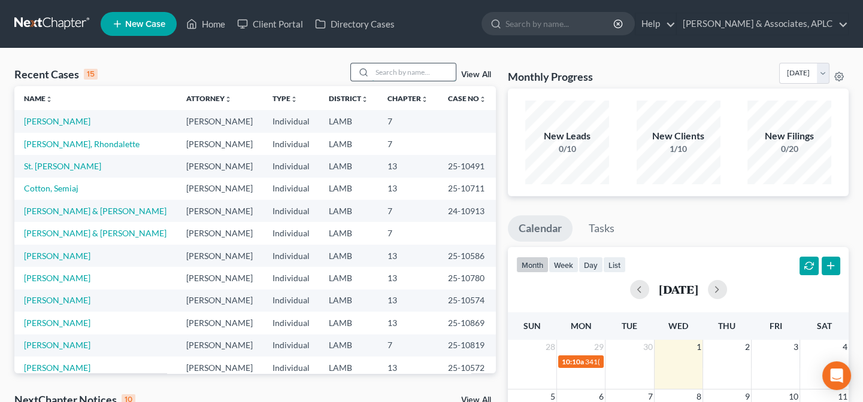
click at [406, 78] on input "search" at bounding box center [414, 71] width 84 height 17
type input "[PERSON_NAME]"
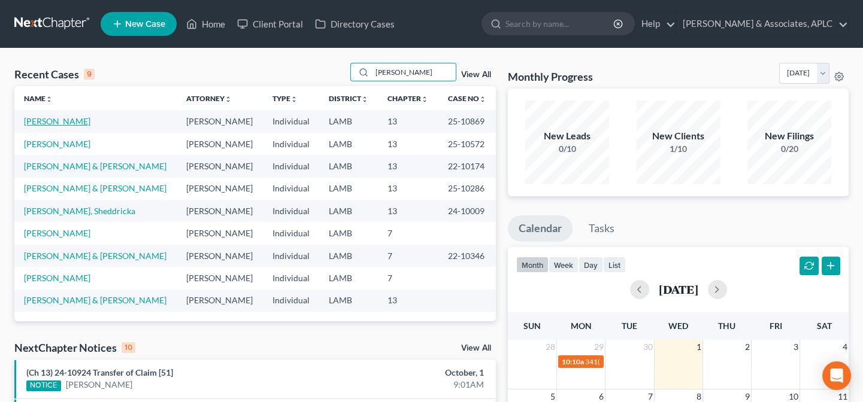
click at [58, 122] on link "[PERSON_NAME]" at bounding box center [57, 121] width 66 height 10
select select "8"
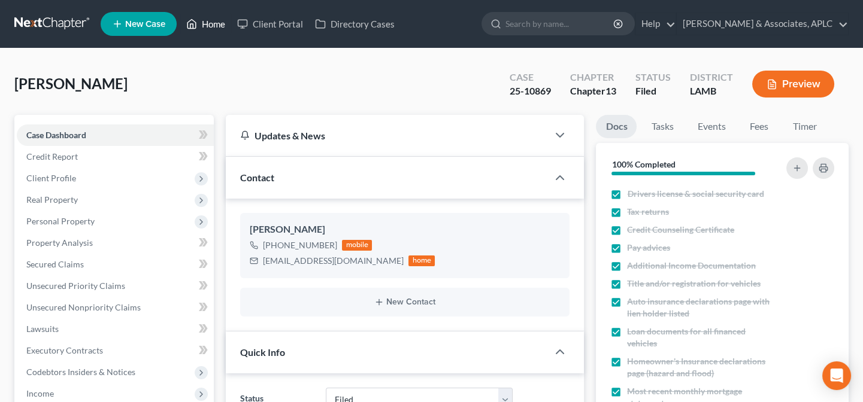
click at [218, 19] on link "Home" at bounding box center [205, 24] width 51 height 22
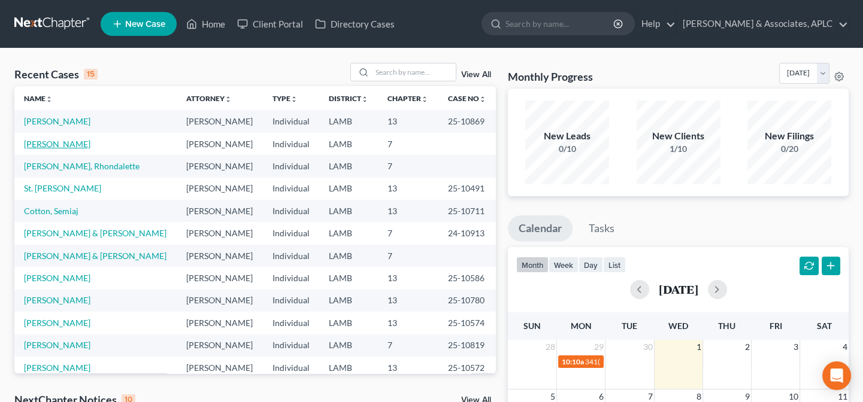
click at [61, 142] on link "[PERSON_NAME]" at bounding box center [57, 144] width 66 height 10
select select "14"
select select "0"
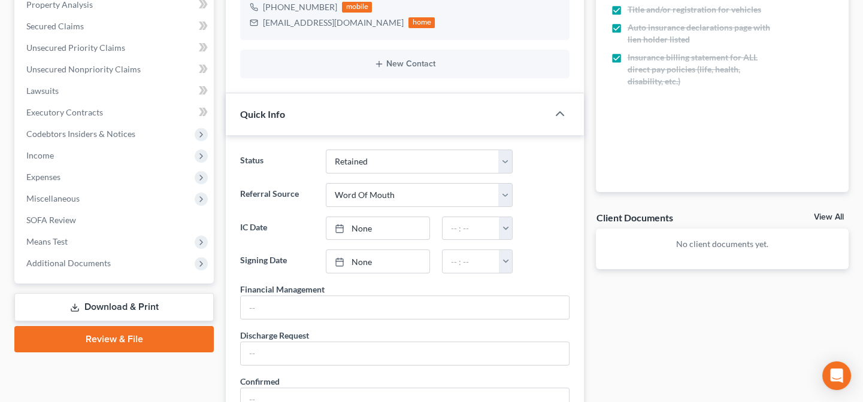
scroll to position [272, 0]
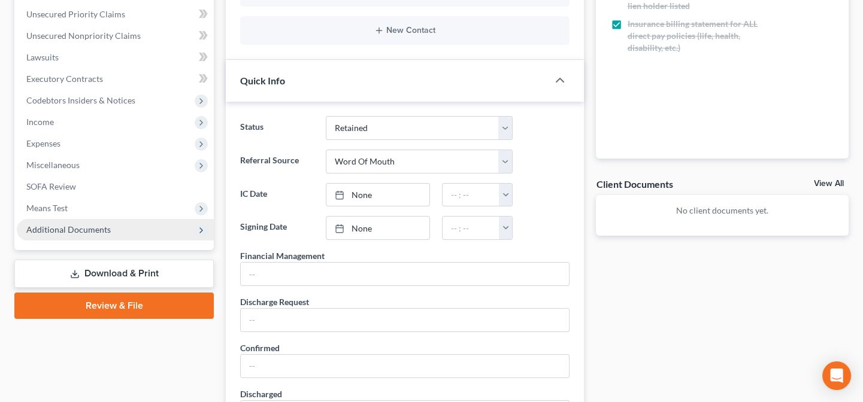
click at [86, 226] on span "Additional Documents" at bounding box center [68, 230] width 84 height 10
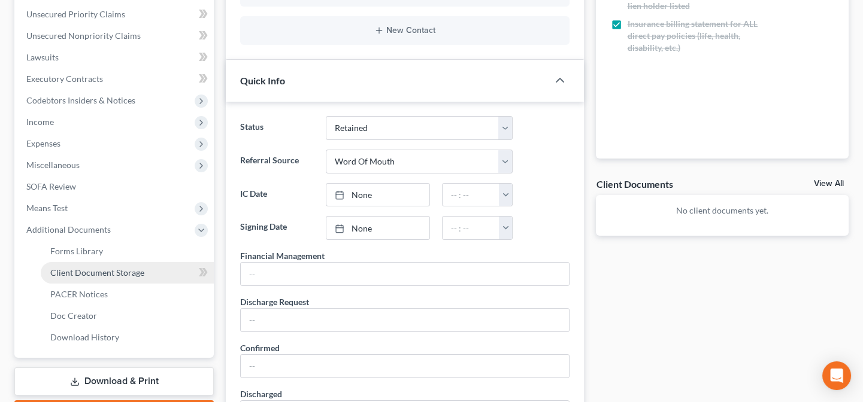
click at [98, 268] on span "Client Document Storage" at bounding box center [97, 273] width 94 height 10
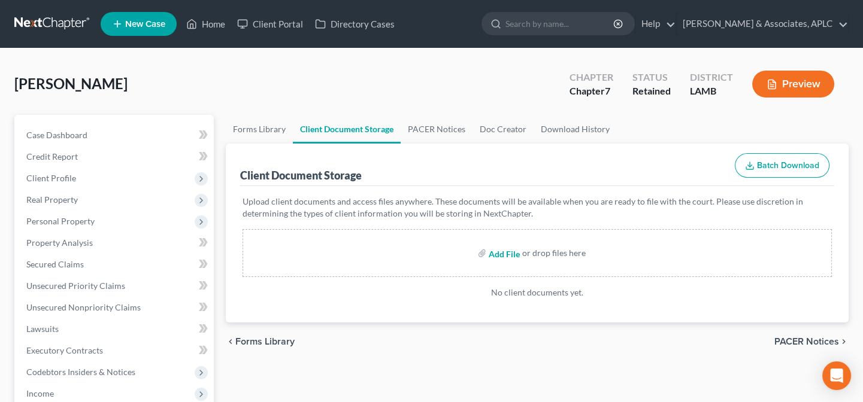
click at [508, 256] on input "file" at bounding box center [503, 254] width 29 height 22
type input "C:\fakepath\CCC.pdf"
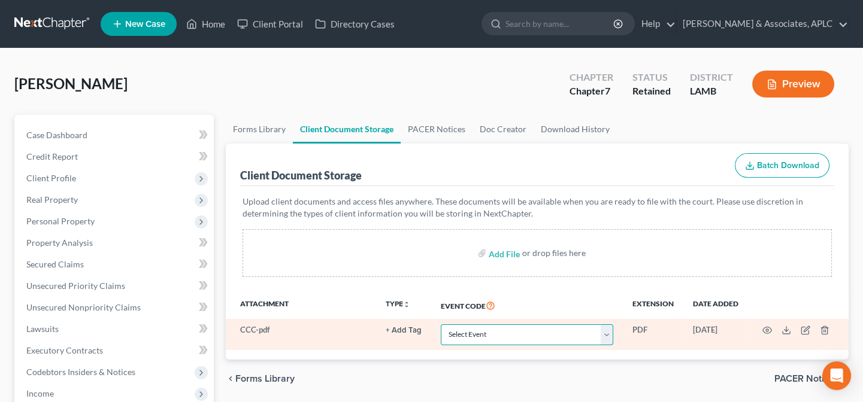
click at [487, 330] on select "Select Event 20 Largest Unsecured Creditors Amended List of Creditors Amended L…" at bounding box center [527, 335] width 172 height 21
select select "13"
click at [441, 325] on select "Select Event 20 Largest Unsecured Creditors Amended List of Creditors Amended L…" at bounding box center [527, 335] width 172 height 21
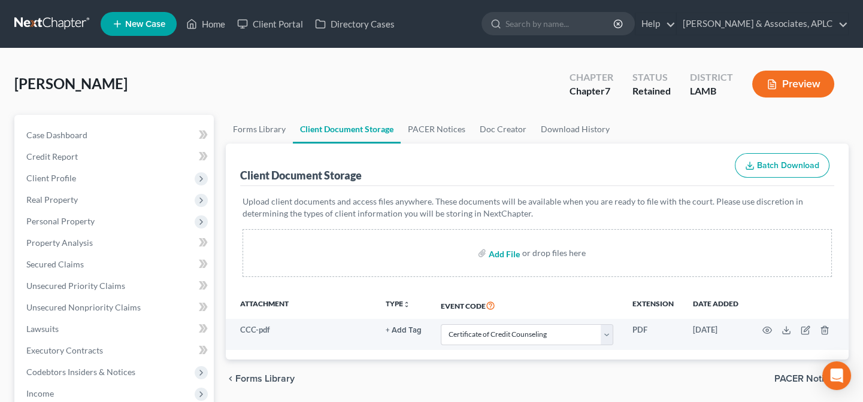
click at [496, 252] on input "file" at bounding box center [503, 254] width 29 height 22
type input "C:\fakepath\Paystubs.pdf"
select select "13"
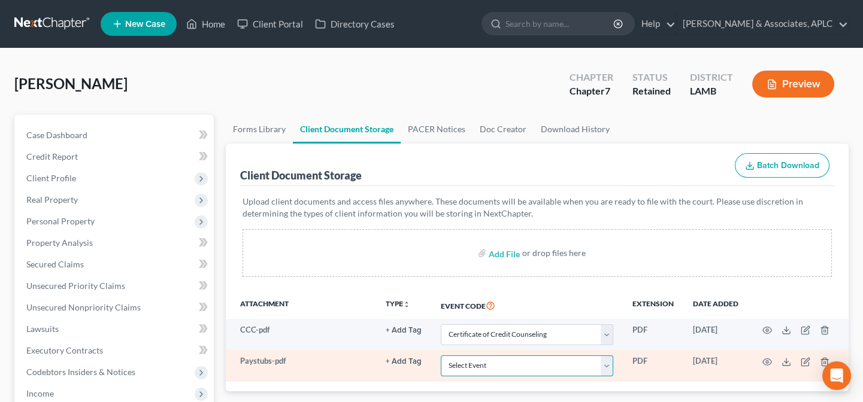
click at [501, 368] on select "Select Event 20 Largest Unsecured Creditors Amended List of Creditors Amended L…" at bounding box center [527, 366] width 172 height 21
select select "39"
click at [441, 356] on select "Select Event 20 Largest Unsecured Creditors Amended List of Creditors Amended L…" at bounding box center [527, 366] width 172 height 21
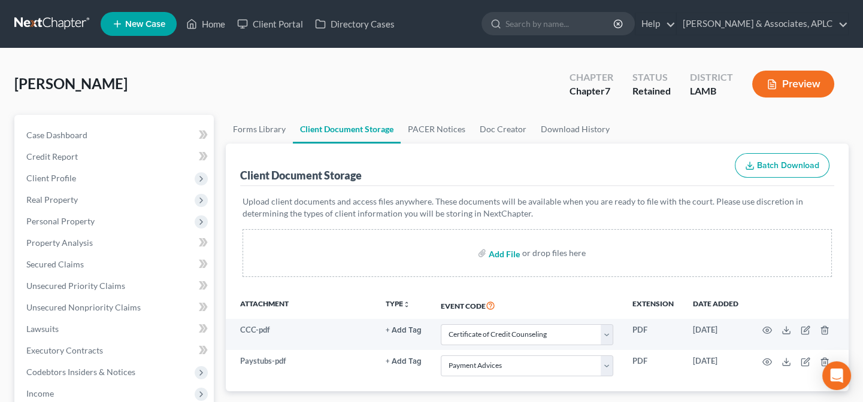
click at [501, 252] on input "file" at bounding box center [503, 254] width 29 height 22
type input "C:\fakepath\Local Form I-Mailing Verification.pdf"
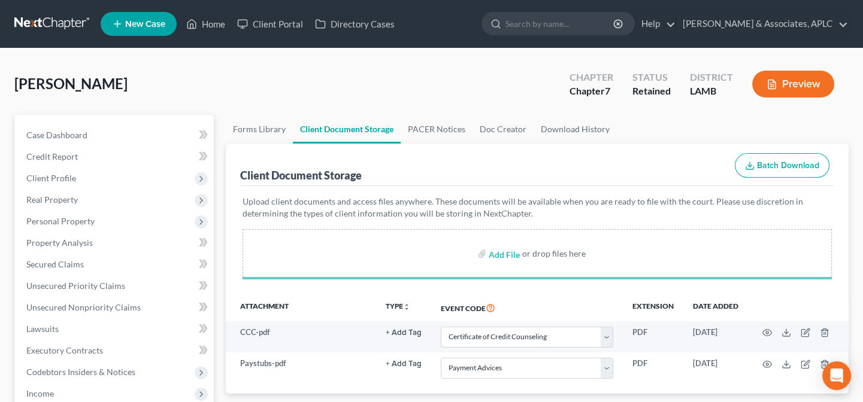
select select "13"
select select "39"
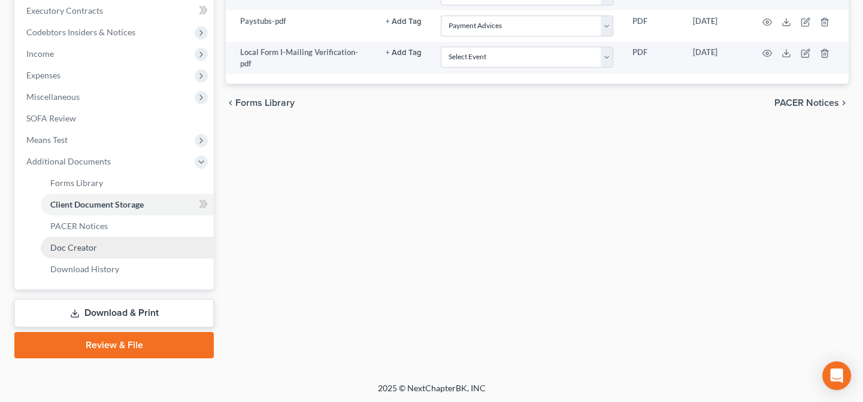
scroll to position [341, 0]
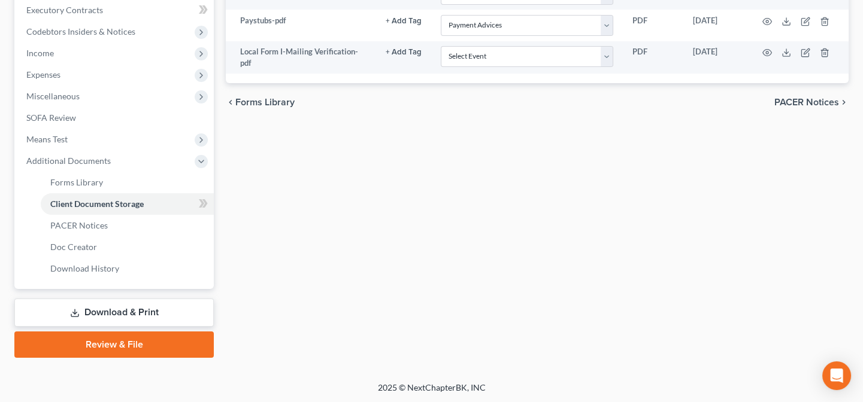
click at [81, 337] on link "Review & File" at bounding box center [113, 345] width 199 height 26
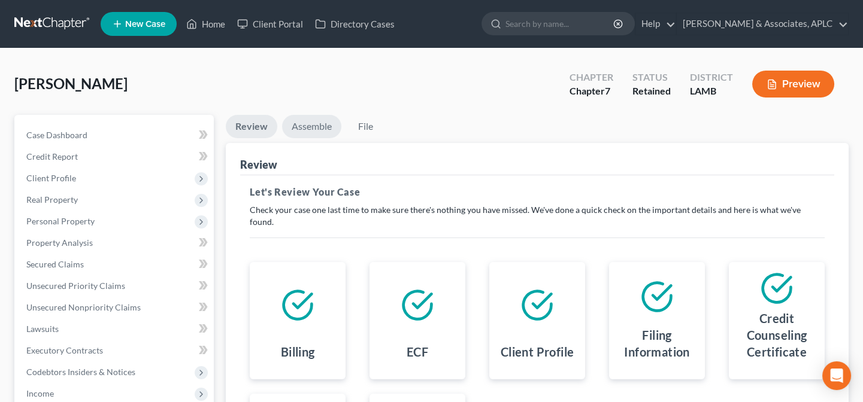
click at [299, 123] on link "Assemble" at bounding box center [311, 126] width 59 height 23
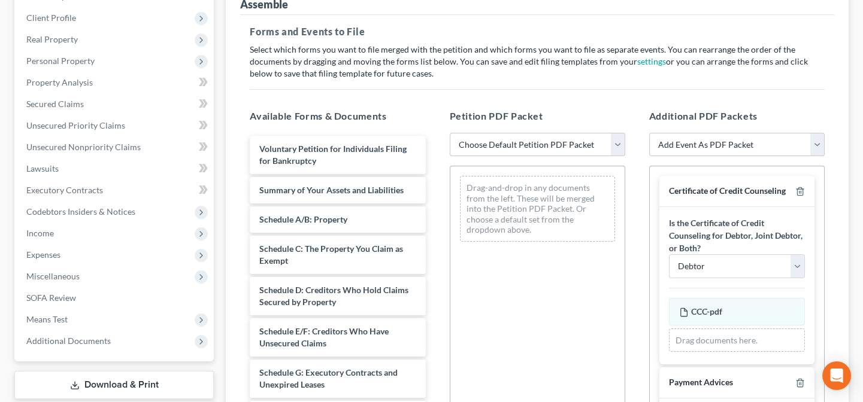
scroll to position [163, 0]
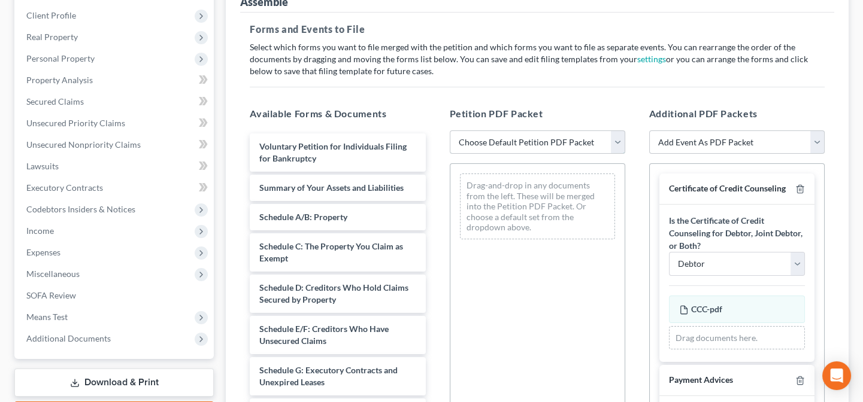
click at [489, 143] on select "Choose Default Petition PDF Packet Emergency Filing (Voluntary Petition and Cre…" at bounding box center [537, 143] width 175 height 24
select select "3"
click at [450, 131] on select "Choose Default Petition PDF Packet Emergency Filing (Voluntary Petition and Cre…" at bounding box center [537, 143] width 175 height 24
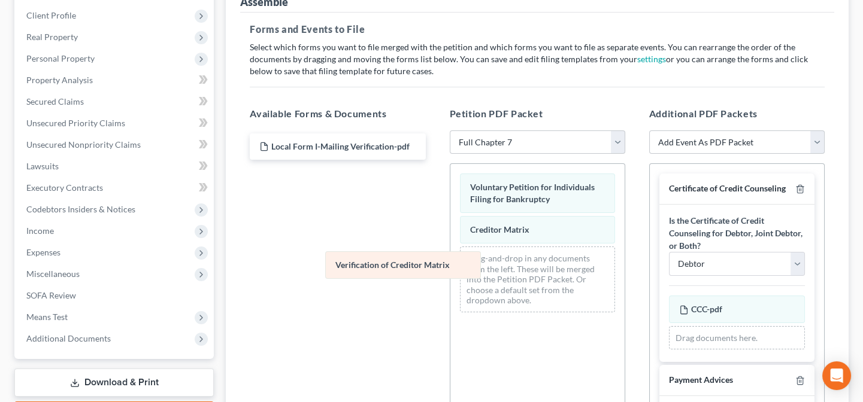
drag, startPoint x: 505, startPoint y: 263, endPoint x: 371, endPoint y: 269, distance: 134.3
click at [450, 269] on div "Verification of Creditor Matrix Voluntary Petition for Individuals Filing for B…" at bounding box center [537, 243] width 174 height 158
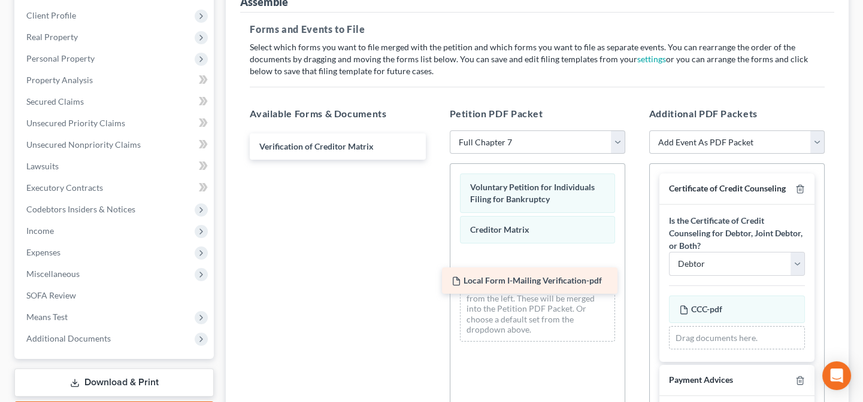
drag, startPoint x: 343, startPoint y: 147, endPoint x: 535, endPoint y: 283, distance: 235.4
click at [435, 160] on div "Local Form I-Mailing Verification-pdf Local Form I-Mailing Verification-pdf Ver…" at bounding box center [337, 147] width 195 height 26
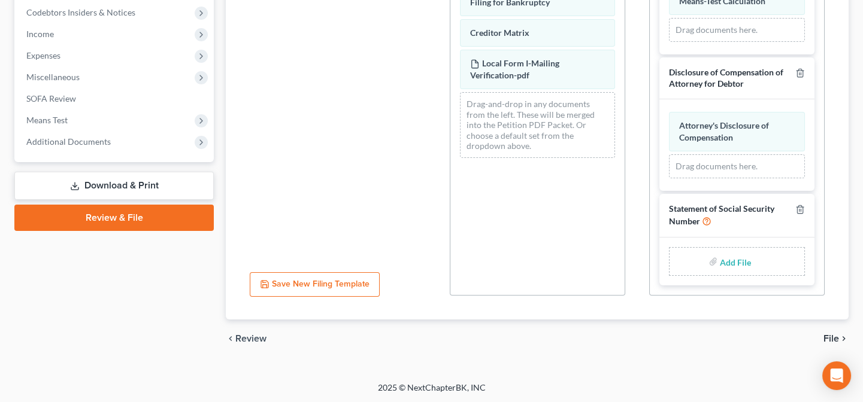
scroll to position [1541, 0]
click at [737, 262] on input "file" at bounding box center [734, 262] width 29 height 22
type input "C:\fakepath\Statement About Social Security Number.pdf"
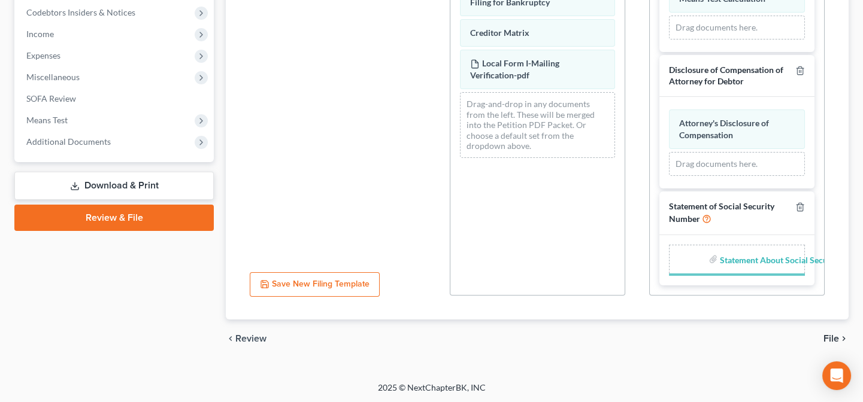
scroll to position [1537, 0]
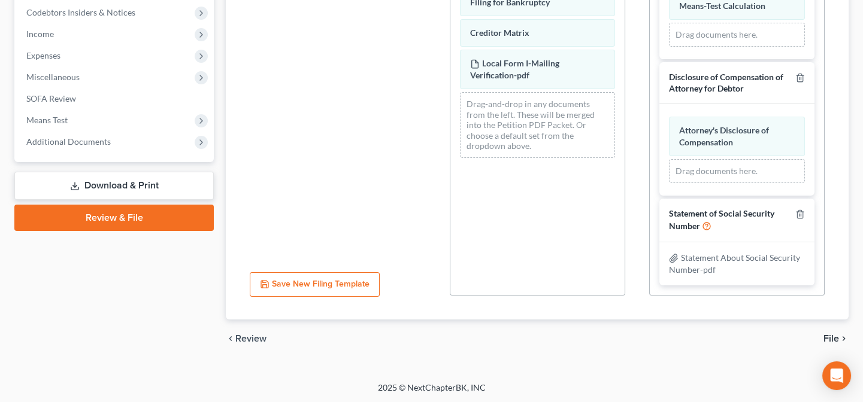
click at [828, 335] on span "File" at bounding box center [831, 339] width 16 height 10
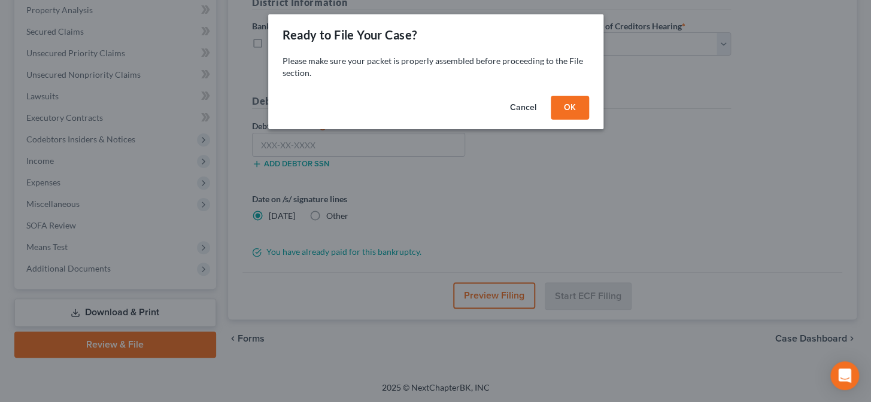
click at [575, 96] on button "OK" at bounding box center [570, 108] width 38 height 24
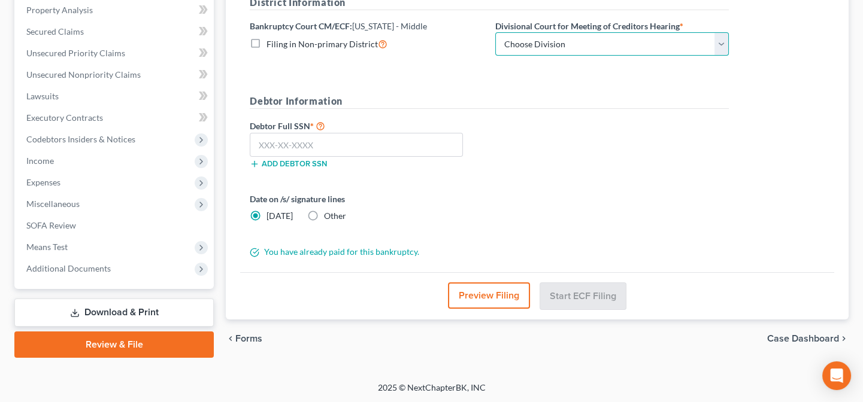
click at [577, 38] on select "Choose Division Baton Rouge" at bounding box center [612, 44] width 234 height 24
select select "0"
click at [495, 32] on select "Choose Division Baton Rouge" at bounding box center [612, 44] width 234 height 24
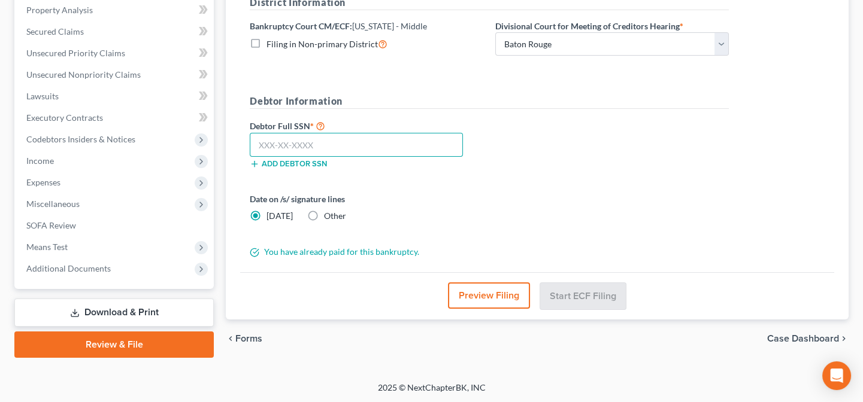
click at [383, 149] on input "text" at bounding box center [356, 145] width 213 height 24
type input "435-59-0660"
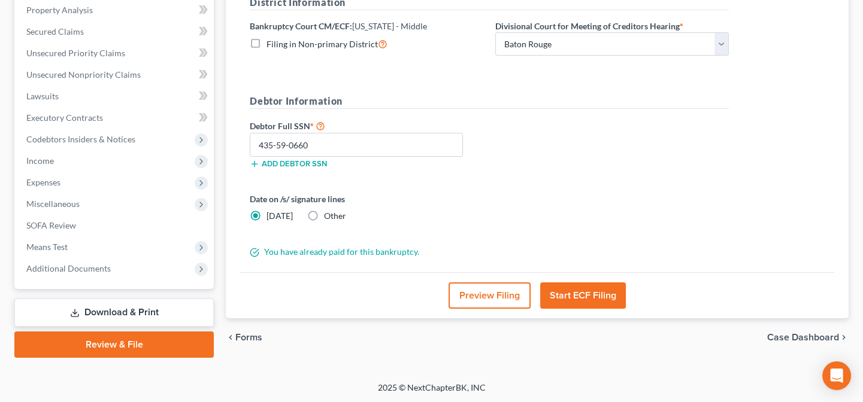
click at [605, 306] on button "Start ECF Filing" at bounding box center [583, 296] width 86 height 26
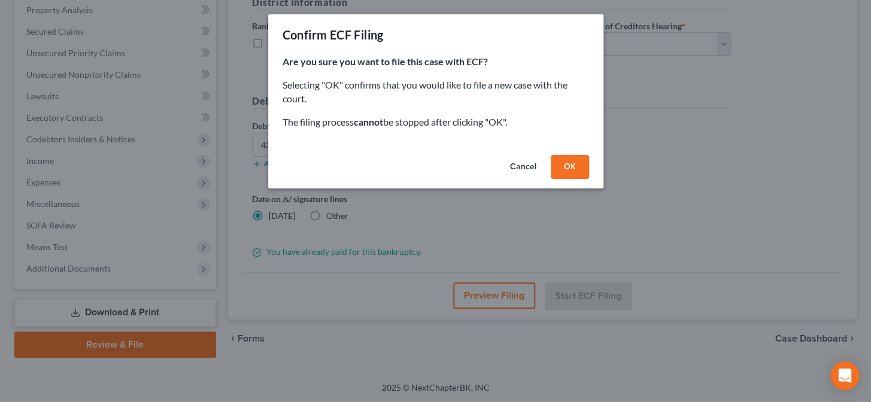
click at [564, 172] on button "OK" at bounding box center [570, 167] width 38 height 24
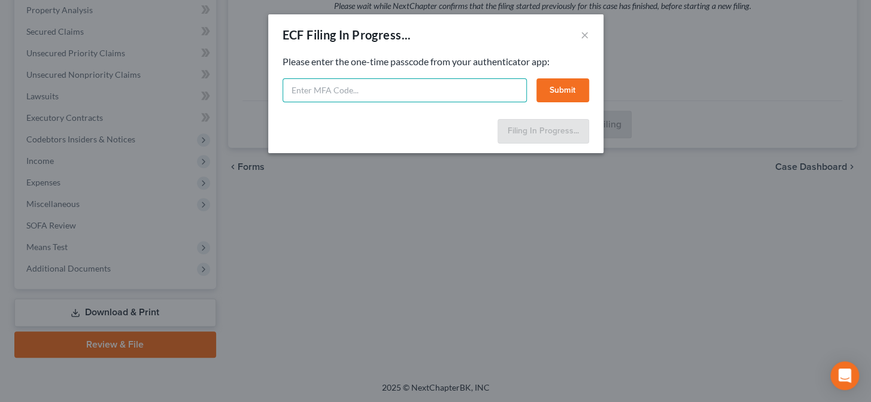
click at [473, 89] on input "text" at bounding box center [405, 90] width 244 height 24
type input "562580"
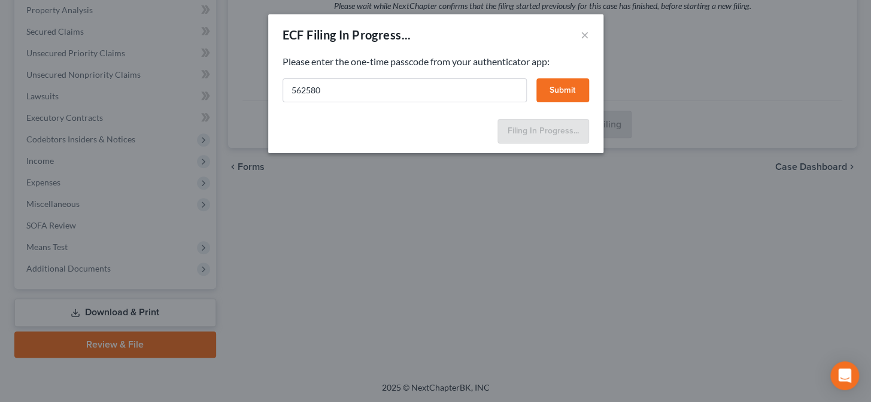
click at [562, 92] on button "Submit" at bounding box center [563, 90] width 53 height 24
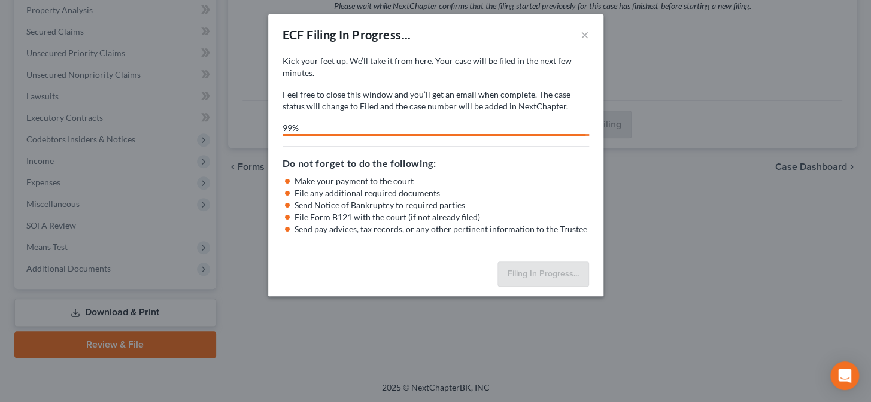
select select "0"
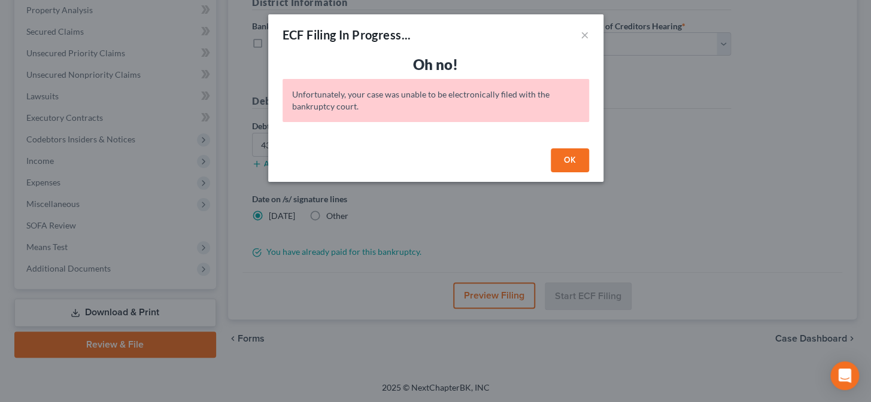
click at [564, 155] on button "OK" at bounding box center [570, 161] width 38 height 24
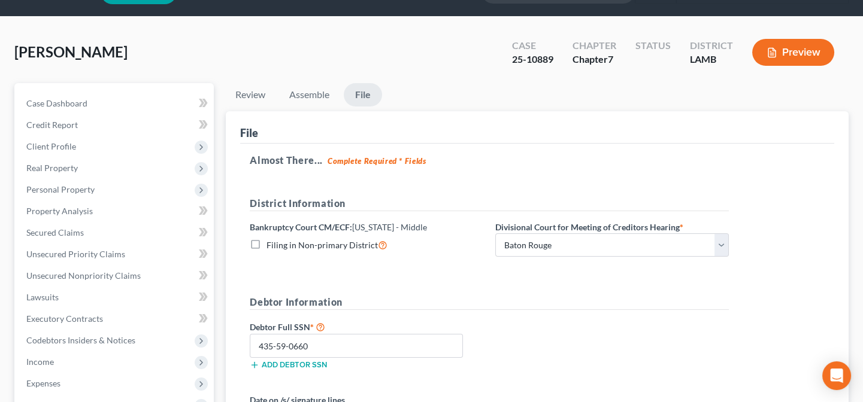
scroll to position [0, 0]
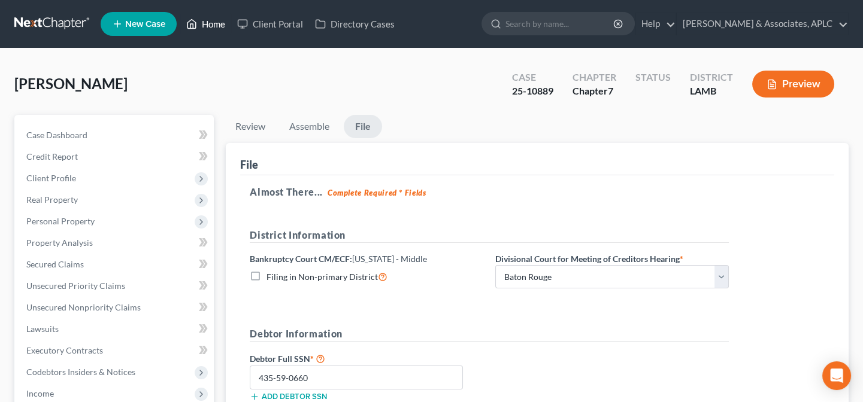
click at [211, 21] on link "Home" at bounding box center [205, 24] width 51 height 22
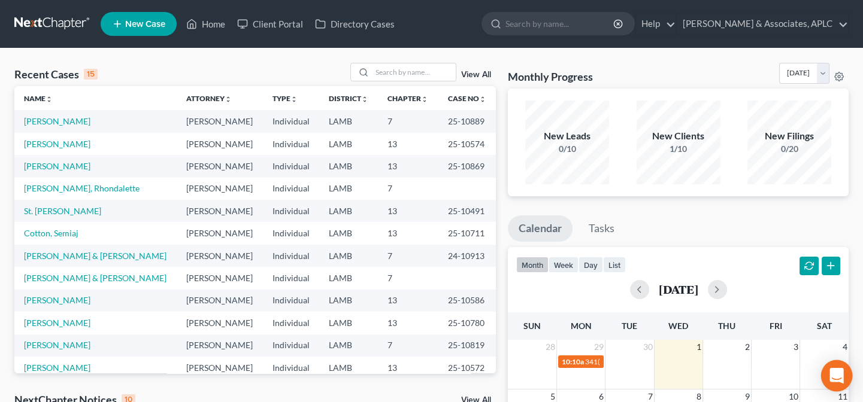
click at [833, 378] on icon "Open Intercom Messenger" at bounding box center [837, 376] width 16 height 16
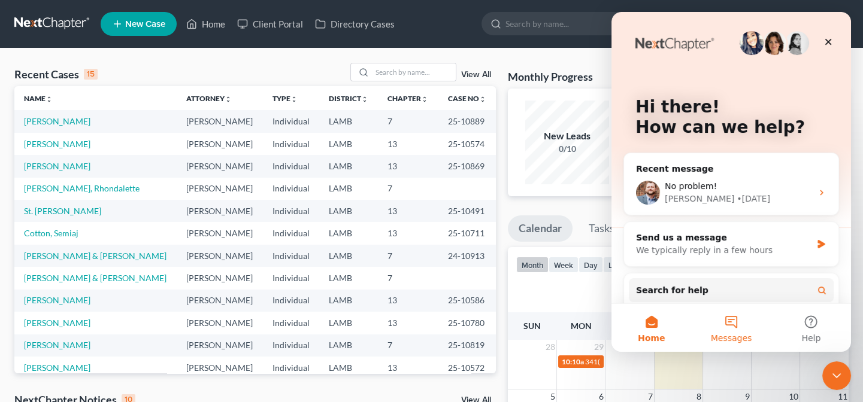
click at [731, 325] on button "Messages" at bounding box center [731, 328] width 80 height 48
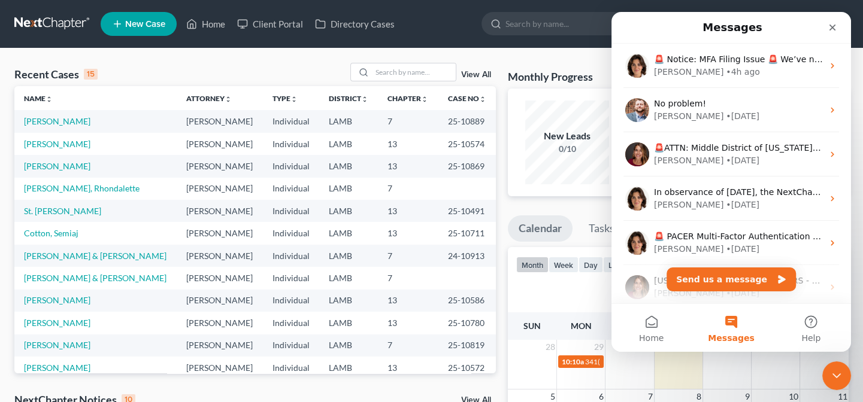
click at [732, 325] on button "Messages" at bounding box center [731, 328] width 80 height 48
click at [728, 280] on button "Send us a message" at bounding box center [731, 280] width 129 height 24
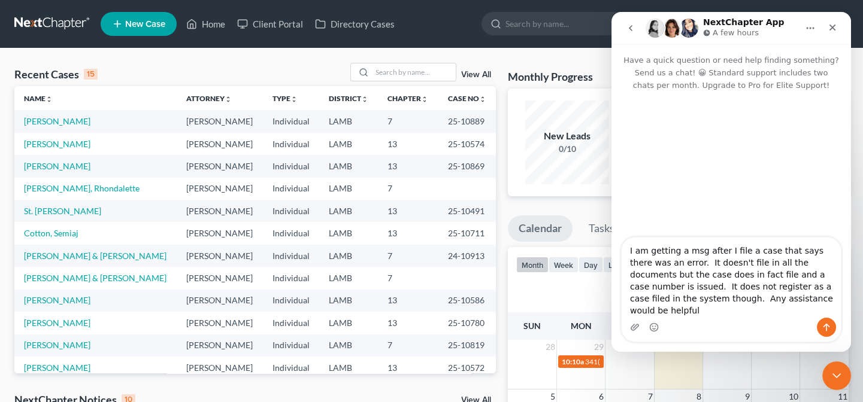
type textarea "I am getting a msg after I file a case that says there was an error. It doesn't…"
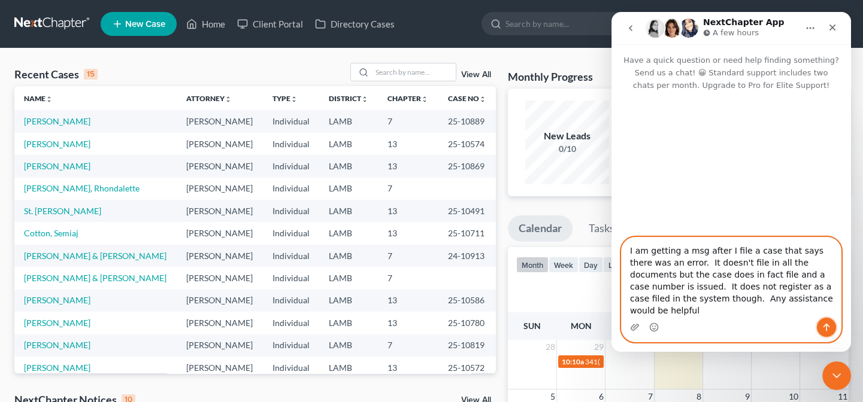
click at [827, 326] on icon "Send a message…" at bounding box center [827, 328] width 10 height 10
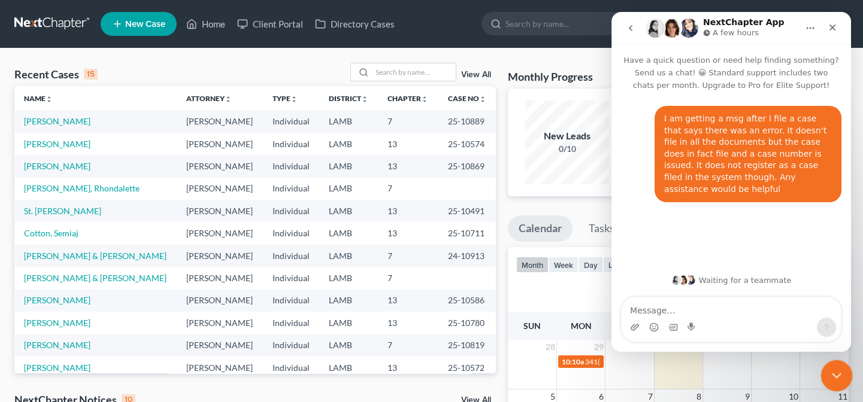
click at [843, 373] on div "Close Intercom Messenger" at bounding box center [834, 374] width 29 height 29
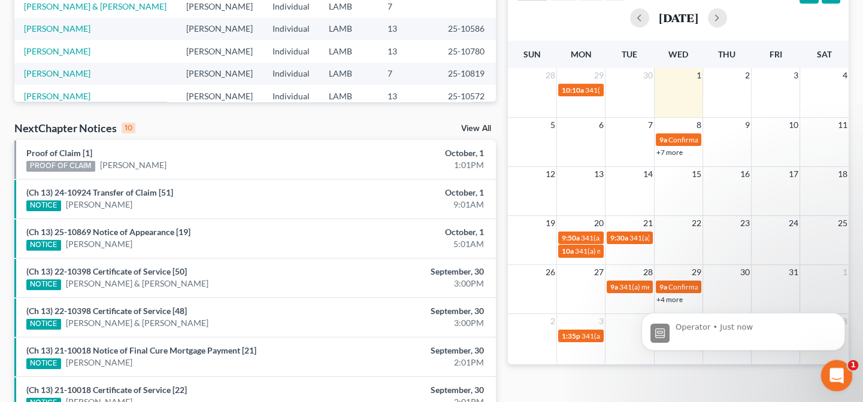
click at [826, 374] on icon "Open Intercom Messenger" at bounding box center [835, 375] width 20 height 20
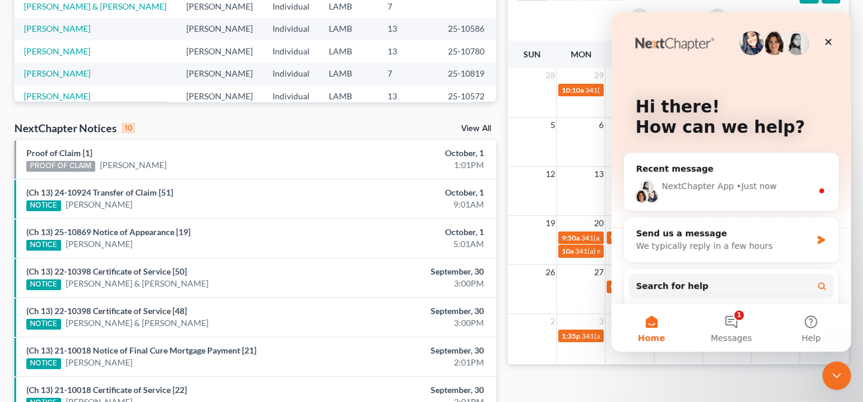
click at [746, 201] on div "NextChapter App • Just now" at bounding box center [731, 191] width 214 height 40
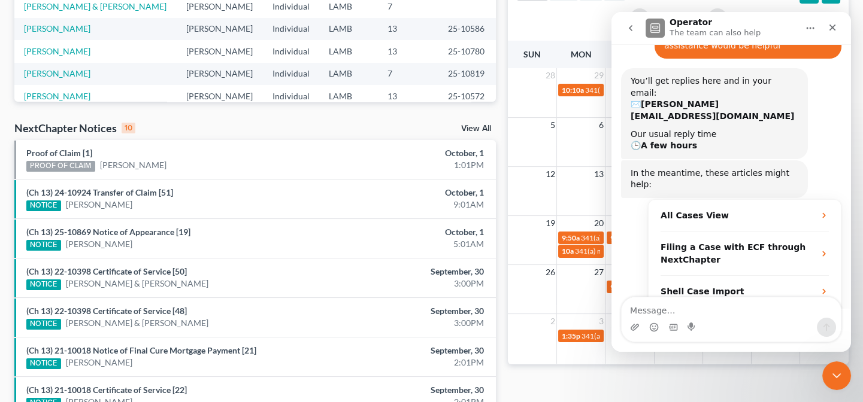
scroll to position [149, 0]
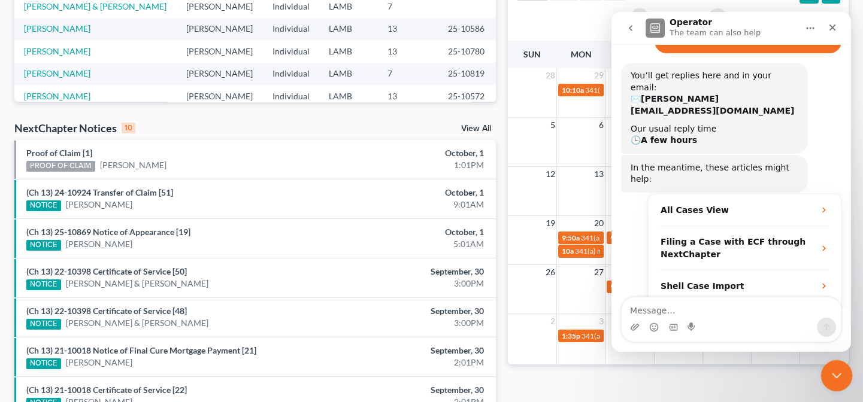
click at [835, 371] on icon "Close Intercom Messenger" at bounding box center [835, 374] width 14 height 14
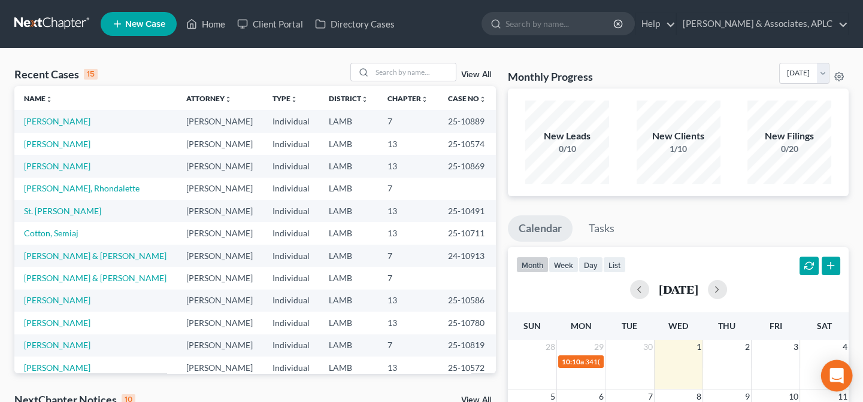
click at [838, 375] on icon "Open Intercom Messenger" at bounding box center [836, 376] width 14 height 16
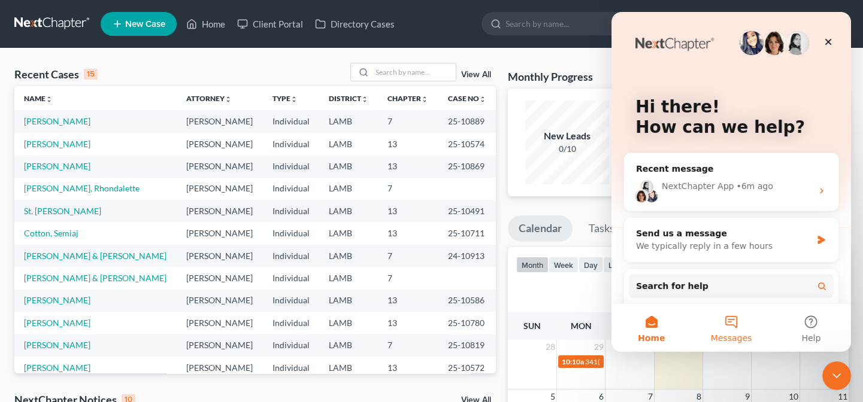
click at [728, 319] on button "Messages" at bounding box center [731, 328] width 80 height 48
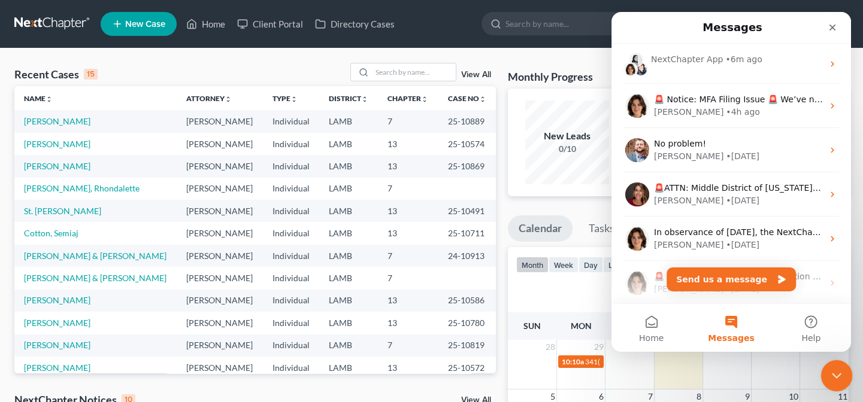
click at [834, 375] on icon "Close Intercom Messenger" at bounding box center [835, 374] width 14 height 14
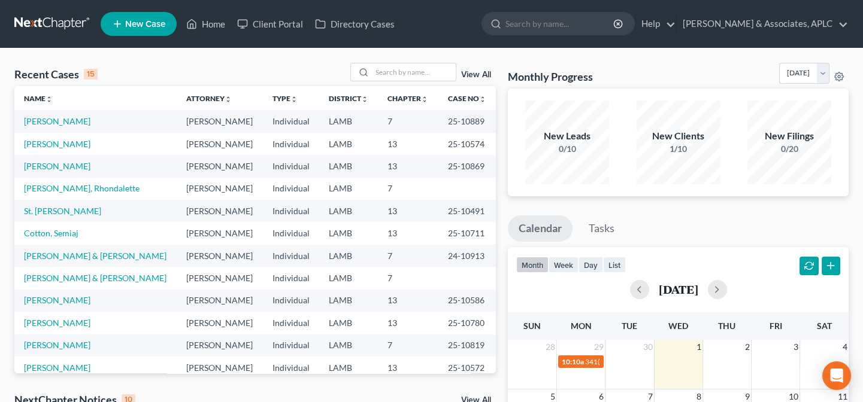
click at [804, 138] on div "New Filings" at bounding box center [789, 136] width 84 height 14
click at [787, 98] on div "New Filings 0/20" at bounding box center [789, 142] width 111 height 89
click at [792, 140] on div "New Filings" at bounding box center [789, 136] width 84 height 14
drag, startPoint x: 787, startPoint y: 149, endPoint x: 825, endPoint y: 147, distance: 38.4
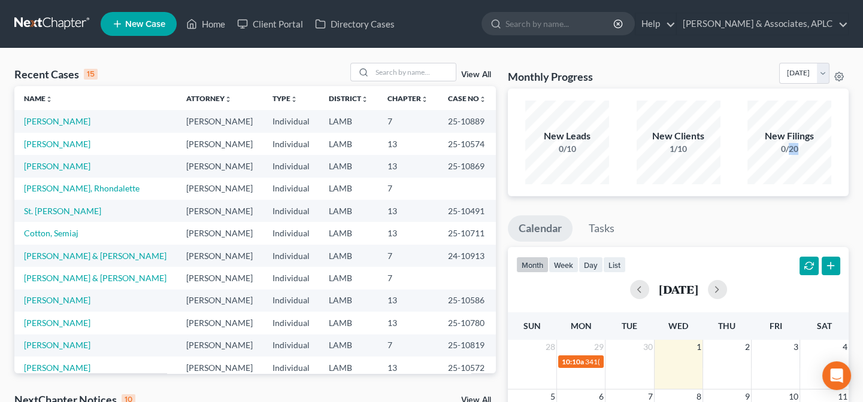
click at [825, 147] on div "0/20" at bounding box center [789, 149] width 84 height 12
click at [813, 126] on div "New Filings 0/20" at bounding box center [789, 143] width 84 height 84
click at [838, 78] on icon at bounding box center [839, 77] width 10 height 10
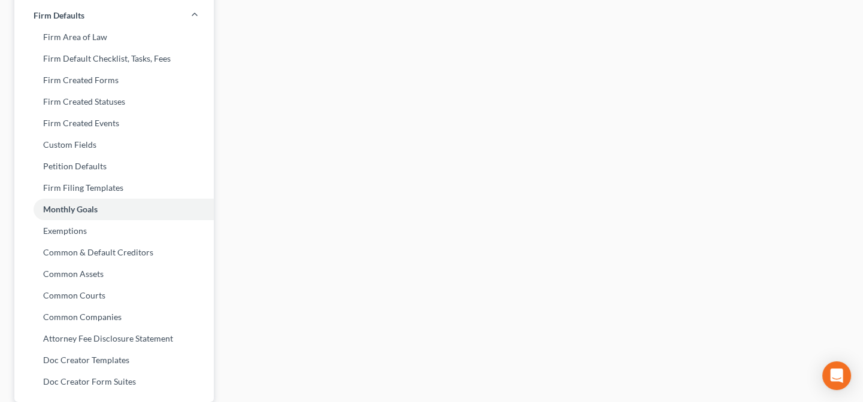
scroll to position [490, 0]
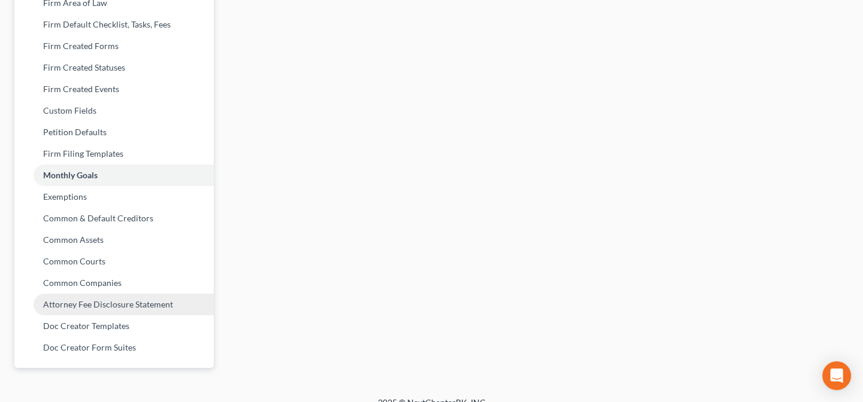
click at [132, 304] on link "Attorney Fee Disclosure Statement" at bounding box center [113, 305] width 199 height 22
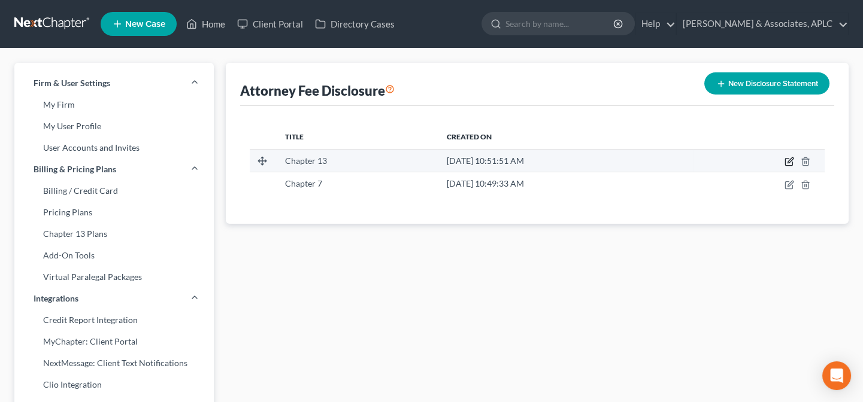
click at [791, 163] on icon "button" at bounding box center [790, 162] width 10 height 10
select select "35"
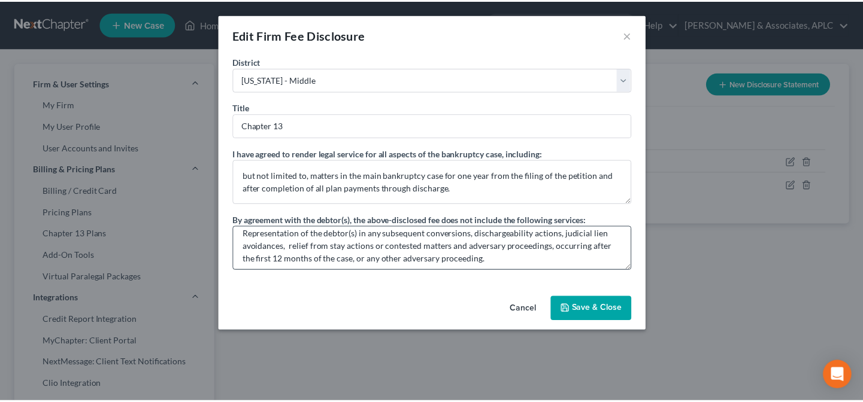
scroll to position [12, 0]
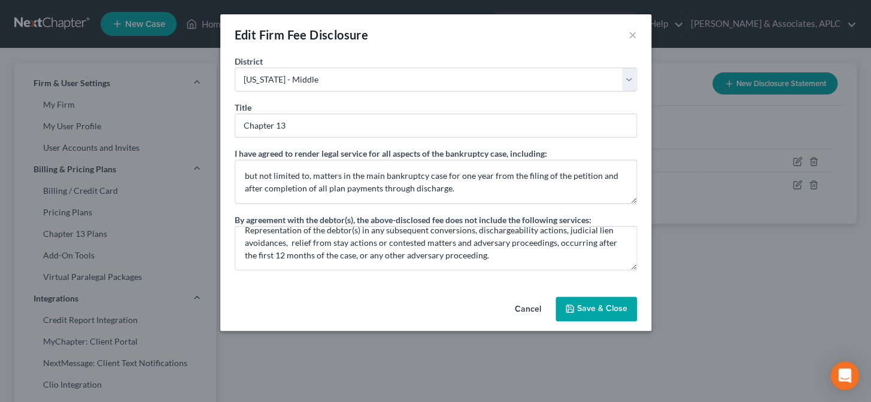
click at [586, 314] on button "Save & Close" at bounding box center [596, 309] width 81 height 25
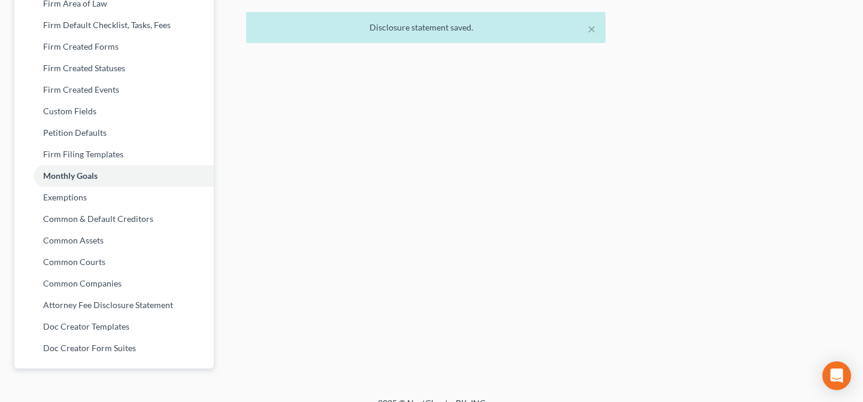
scroll to position [490, 0]
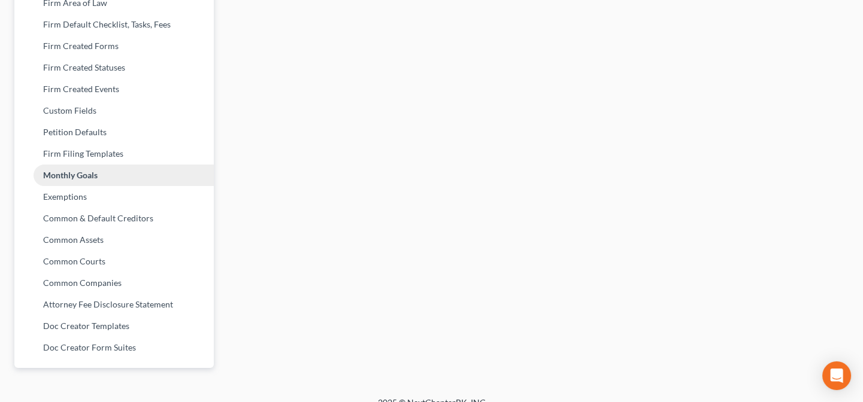
click at [85, 179] on link "Monthly Goals" at bounding box center [113, 176] width 199 height 22
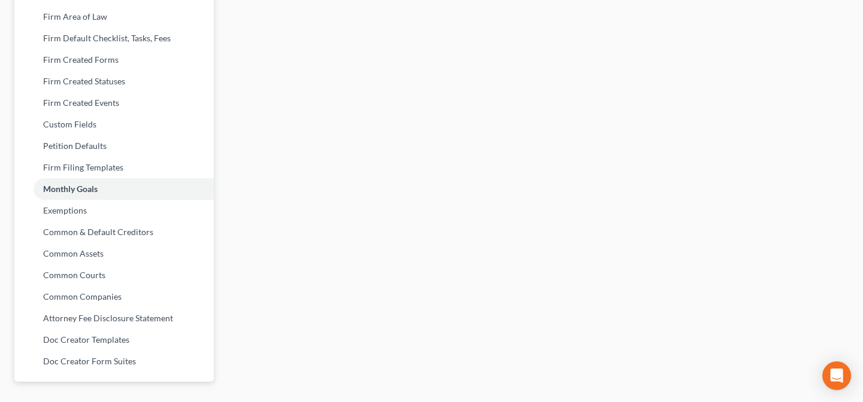
scroll to position [505, 0]
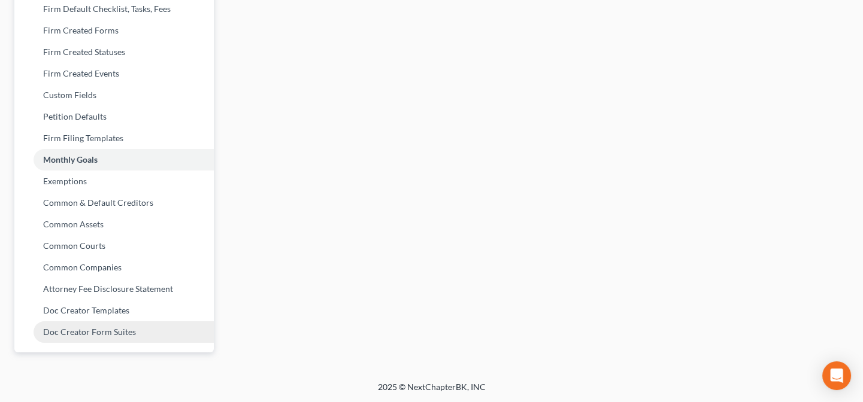
click at [103, 335] on link "Doc Creator Form Suites" at bounding box center [113, 333] width 199 height 22
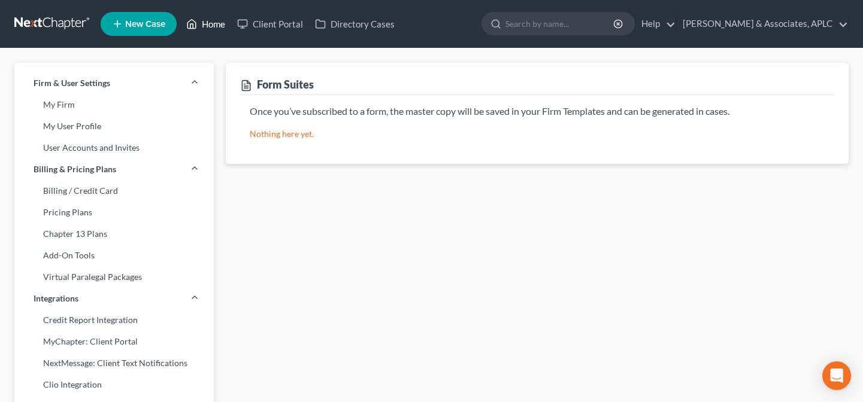
click at [210, 24] on link "Home" at bounding box center [205, 24] width 51 height 22
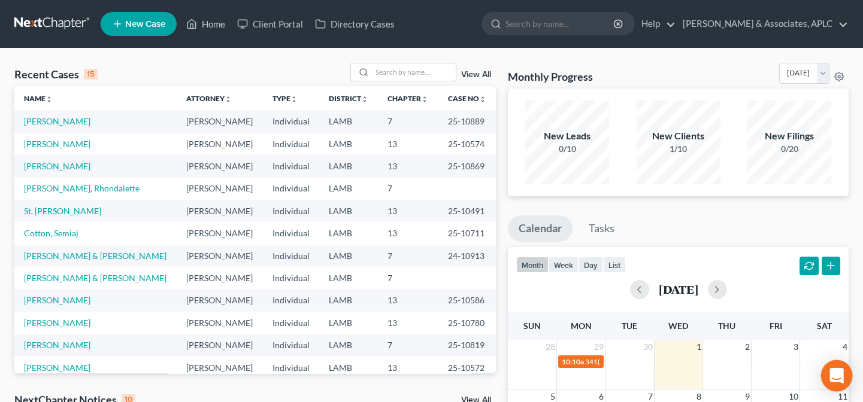
click at [841, 377] on icon "Open Intercom Messenger" at bounding box center [836, 376] width 14 height 16
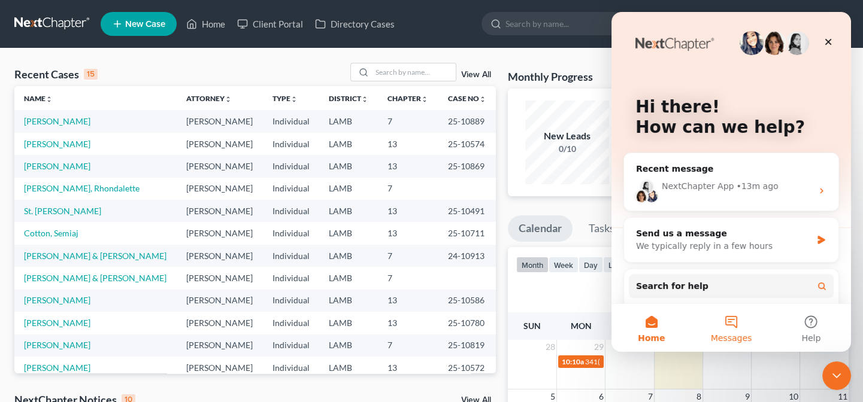
click at [734, 328] on button "Messages" at bounding box center [731, 328] width 80 height 48
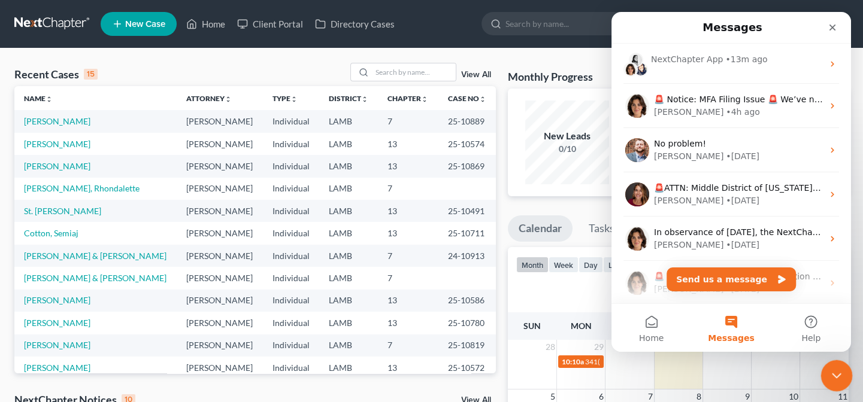
click at [832, 369] on icon "Close Intercom Messenger" at bounding box center [835, 374] width 14 height 14
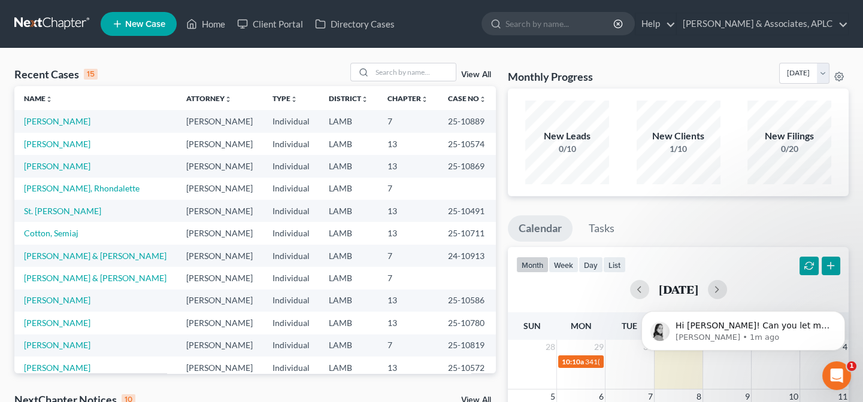
click at [832, 368] on icon "Open Intercom Messenger" at bounding box center [837, 377] width 20 height 20
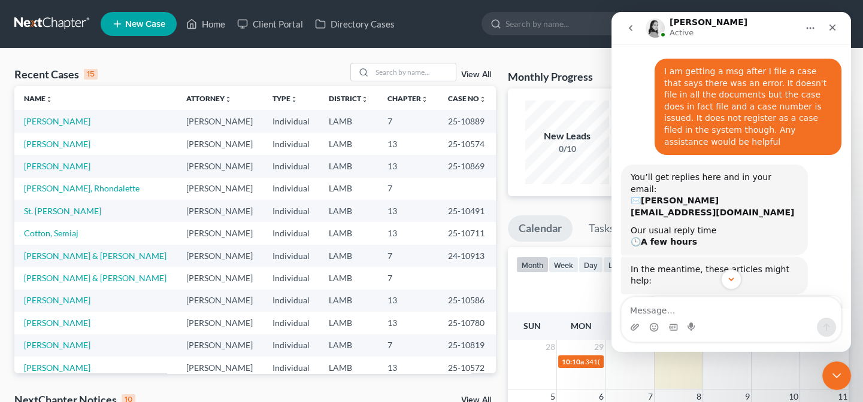
scroll to position [247, 0]
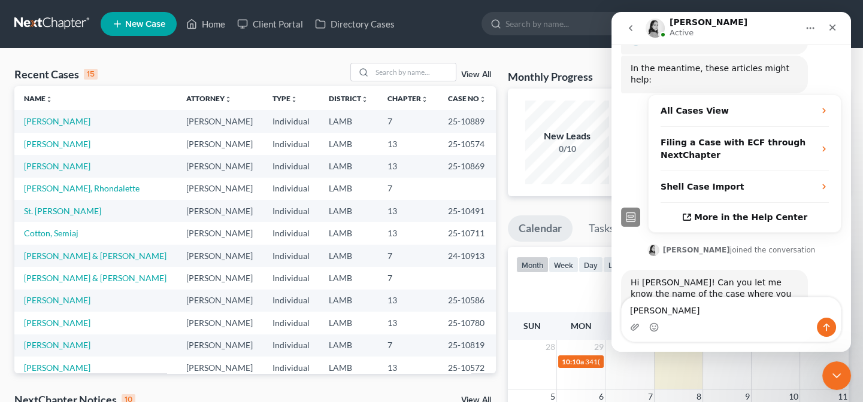
type textarea "[PERSON_NAME]"
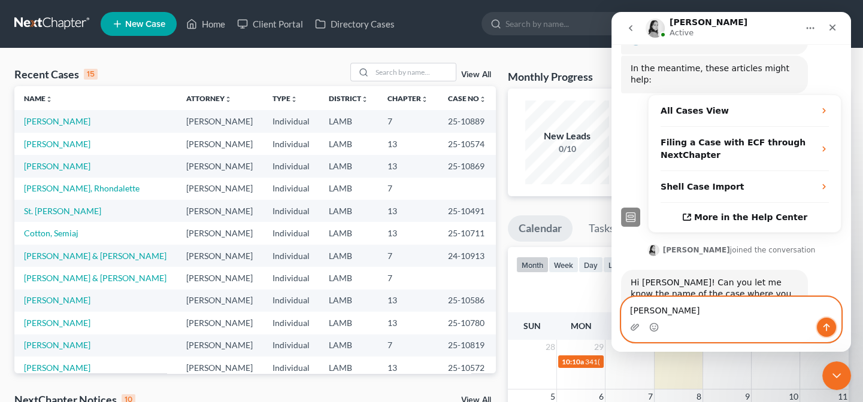
click at [829, 329] on icon "Send a message…" at bounding box center [827, 328] width 10 height 10
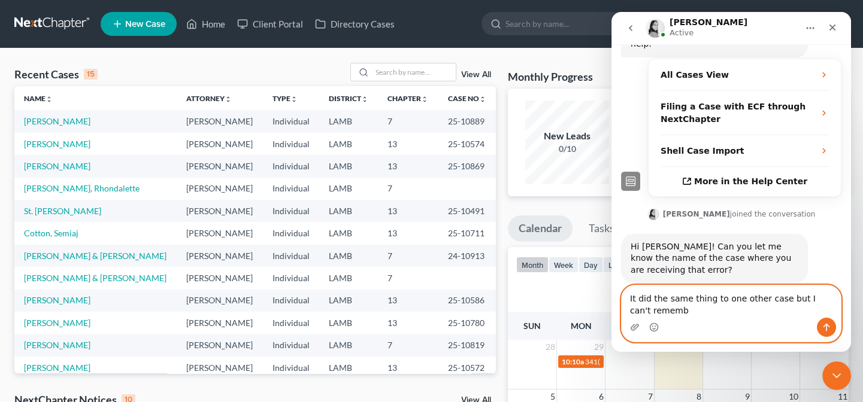
scroll to position [295, 0]
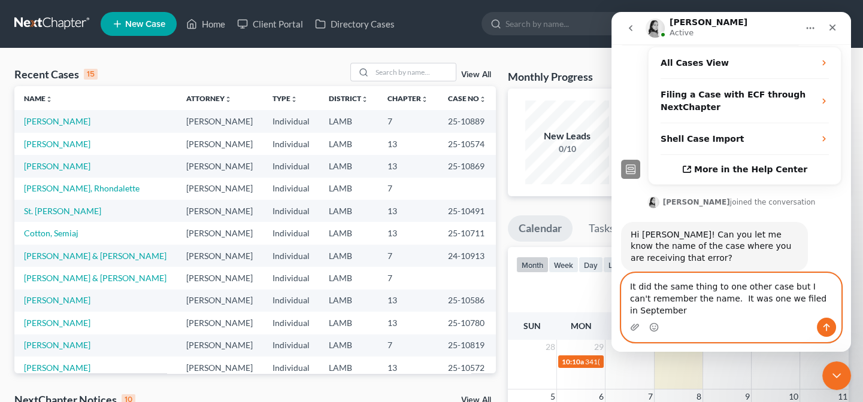
type textarea "It did the same thing to one other case but I can't remember the name. It was o…"
click at [824, 329] on icon "Send a message…" at bounding box center [827, 328] width 10 height 10
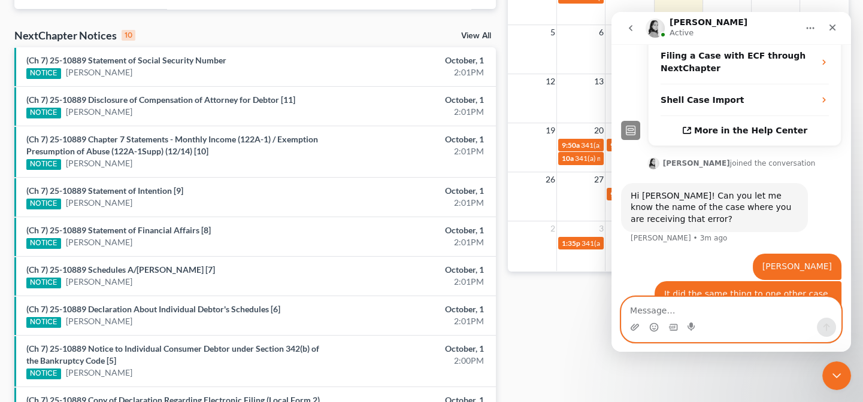
scroll to position [329, 0]
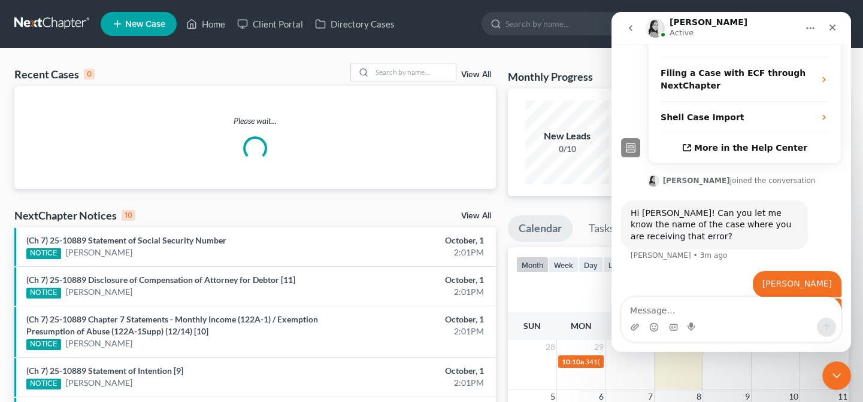
scroll to position [334, 0]
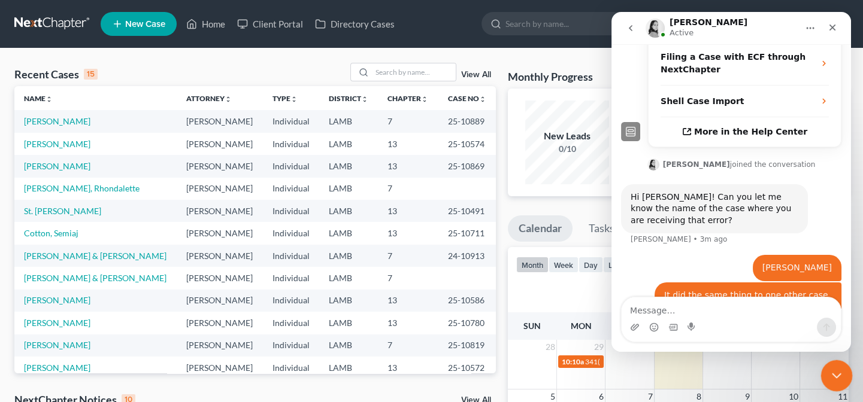
click at [836, 374] on icon "Close Intercom Messenger" at bounding box center [835, 374] width 14 height 14
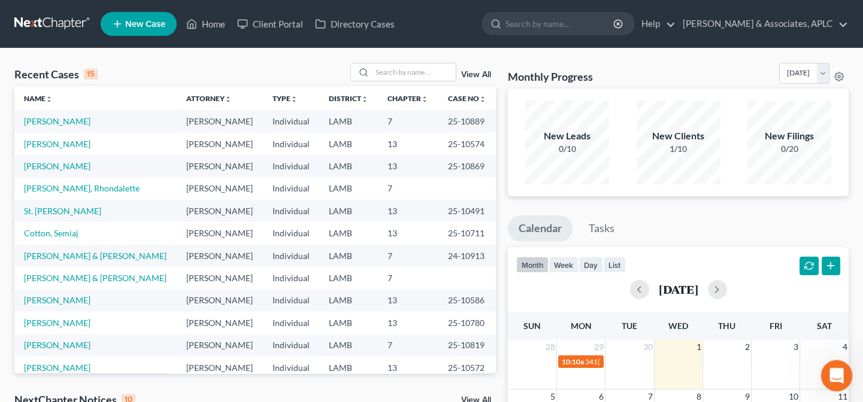
click at [828, 364] on div "Open Intercom Messenger" at bounding box center [835, 375] width 40 height 40
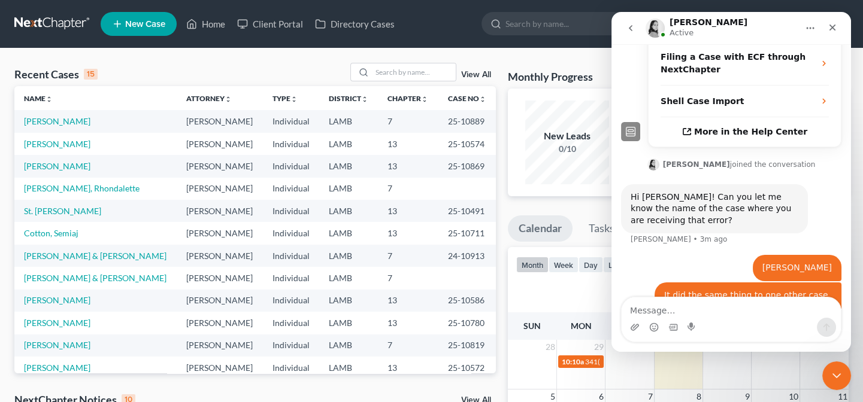
click at [748, 308] on textarea "Message…" at bounding box center [731, 308] width 219 height 20
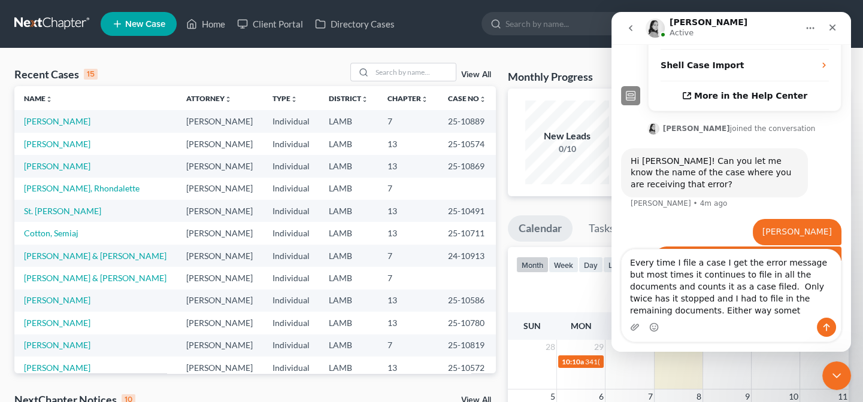
scroll to position [382, 0]
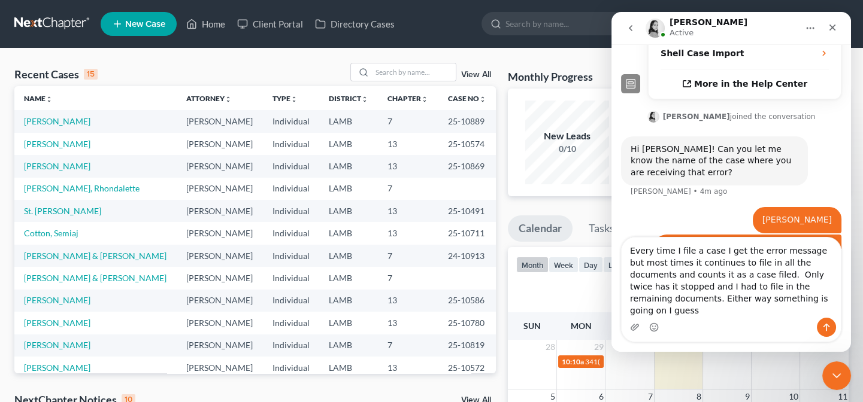
type textarea "Every time I file a case I get the error message but most times it continues to…"
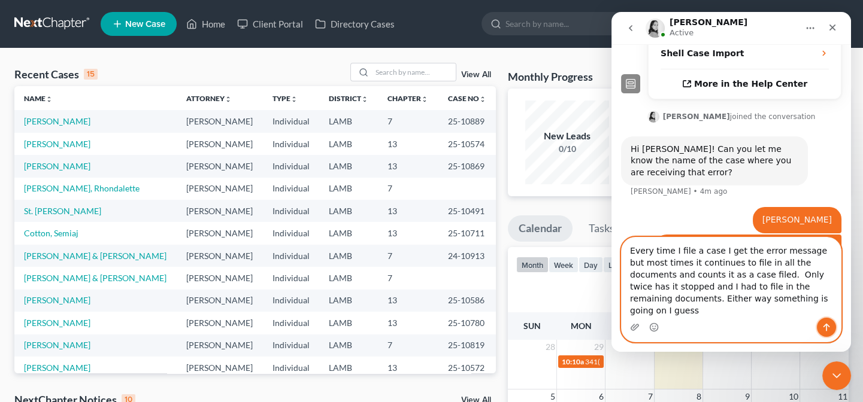
click at [829, 328] on icon "Send a message…" at bounding box center [827, 328] width 10 height 10
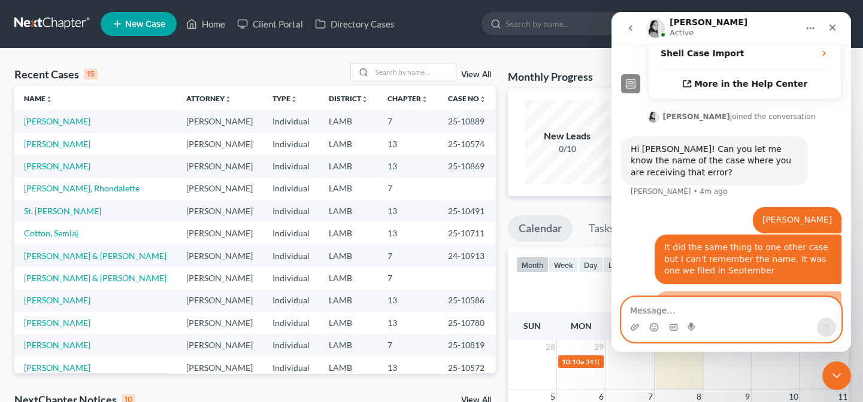
scroll to position [420, 0]
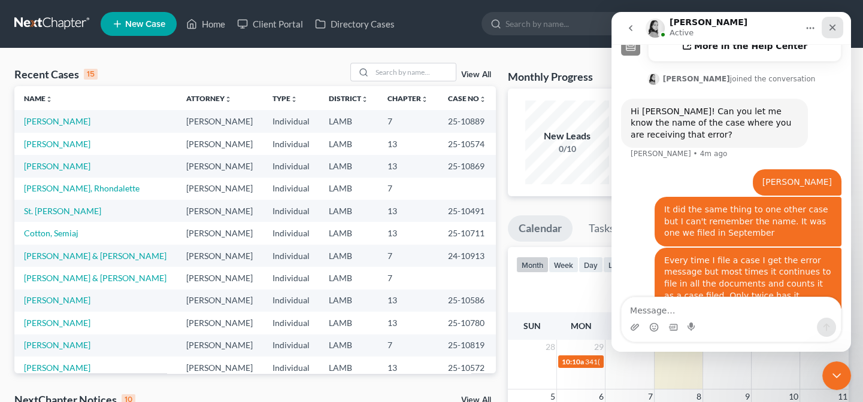
click at [828, 24] on icon "Close" at bounding box center [833, 28] width 10 height 10
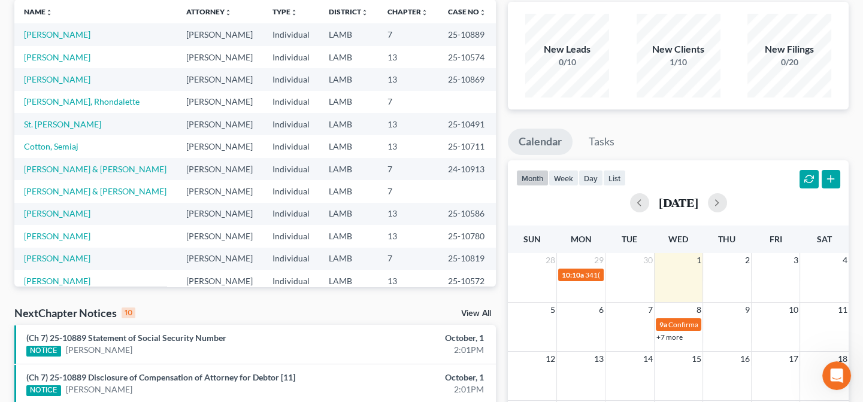
scroll to position [0, 0]
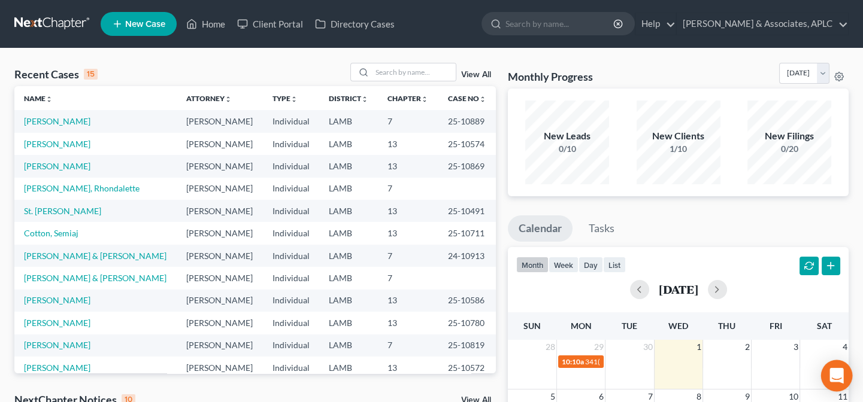
click at [843, 377] on icon "Open Intercom Messenger" at bounding box center [837, 376] width 16 height 16
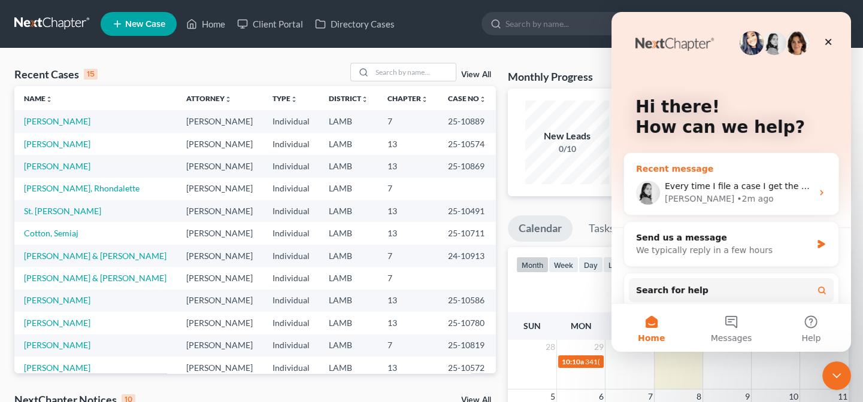
click at [737, 195] on div "• 2m ago" at bounding box center [755, 199] width 37 height 13
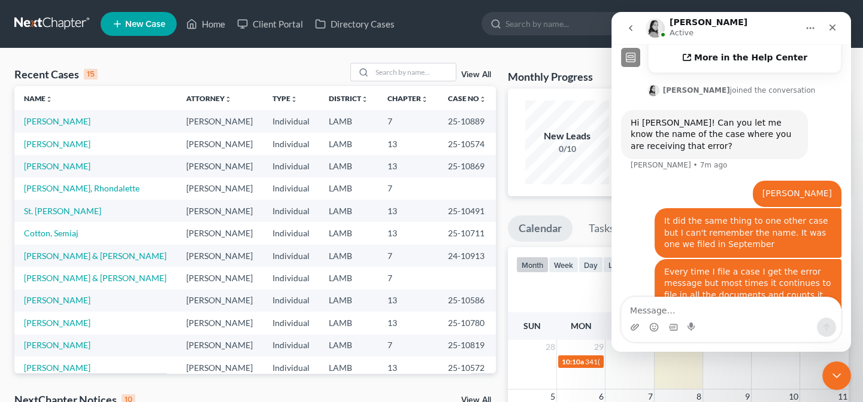
scroll to position [420, 0]
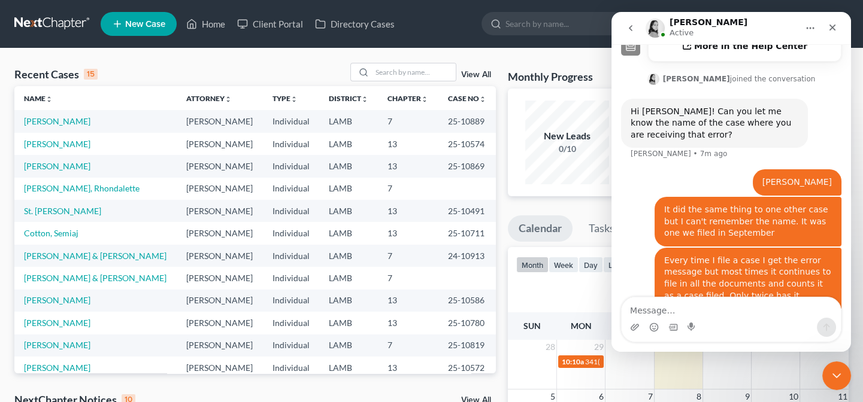
click at [629, 24] on icon "go back" at bounding box center [631, 28] width 10 height 10
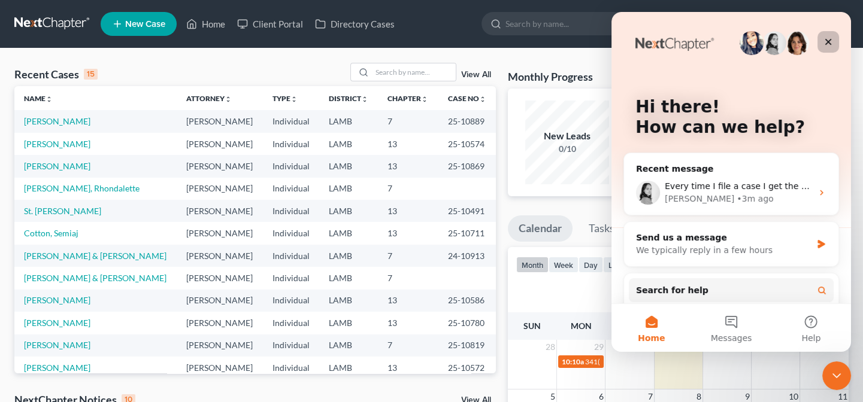
click at [827, 41] on icon "Close" at bounding box center [828, 42] width 7 height 7
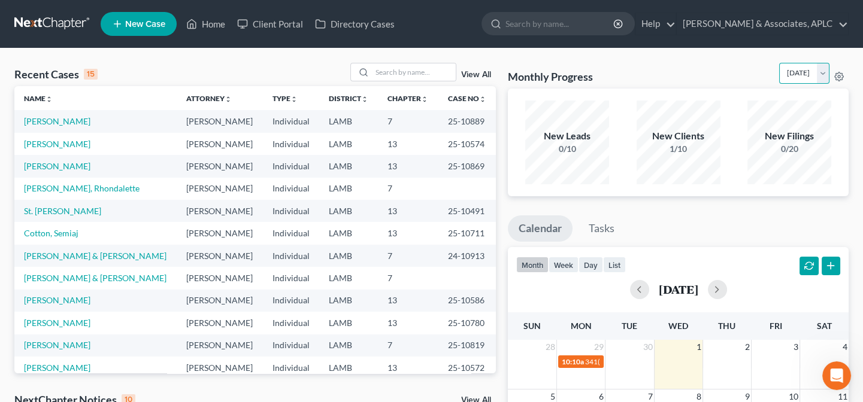
click at [822, 68] on select "[DATE] [DATE] [DATE] [DATE] [DATE] [DATE] [DATE] [DATE] [DATE] [DATE] [DATE] [D…" at bounding box center [804, 73] width 50 height 21
click at [779, 63] on select "[DATE] [DATE] [DATE] [DATE] [DATE] [DATE] [DATE] [DATE] [DATE] [DATE] [DATE] [D…" at bounding box center [804, 73] width 50 height 21
click at [825, 68] on select "[DATE] [DATE] [DATE] [DATE] [DATE] [DATE] [DATE] [DATE] [DATE] [DATE] [DATE] [D…" at bounding box center [804, 73] width 50 height 21
select select "0"
click at [779, 63] on select "[DATE] [DATE] [DATE] [DATE] [DATE] [DATE] [DATE] [DATE] [DATE] [DATE] [DATE] [D…" at bounding box center [804, 73] width 50 height 21
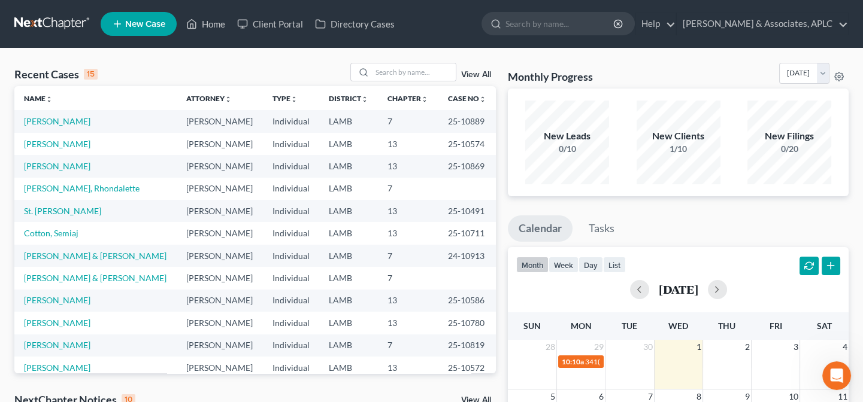
click at [62, 127] on td "[PERSON_NAME]" at bounding box center [95, 121] width 162 height 22
click at [62, 121] on link "[PERSON_NAME]" at bounding box center [57, 121] width 66 height 10
select select "0"
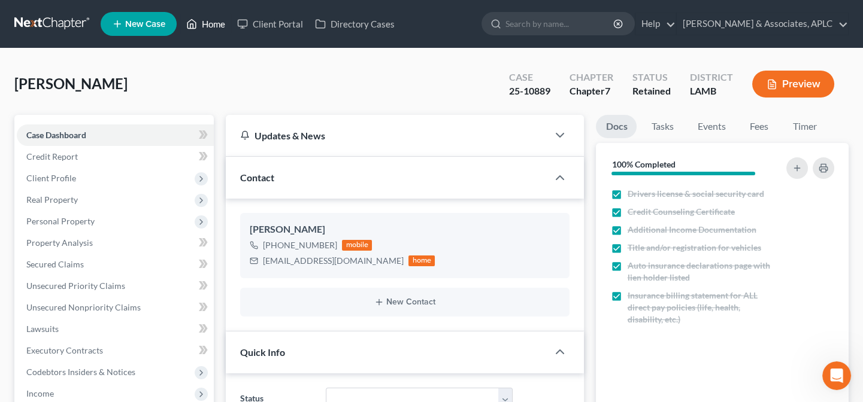
click at [210, 19] on link "Home" at bounding box center [205, 24] width 51 height 22
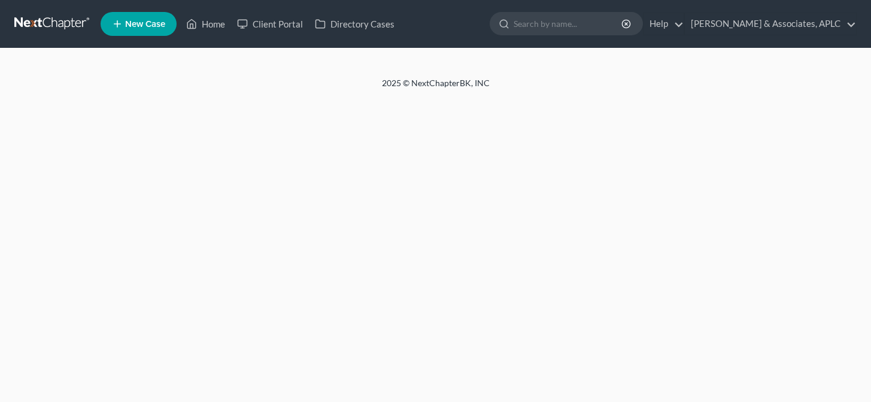
click at [839, 374] on div "Home New Case Client Portal Directory Cases [PERSON_NAME] & Associates, [PERSON…" at bounding box center [435, 201] width 871 height 402
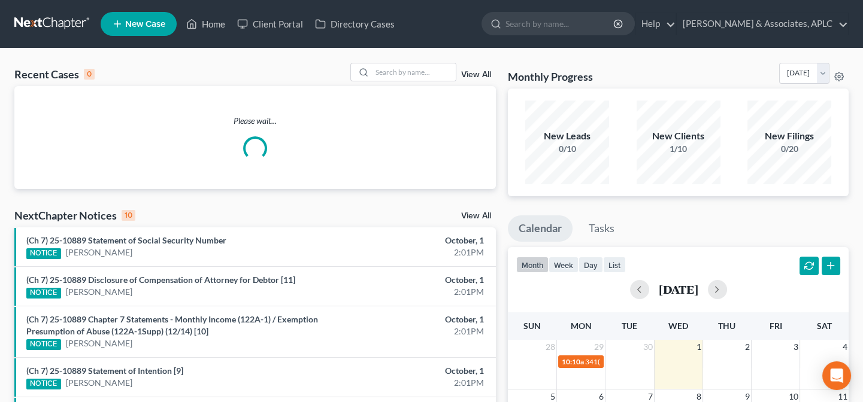
click at [839, 374] on icon "Open Intercom Messenger" at bounding box center [837, 376] width 13 height 14
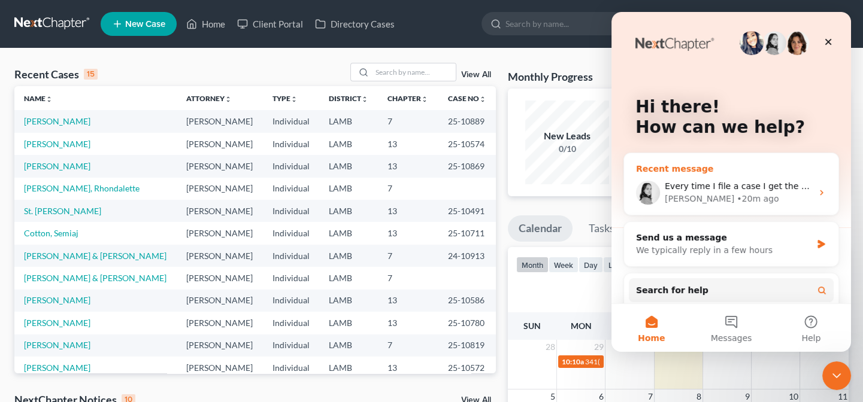
click at [758, 199] on div "Lindsey • 20m ago" at bounding box center [738, 199] width 147 height 13
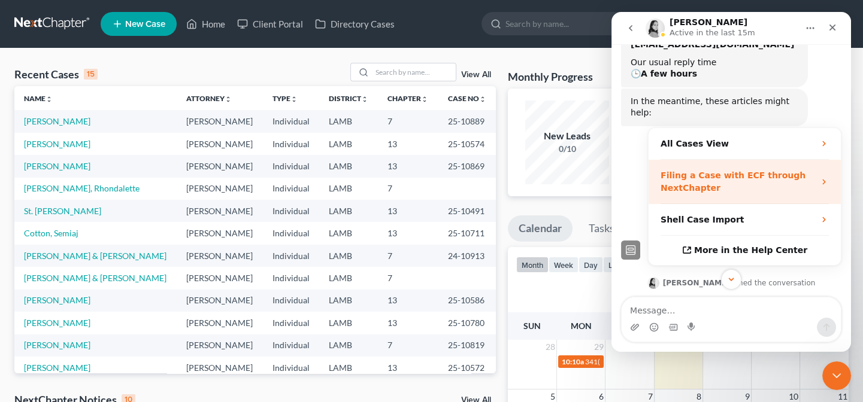
scroll to position [217, 0]
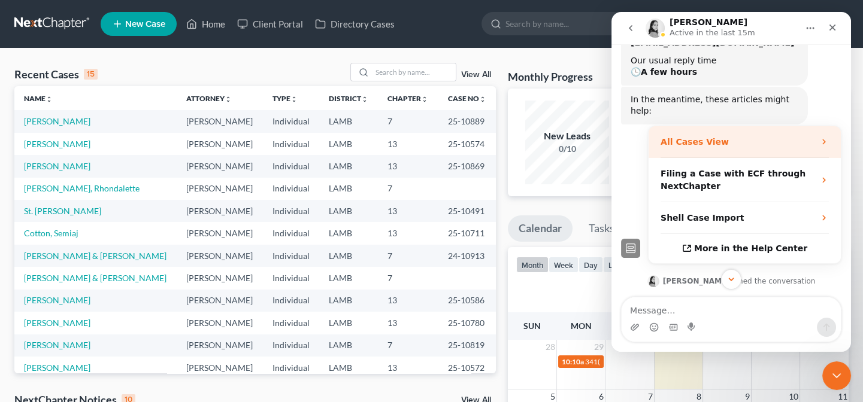
click at [685, 137] on strong "All Cases View" at bounding box center [695, 142] width 68 height 10
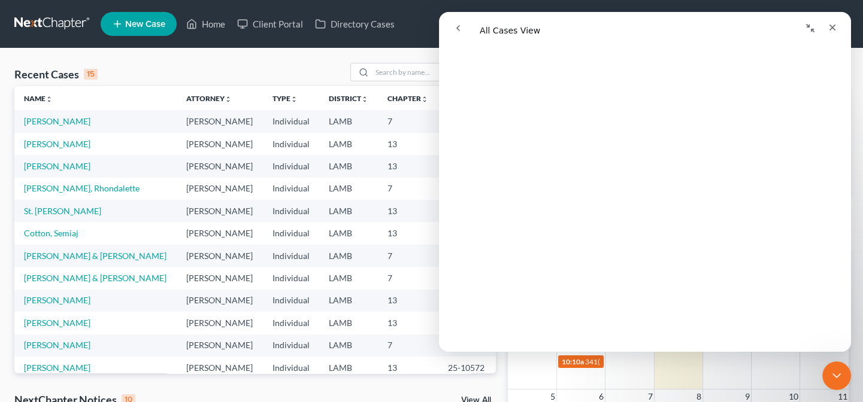
scroll to position [272, 0]
click at [833, 29] on icon "Close" at bounding box center [833, 28] width 10 height 10
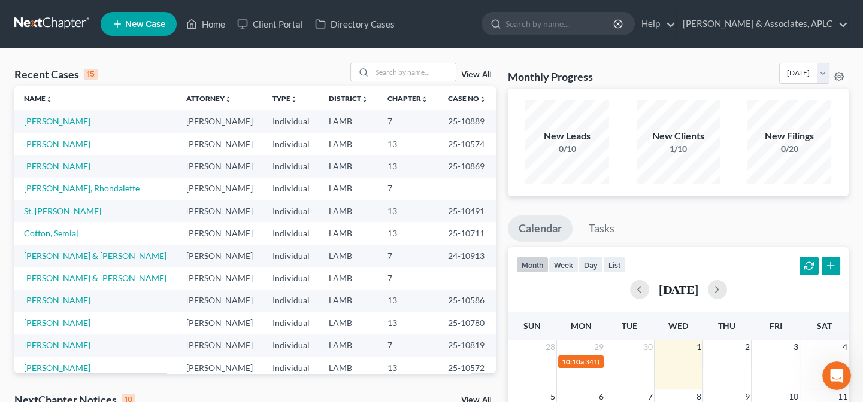
scroll to position [0, 0]
click at [836, 378] on icon "Open Intercom Messenger" at bounding box center [835, 375] width 20 height 20
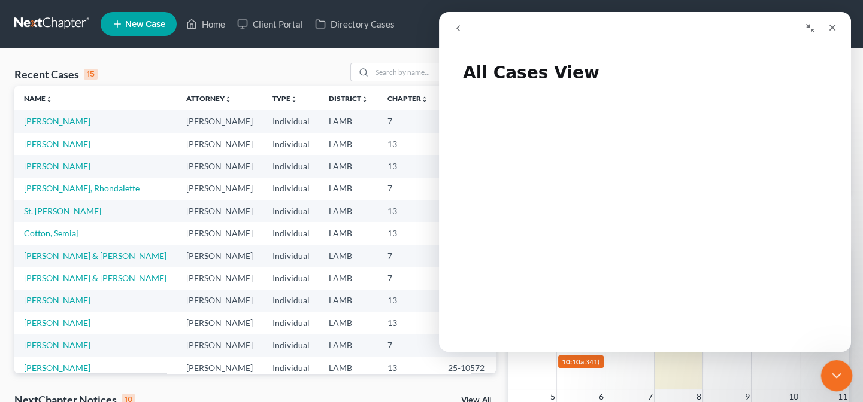
drag, startPoint x: 838, startPoint y: 374, endPoint x: 1630, endPoint y: 671, distance: 846.4
click at [838, 374] on icon "Close Intercom Messenger" at bounding box center [835, 374] width 14 height 14
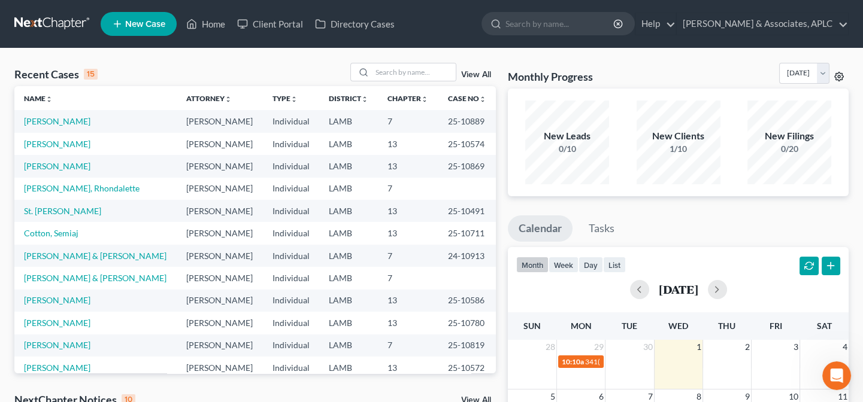
click at [841, 78] on icon at bounding box center [839, 77] width 10 height 10
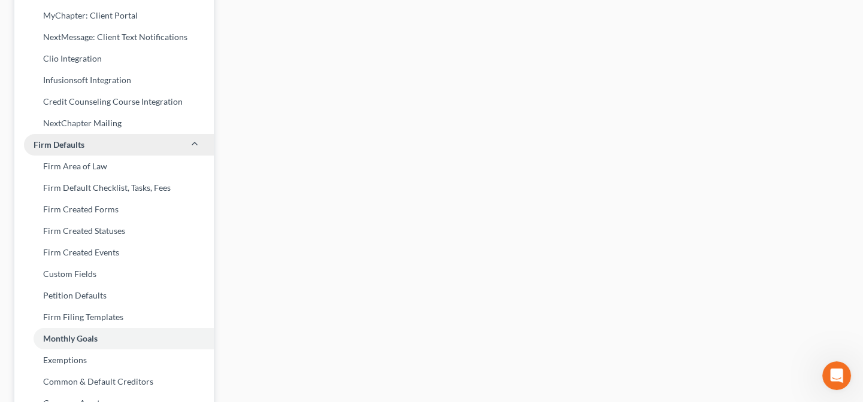
scroll to position [381, 0]
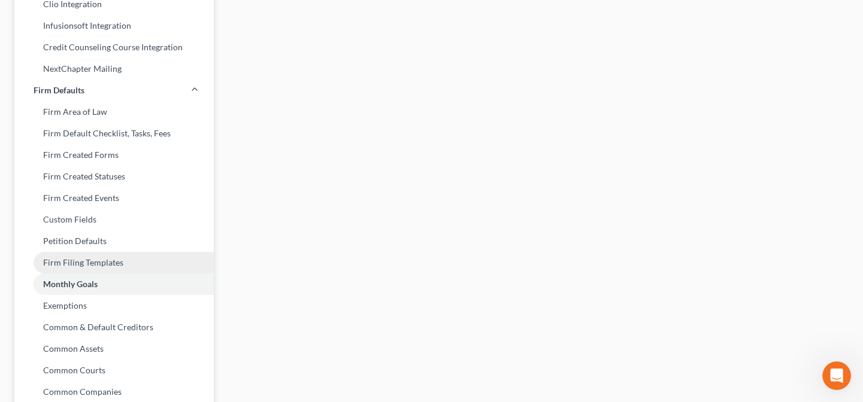
click at [114, 266] on link "Firm Filing Templates" at bounding box center [113, 263] width 199 height 22
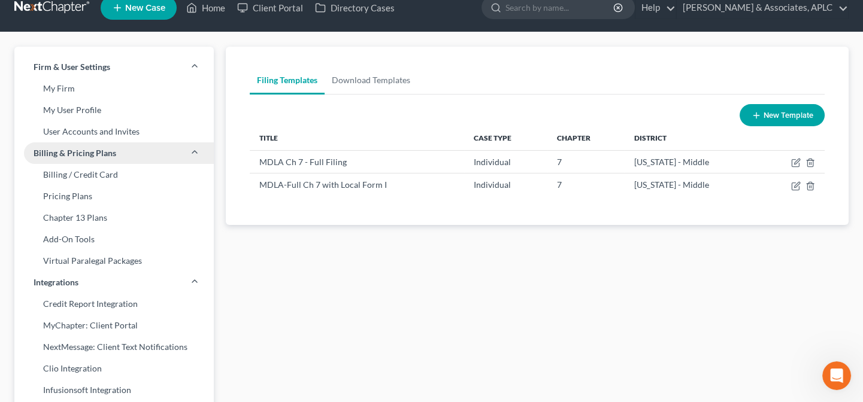
scroll to position [16, 0]
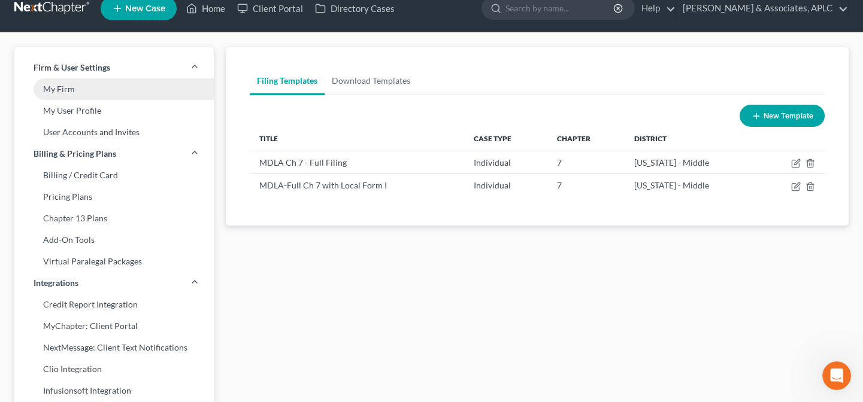
click at [68, 92] on link "My Firm" at bounding box center [113, 89] width 199 height 22
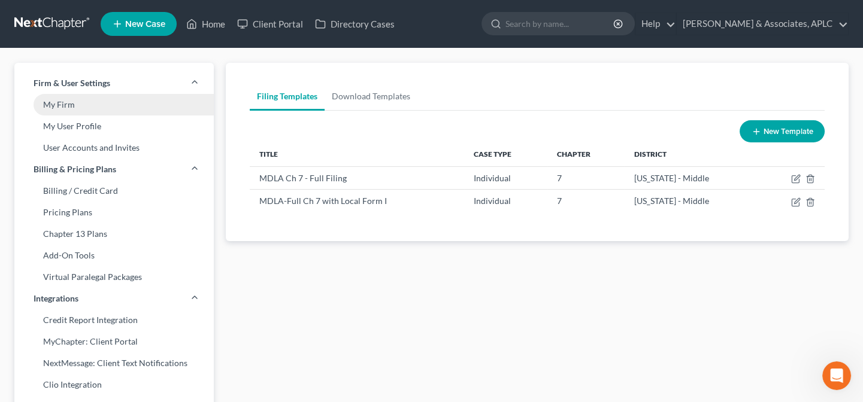
select select "23"
select select "19"
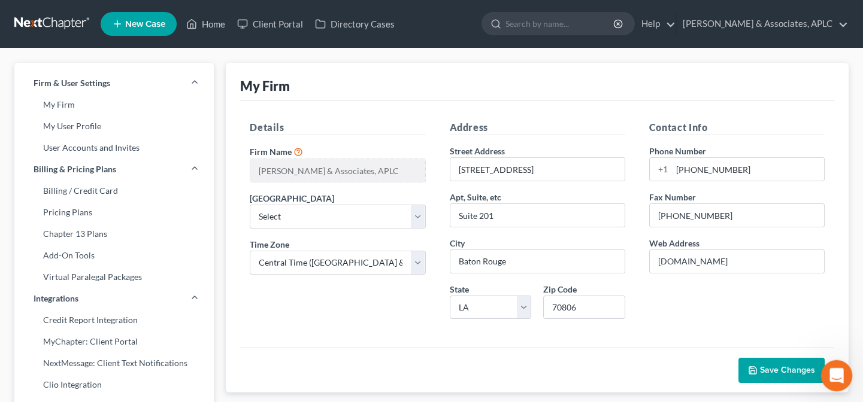
click at [835, 369] on icon "Open Intercom Messenger" at bounding box center [835, 374] width 8 height 10
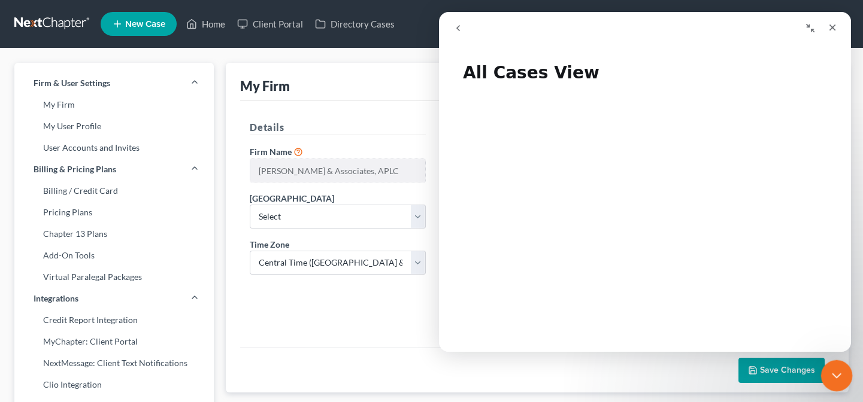
click at [835, 369] on icon "Close Intercom Messenger" at bounding box center [835, 374] width 14 height 14
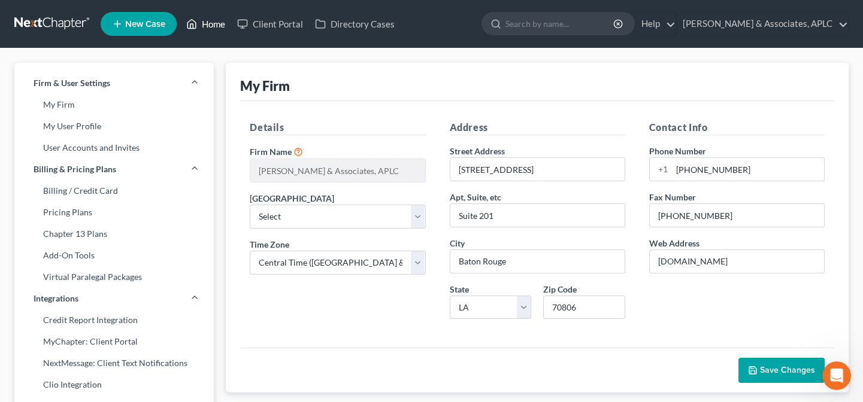
click at [222, 25] on link "Home" at bounding box center [205, 24] width 51 height 22
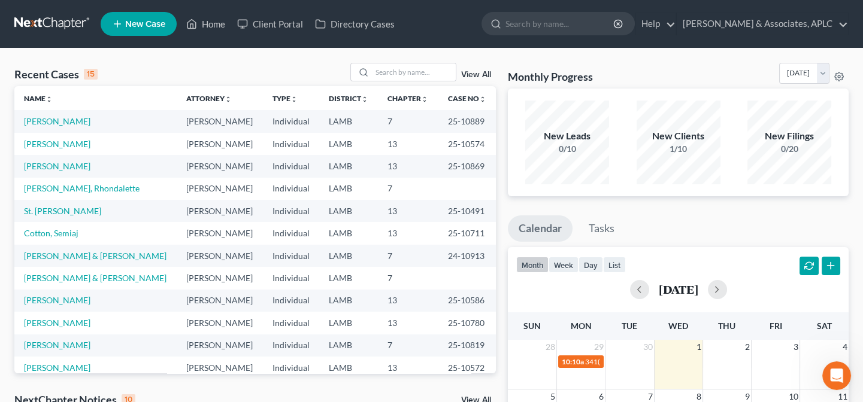
click at [478, 74] on link "View All" at bounding box center [476, 75] width 30 height 8
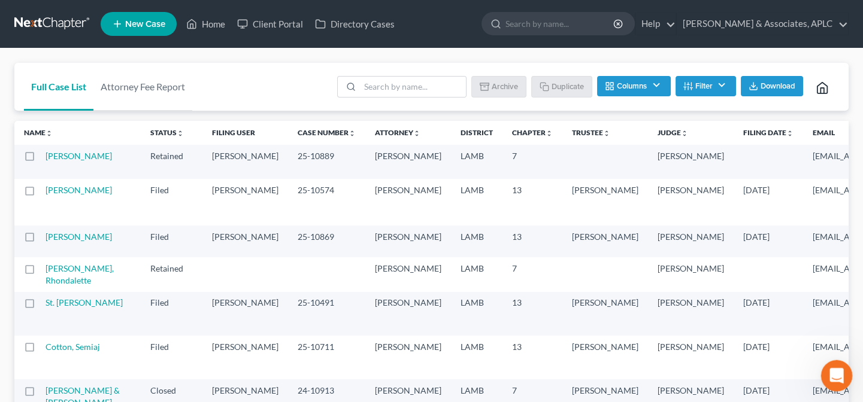
click at [839, 383] on div "Open Intercom Messenger" at bounding box center [835, 375] width 40 height 40
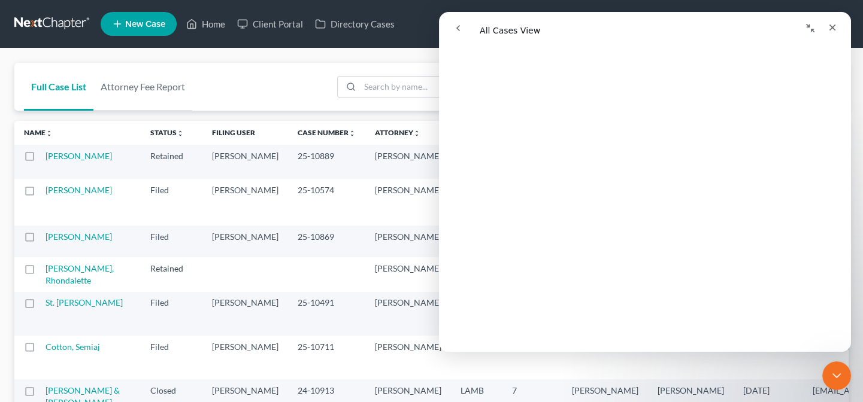
scroll to position [2449, 0]
click at [830, 382] on div "Close Intercom Messenger" at bounding box center [834, 374] width 29 height 29
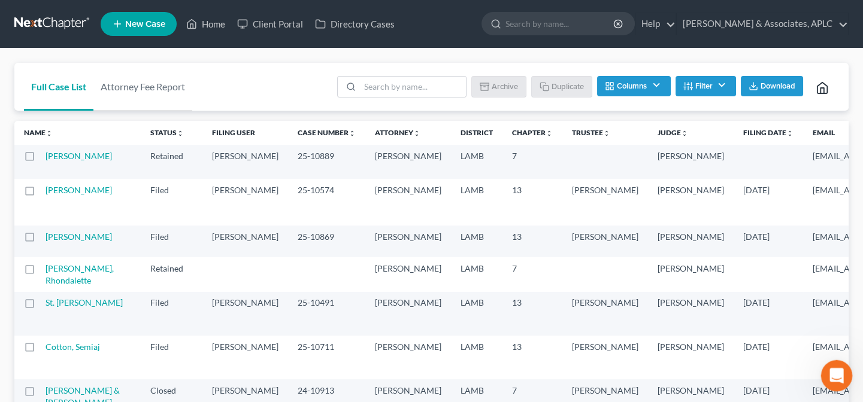
click at [830, 382] on div "Open Intercom Messenger" at bounding box center [835, 375] width 40 height 40
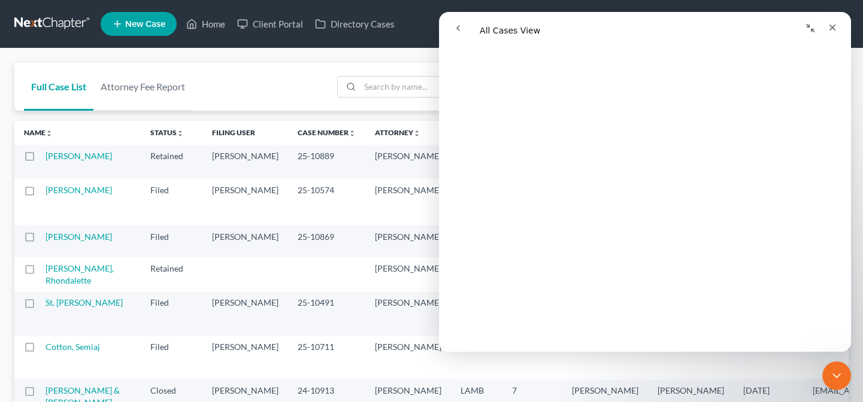
click at [455, 26] on icon "go back" at bounding box center [458, 28] width 10 height 10
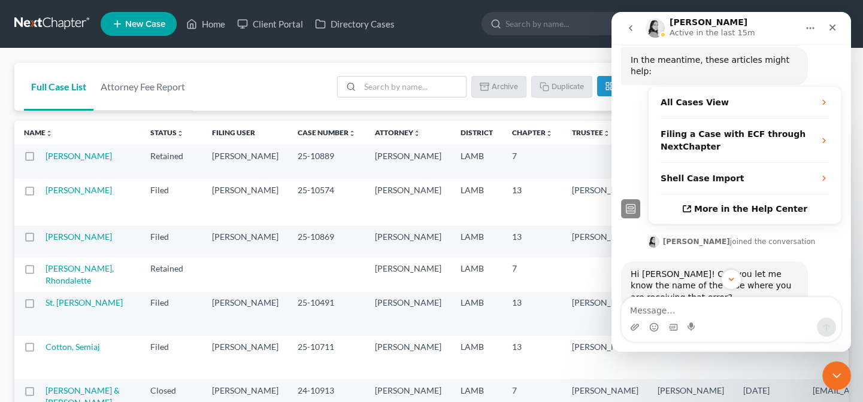
scroll to position [202, 0]
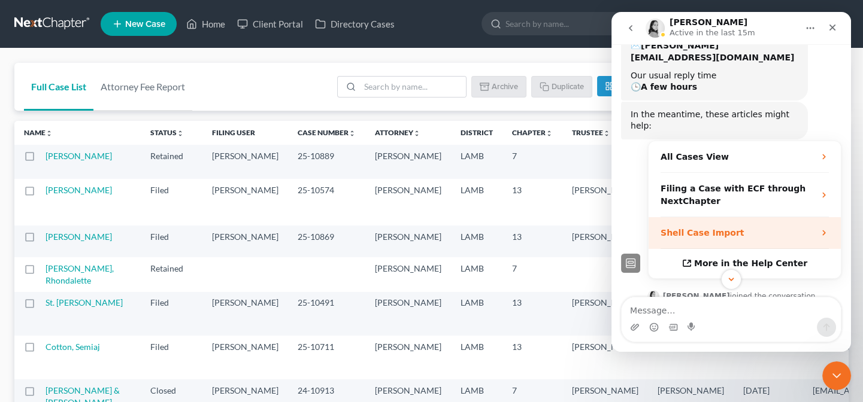
click at [691, 217] on div "Shell Case Import" at bounding box center [745, 233] width 192 height 32
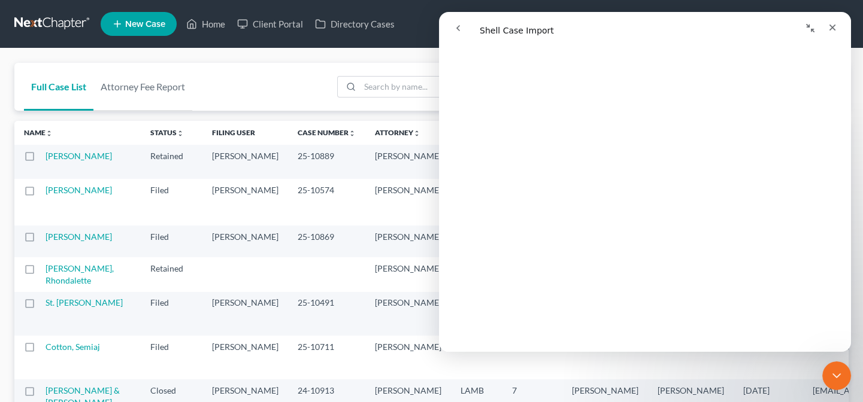
scroll to position [163, 0]
click at [826, 29] on div "Close" at bounding box center [833, 28] width 22 height 22
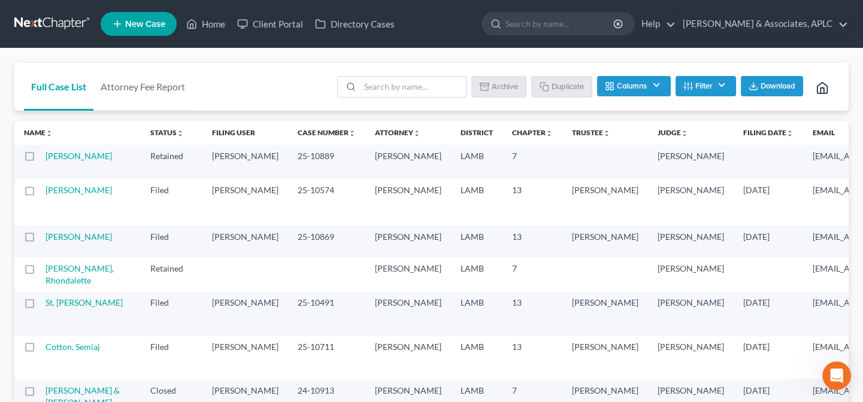
click at [824, 88] on polyline at bounding box center [822, 90] width 4 height 5
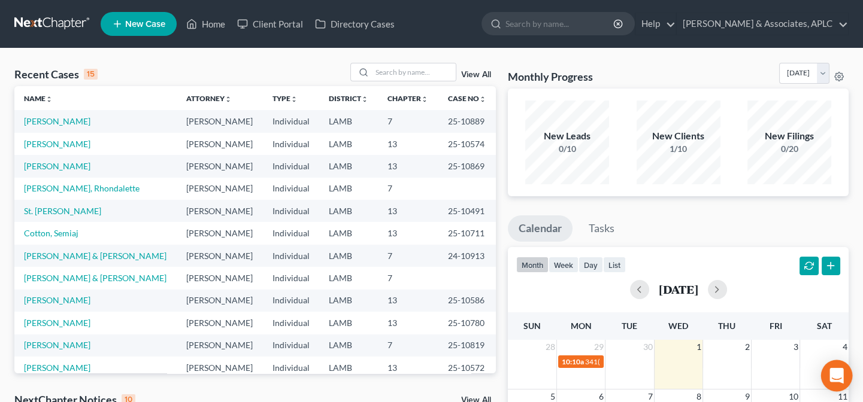
click at [838, 379] on icon "Open Intercom Messenger" at bounding box center [837, 376] width 16 height 16
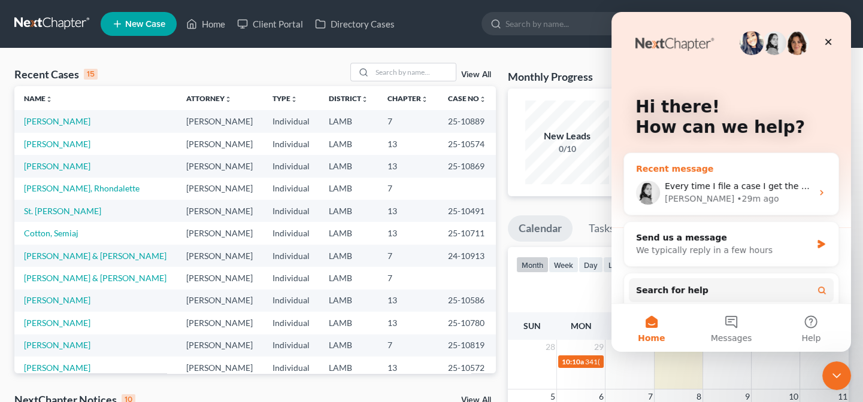
click at [718, 179] on div "Every time I file a case I get the error message but most times it continues to…" at bounding box center [731, 193] width 214 height 44
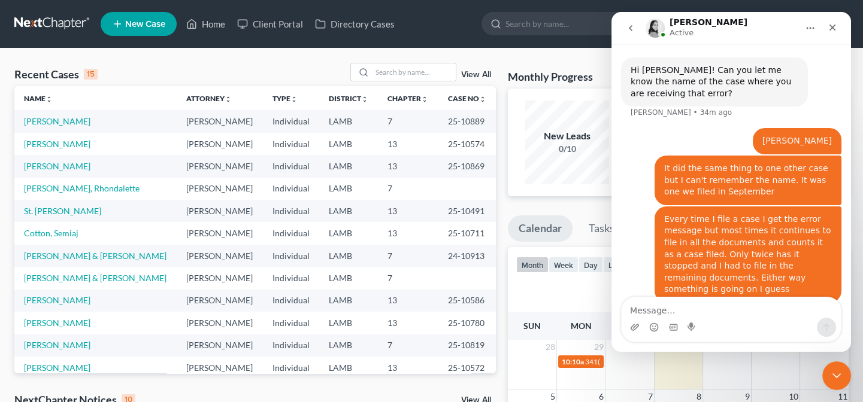
scroll to position [467, 0]
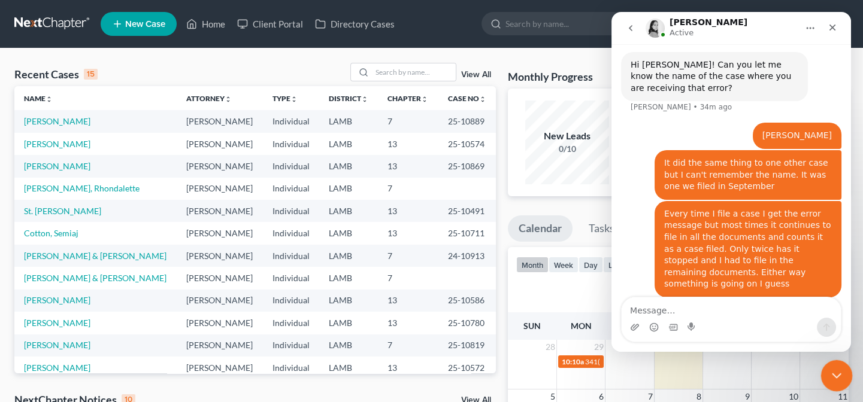
click at [832, 368] on icon "Close Intercom Messenger" at bounding box center [835, 374] width 14 height 14
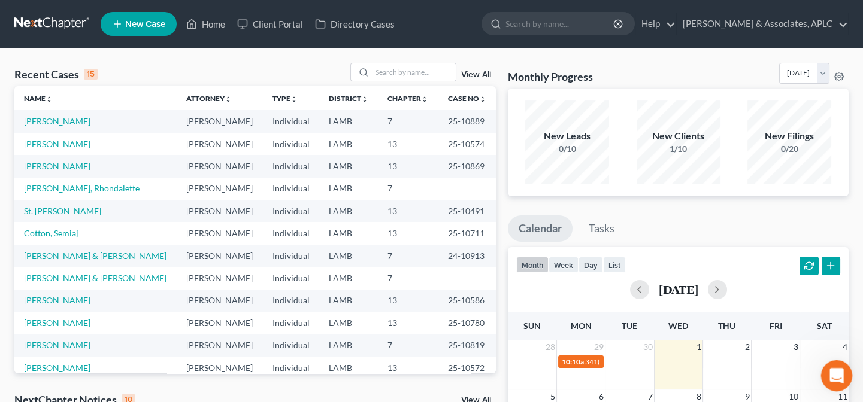
click at [833, 375] on icon "Open Intercom Messenger" at bounding box center [835, 374] width 8 height 10
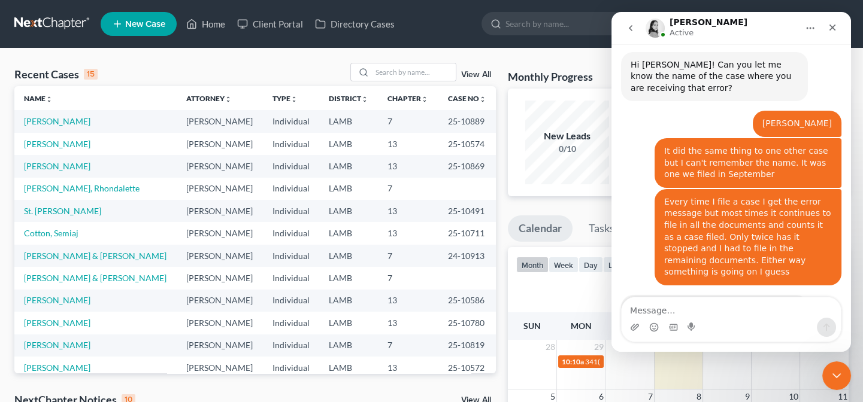
scroll to position [515, 0]
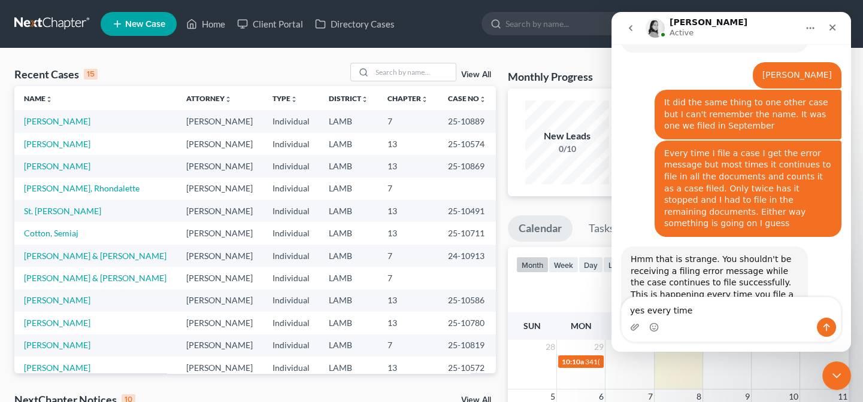
type textarea "yes every time"
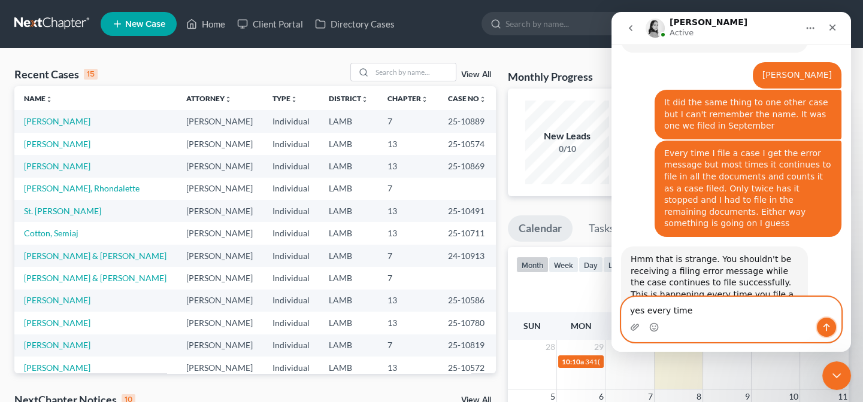
click at [833, 331] on button "Send a message…" at bounding box center [826, 327] width 19 height 19
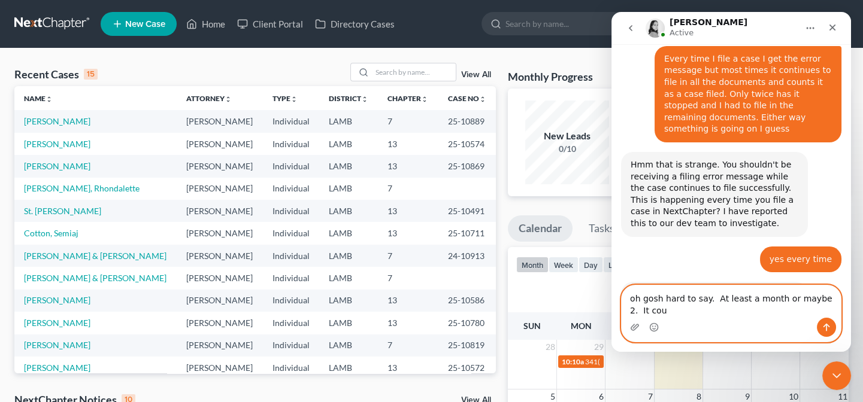
scroll to position [622, 0]
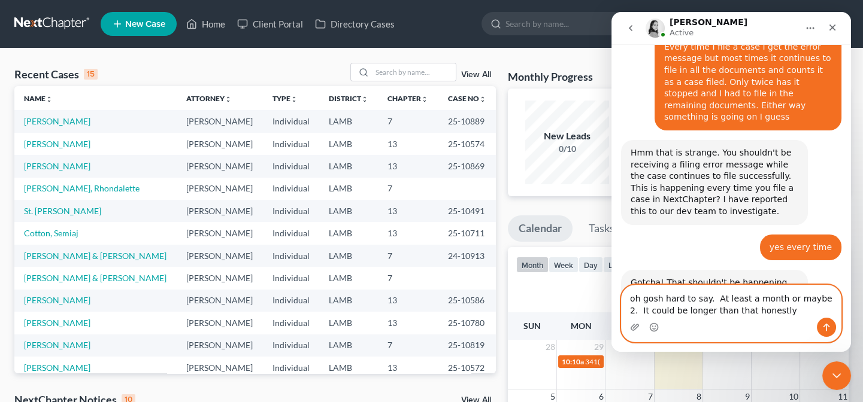
type textarea "oh gosh hard to say. At least a month or maybe 2. It could be longer than that …"
click at [822, 329] on icon "Send a message…" at bounding box center [827, 328] width 10 height 10
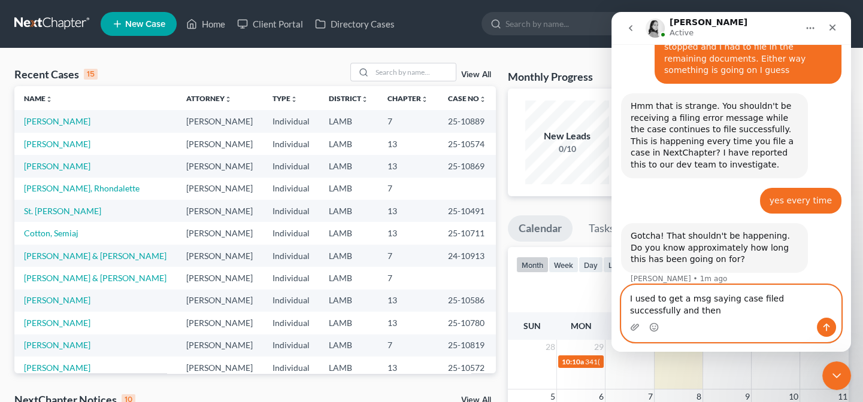
scroll to position [680, 0]
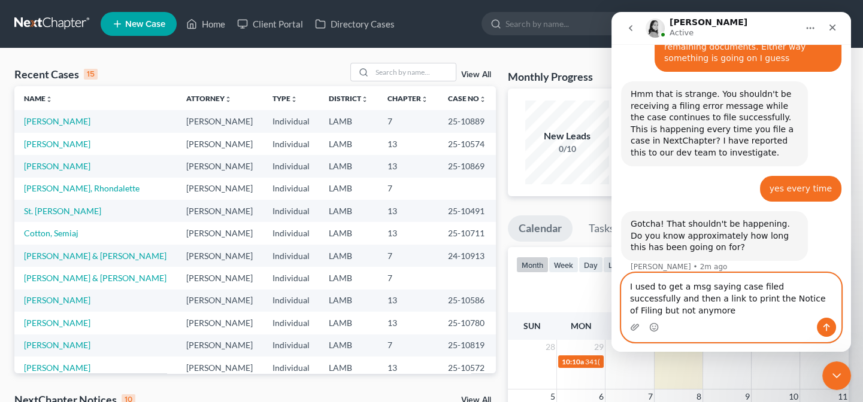
type textarea "I used to get a msg saying case filed successfully and then a link to print the…"
click at [826, 322] on button "Send a message…" at bounding box center [826, 327] width 19 height 19
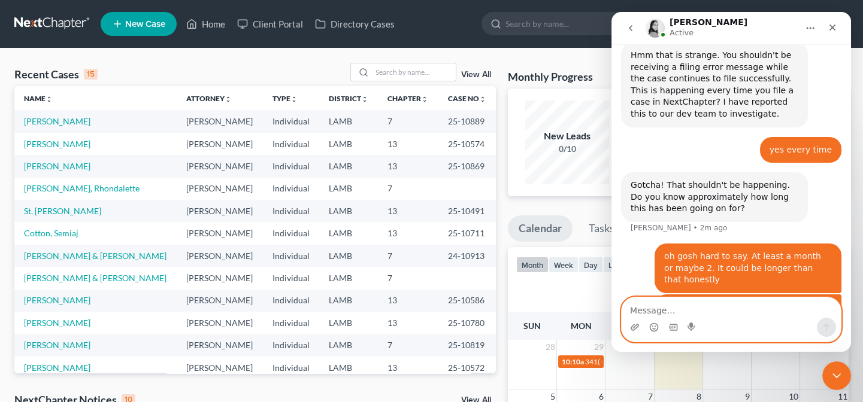
scroll to position [0, 0]
click at [835, 370] on icon "Close Intercom Messenger" at bounding box center [835, 374] width 14 height 14
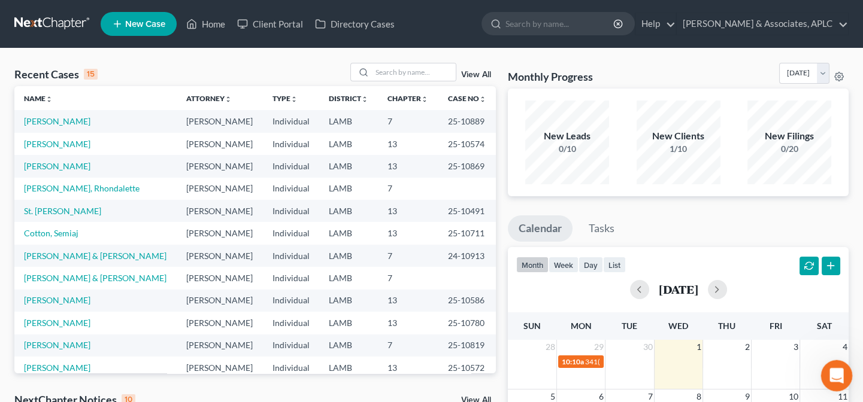
click at [828, 370] on icon "Open Intercom Messenger" at bounding box center [835, 375] width 20 height 20
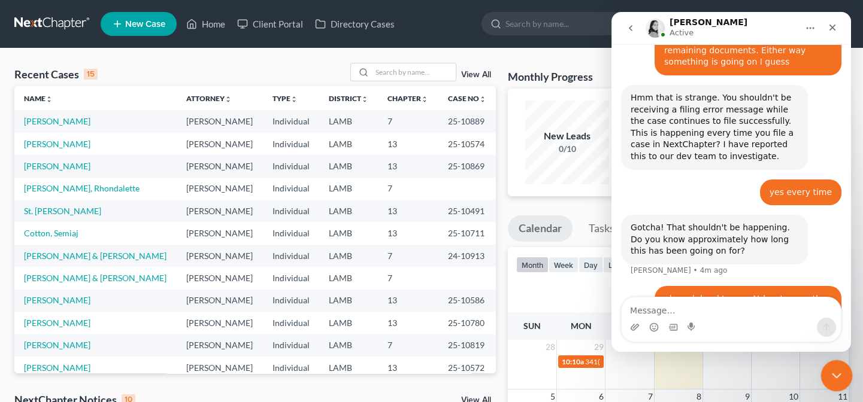
scroll to position [719, 0]
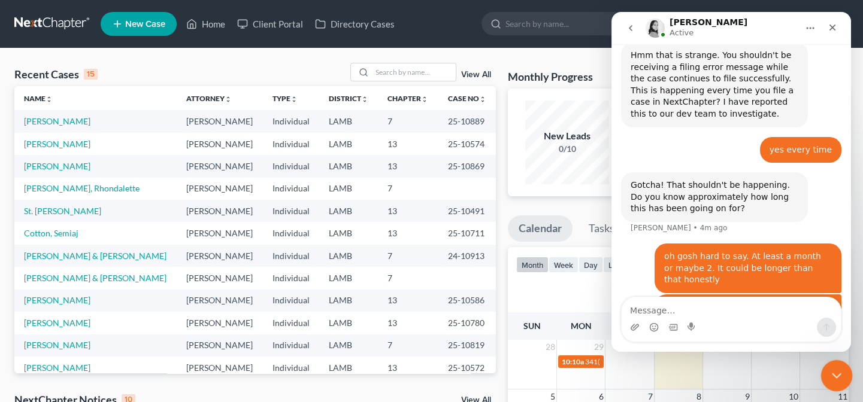
click at [828, 369] on icon "Close Intercom Messenger" at bounding box center [835, 374] width 14 height 14
